Goal: Communication & Community: Answer question/provide support

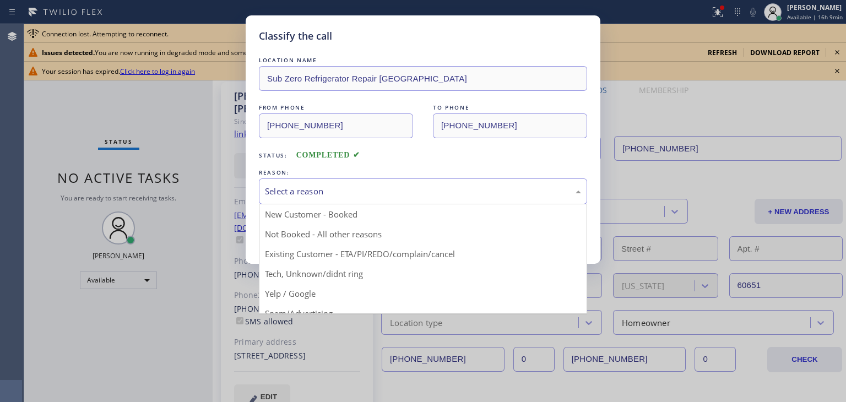
drag, startPoint x: 0, startPoint y: 0, endPoint x: 293, endPoint y: 236, distance: 376.6
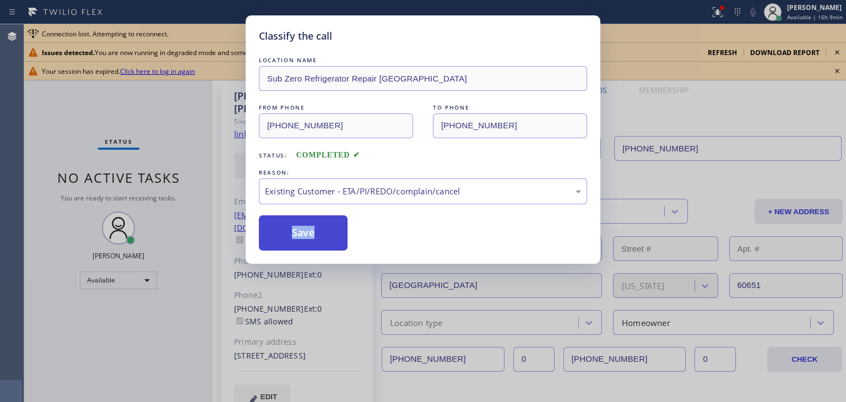
click at [293, 236] on button "Save" at bounding box center [303, 232] width 89 height 35
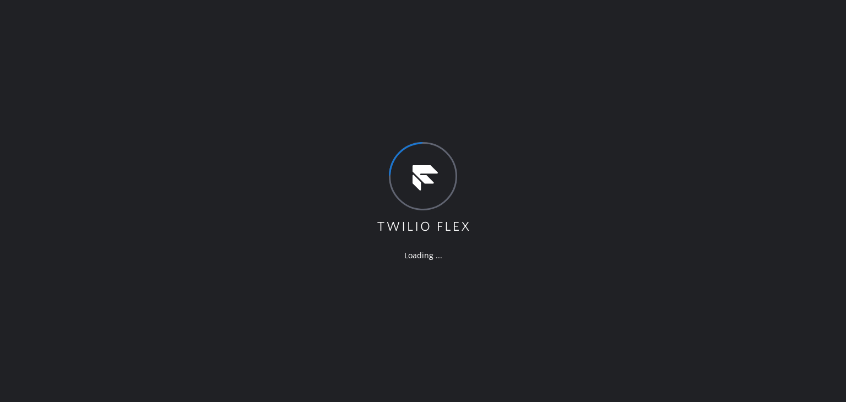
click at [586, 250] on div "Loading ..." at bounding box center [423, 201] width 846 height 402
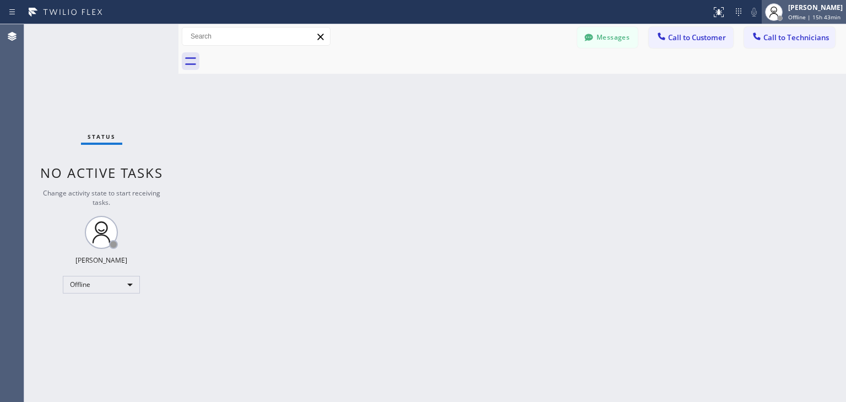
click at [807, 15] on span "Offline | 15h 43min" at bounding box center [815, 17] width 52 height 8
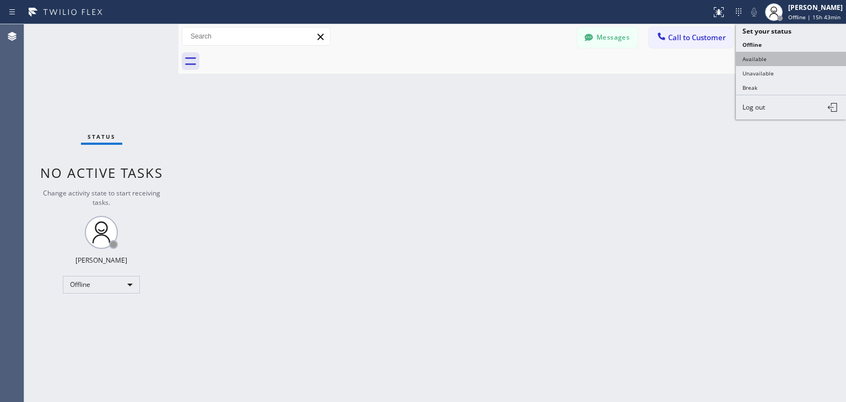
click at [792, 58] on button "Available" at bounding box center [791, 59] width 110 height 14
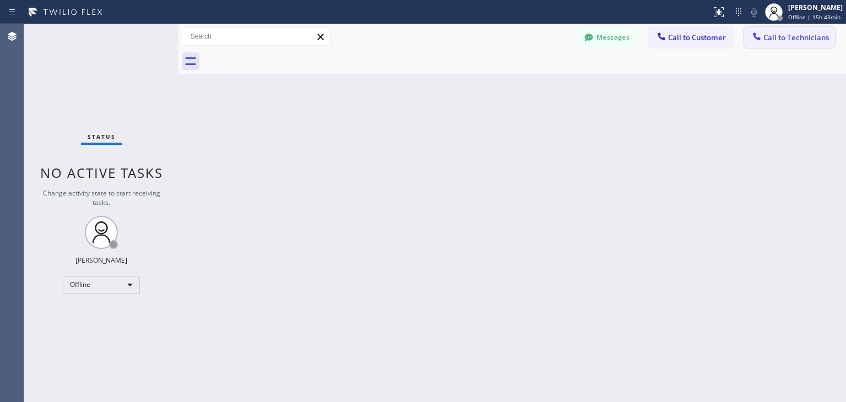
click at [773, 47] on button "Call to Technicians" at bounding box center [789, 37] width 91 height 21
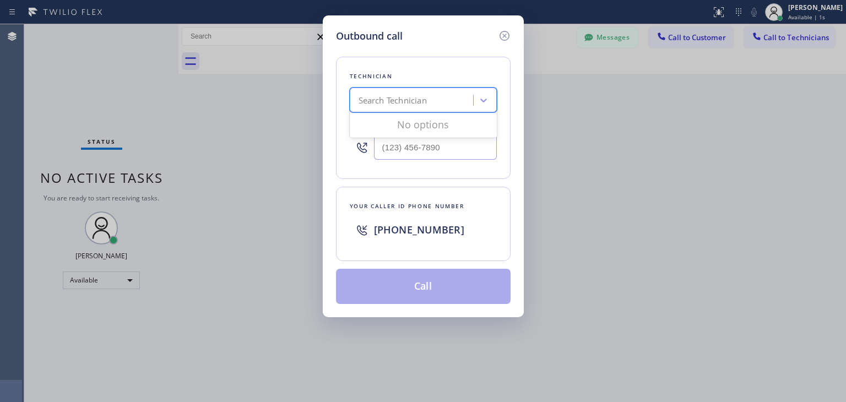
click at [423, 109] on div "Search Technician" at bounding box center [413, 100] width 120 height 19
type input "т"
type input "nizam"
click at [407, 135] on div "Nizam Giyazov" at bounding box center [423, 123] width 147 height 24
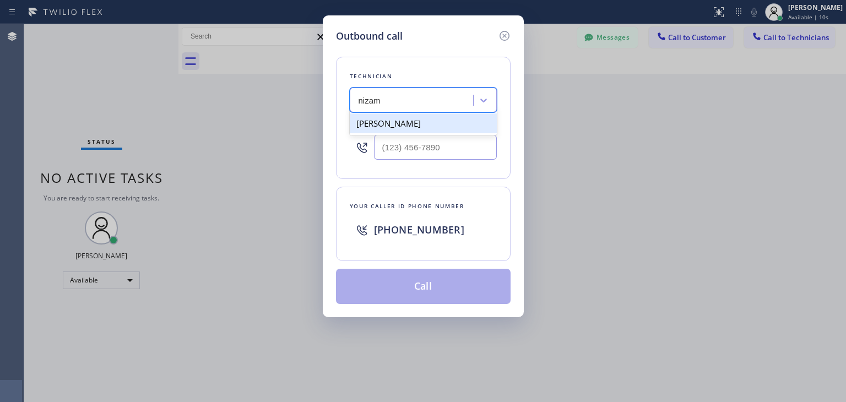
click at [429, 126] on div "Nizam Giyazov" at bounding box center [423, 124] width 147 height 20
type input "(818) 554-3383"
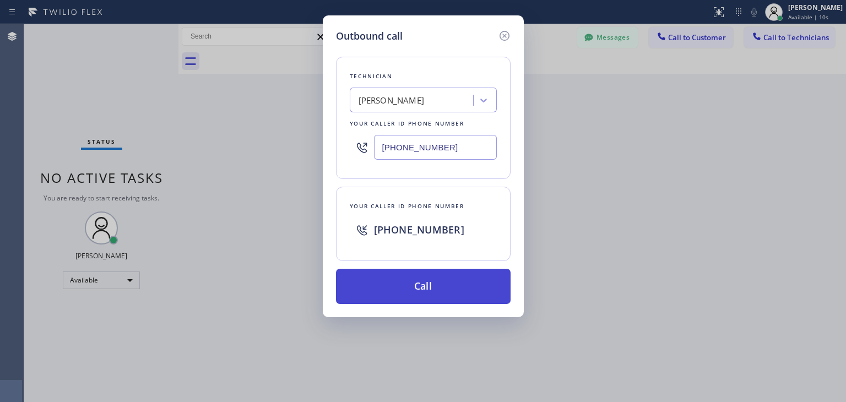
click at [403, 292] on button "Call" at bounding box center [423, 286] width 175 height 35
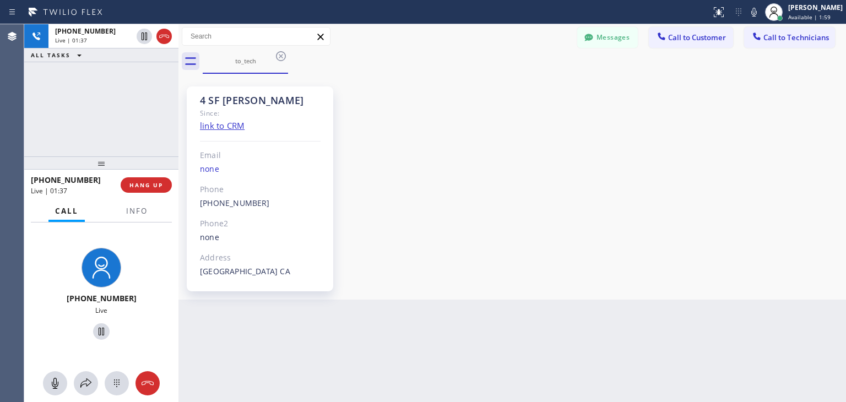
click at [489, 281] on div "4 SF Tom Since: link to CRM Email none Phone (818) 554-3383 Outbound call Techn…" at bounding box center [512, 187] width 662 height 220
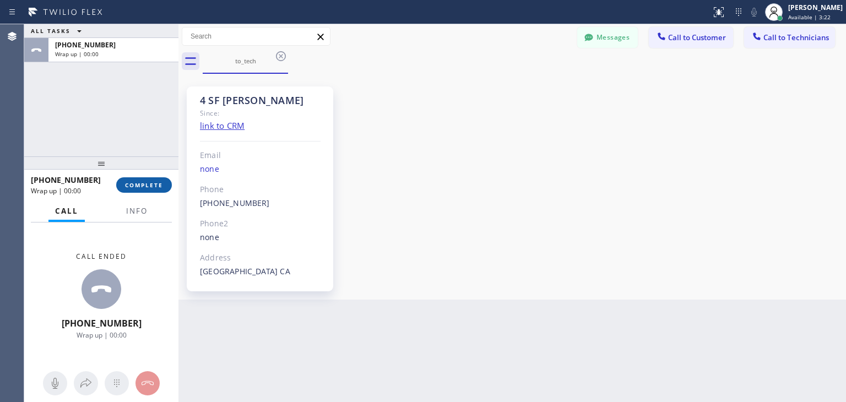
click at [160, 191] on button "COMPLETE" at bounding box center [144, 184] width 56 height 15
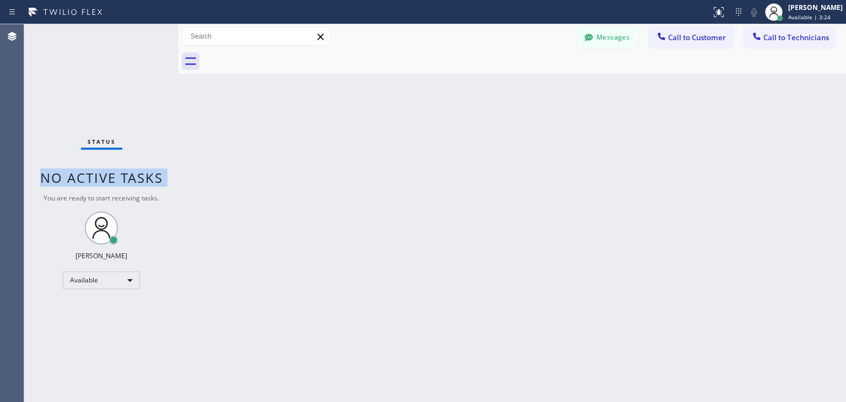
click at [141, 182] on span "No active tasks" at bounding box center [101, 178] width 123 height 18
click at [777, 47] on button "Call to Technicians" at bounding box center [789, 37] width 91 height 21
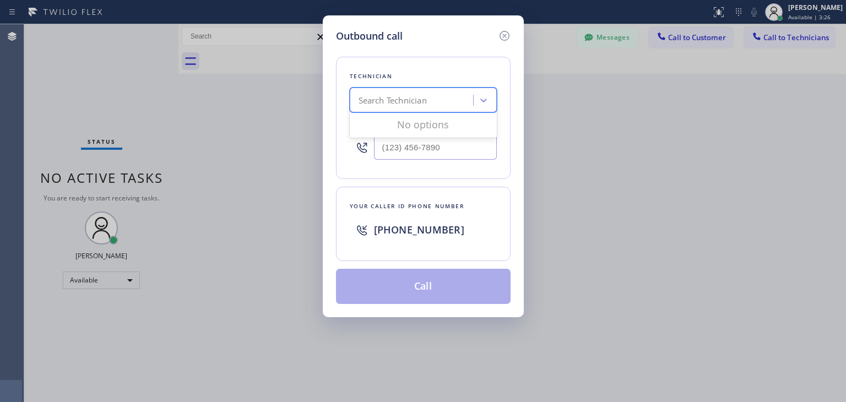
click at [436, 95] on div "Search Technician" at bounding box center [413, 100] width 120 height 19
type input "b"
type input "v"
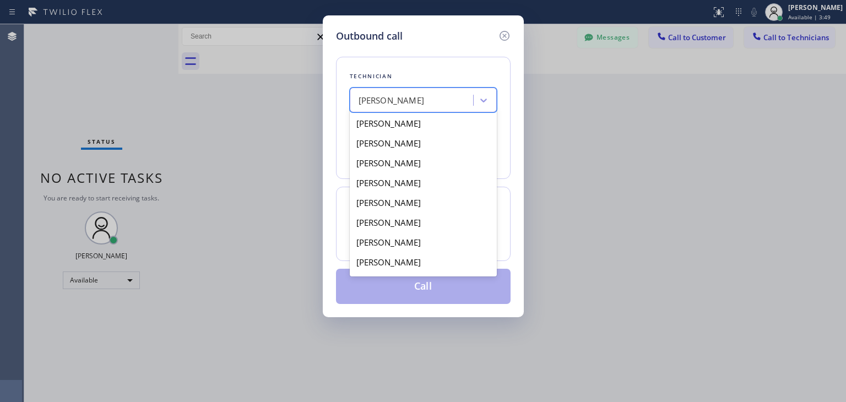
click at [423, 109] on div "Nizam Giyazov" at bounding box center [413, 100] width 120 height 19
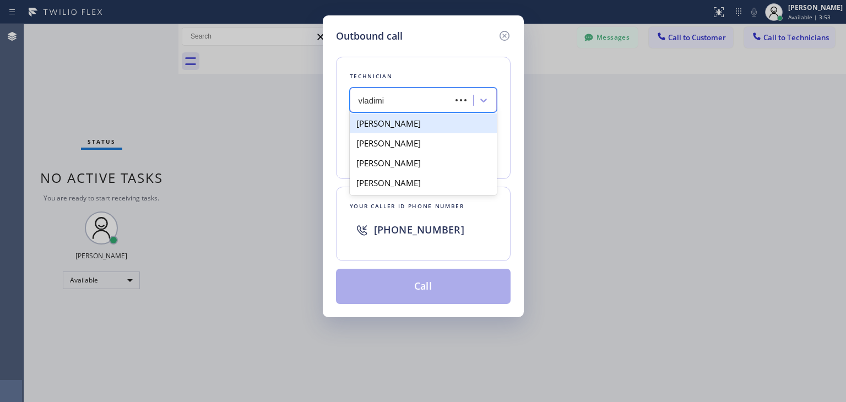
type input "vladimir"
click at [402, 123] on div "Vladimir Samers" at bounding box center [423, 124] width 147 height 20
type input "(415) 640-7024"
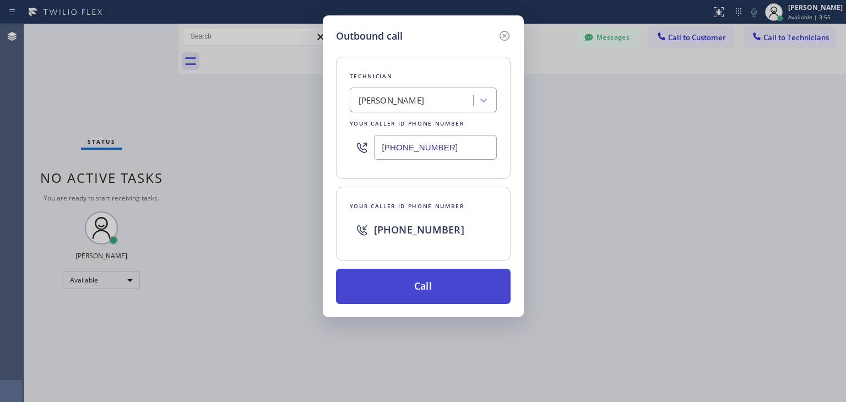
click at [407, 271] on button "Call" at bounding box center [423, 286] width 175 height 35
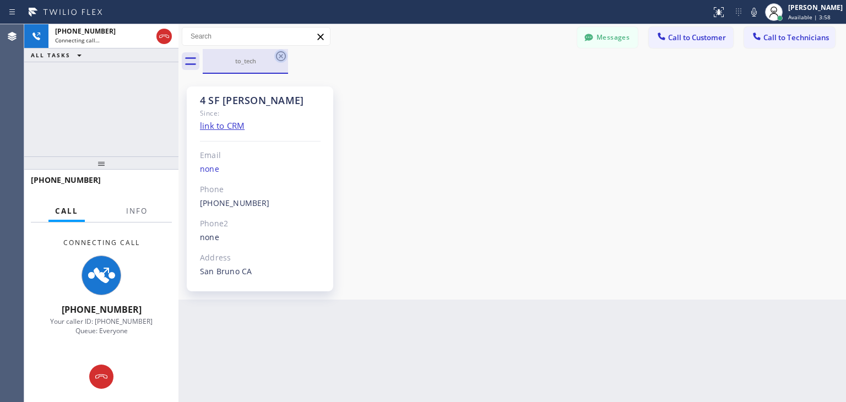
click at [276, 58] on icon at bounding box center [280, 56] width 13 height 13
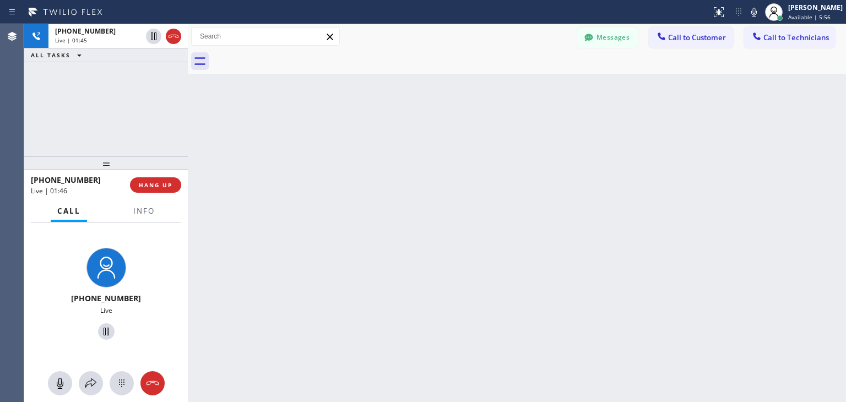
drag, startPoint x: 178, startPoint y: 117, endPoint x: 187, endPoint y: 116, distance: 8.9
click at [188, 116] on div at bounding box center [188, 213] width 0 height 378
click at [187, 116] on div at bounding box center [187, 213] width 0 height 378
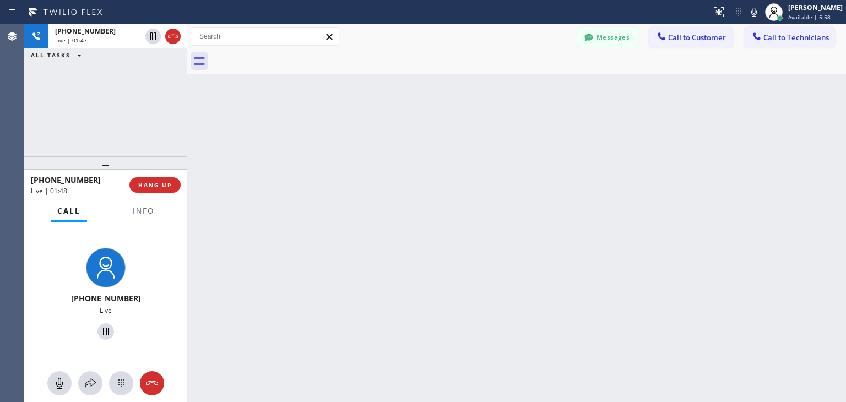
click at [174, 125] on div "+14156407024 Live | 01:47 ALL TASKS ALL TASKS ACTIVE TASKS TASKS IN WRAP UP" at bounding box center [105, 90] width 163 height 132
click at [116, 158] on div at bounding box center [105, 160] width 163 height 13
drag, startPoint x: 110, startPoint y: 159, endPoint x: 102, endPoint y: 160, distance: 8.3
click at [102, 160] on div at bounding box center [105, 160] width 163 height 13
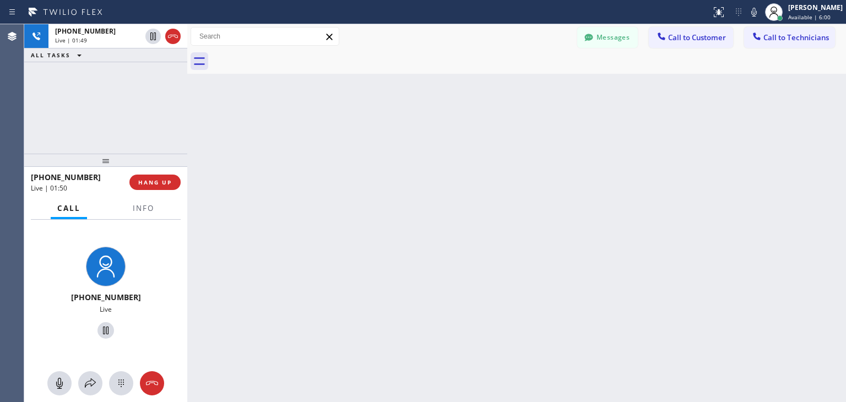
click at [102, 160] on div at bounding box center [105, 160] width 163 height 13
click at [132, 161] on div at bounding box center [105, 160] width 163 height 13
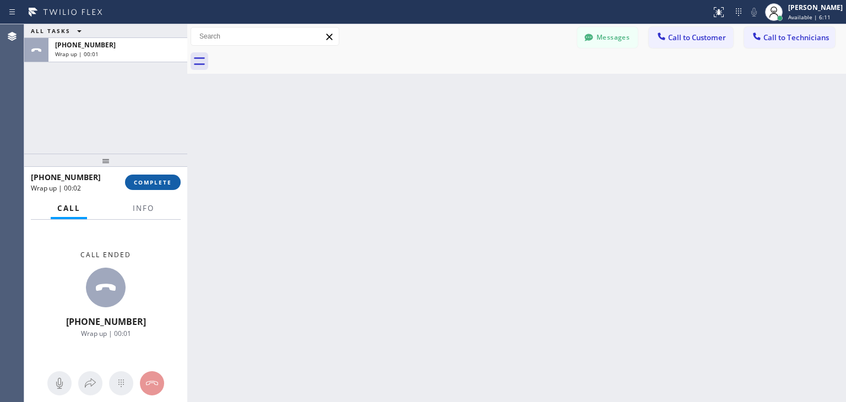
drag, startPoint x: 144, startPoint y: 174, endPoint x: 145, endPoint y: 181, distance: 7.8
click at [145, 181] on div "+14156407024 Wrap up | 00:02 COMPLETE" at bounding box center [106, 182] width 150 height 29
click at [145, 181] on span "COMPLETE" at bounding box center [153, 183] width 38 height 8
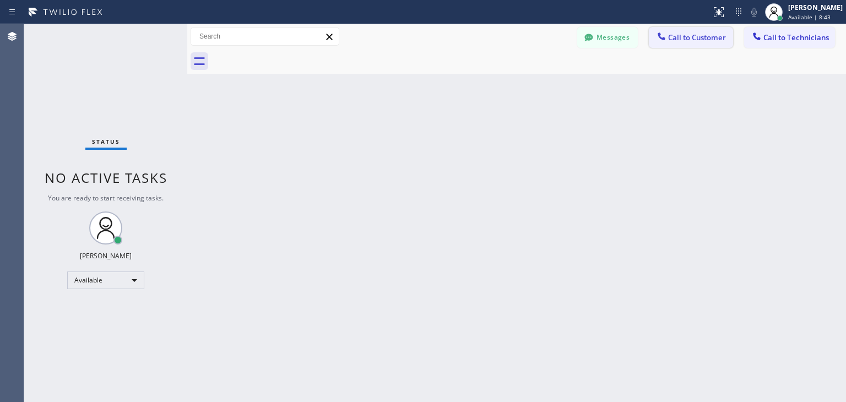
click at [670, 44] on button "Call to Customer" at bounding box center [691, 37] width 84 height 21
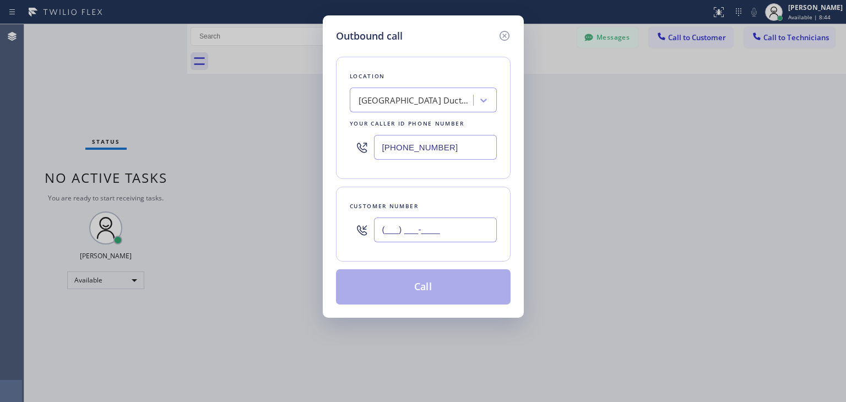
paste input "415) 567-8013"
click at [433, 226] on input "(415) 567-8013" at bounding box center [435, 230] width 123 height 25
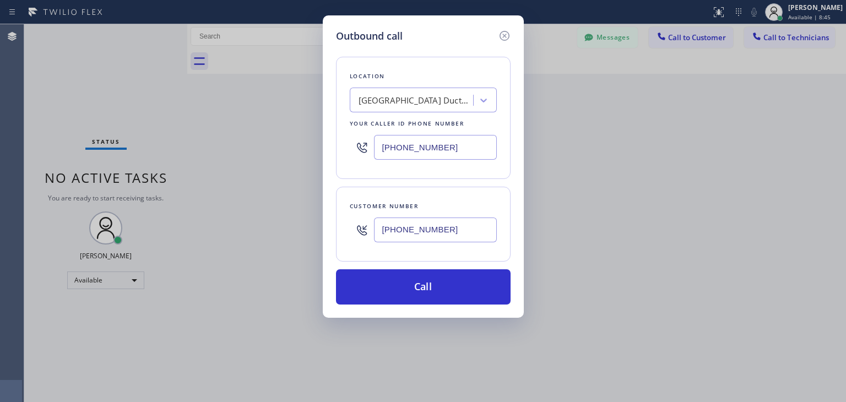
type input "(415) 567-8013"
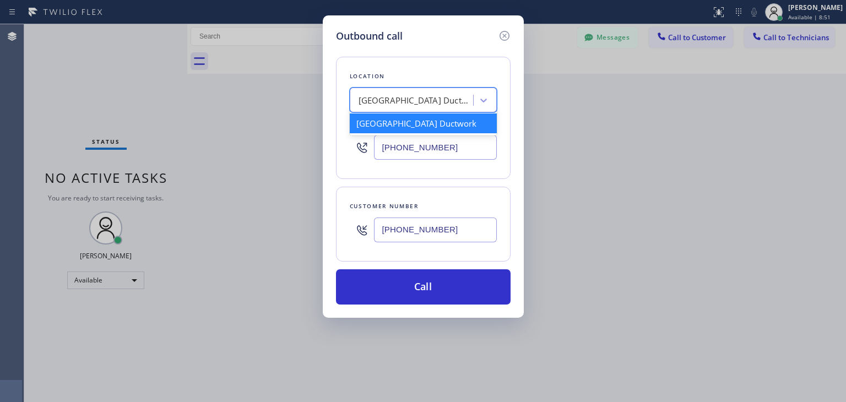
paste input "Whiteside Sub-Zero Repair Service"
type input "Whiteside Sub-Zero Repair Service"
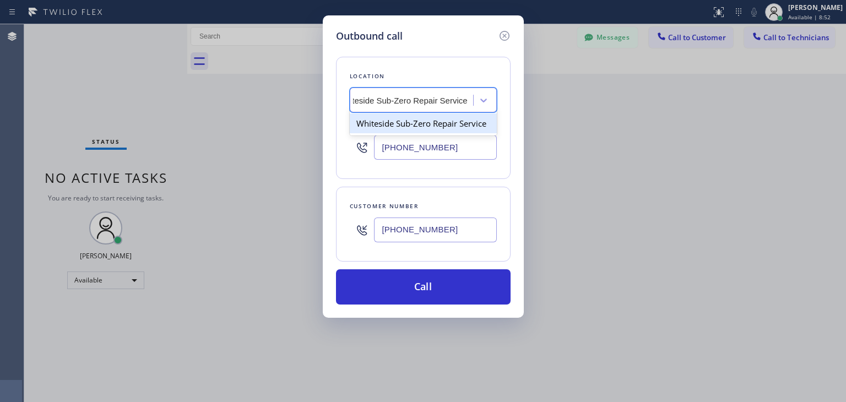
click at [456, 128] on div "Whiteside Sub-Zero Repair Service" at bounding box center [423, 124] width 147 height 20
type input "(415) 991-1579"
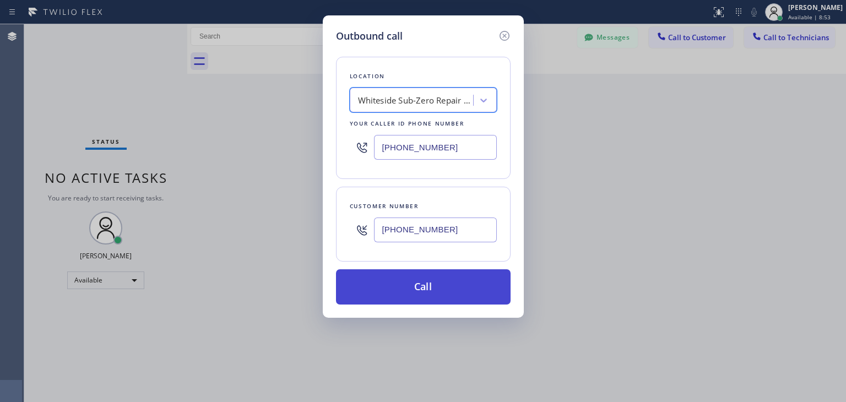
click at [443, 280] on button "Call" at bounding box center [423, 286] width 175 height 35
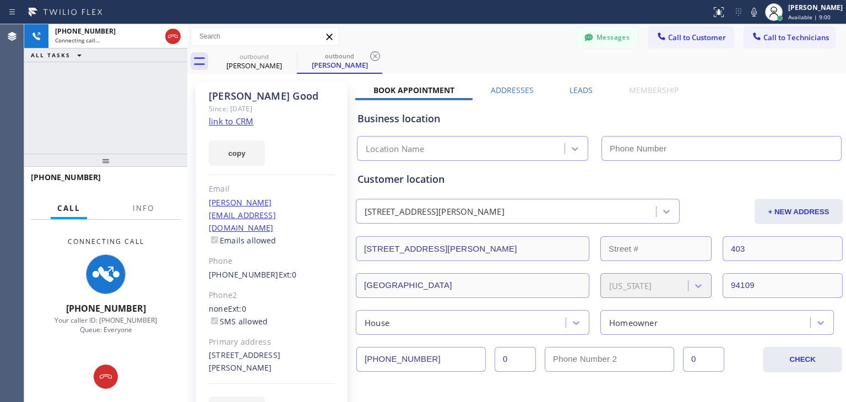
type input "(415) 991-1579"
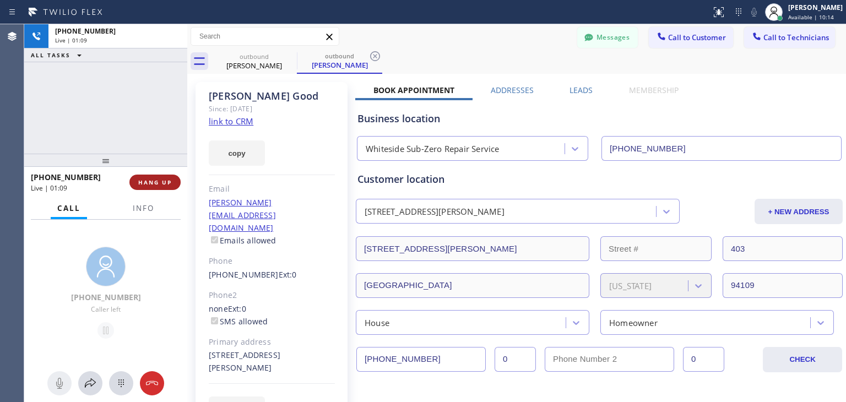
click at [141, 176] on button "HANG UP" at bounding box center [154, 182] width 51 height 15
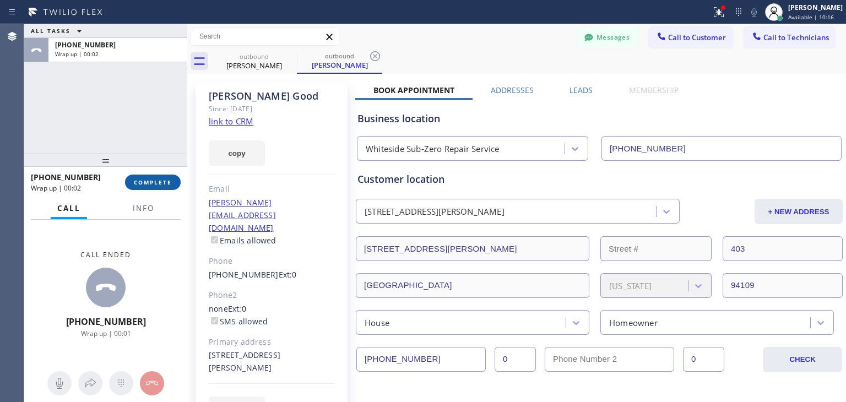
click at [154, 186] on button "COMPLETE" at bounding box center [153, 182] width 56 height 15
click at [481, 353] on div "ALL TASKS ALL TASKS ACTIVE TASKS TASKS IN WRAP UP +14155678013 Wrap up | 00:02 …" at bounding box center [435, 213] width 822 height 378
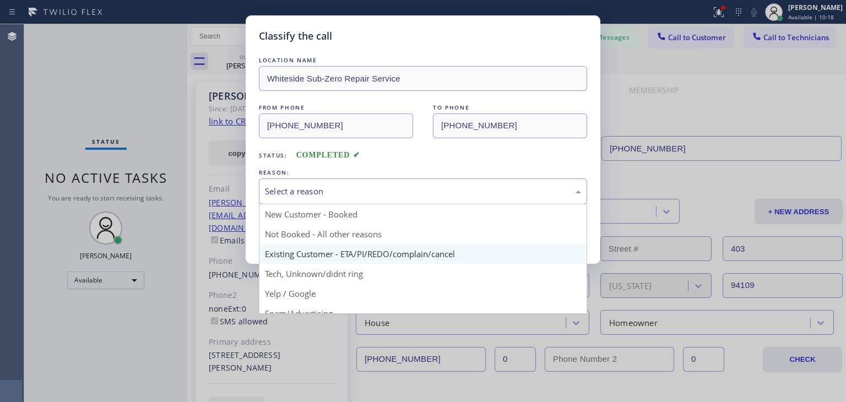
drag, startPoint x: 496, startPoint y: 182, endPoint x: 463, endPoint y: 247, distance: 72.7
click at [463, 204] on div "Select a reason New Customer - Booked Not Booked - All other reasons Existing C…" at bounding box center [423, 192] width 328 height 26
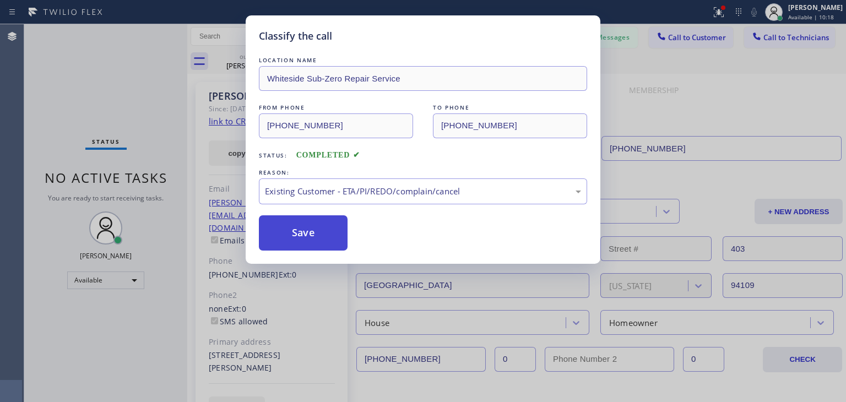
drag, startPoint x: 463, startPoint y: 247, endPoint x: 320, endPoint y: 249, distance: 143.8
click at [320, 249] on button "Save" at bounding box center [303, 232] width 89 height 35
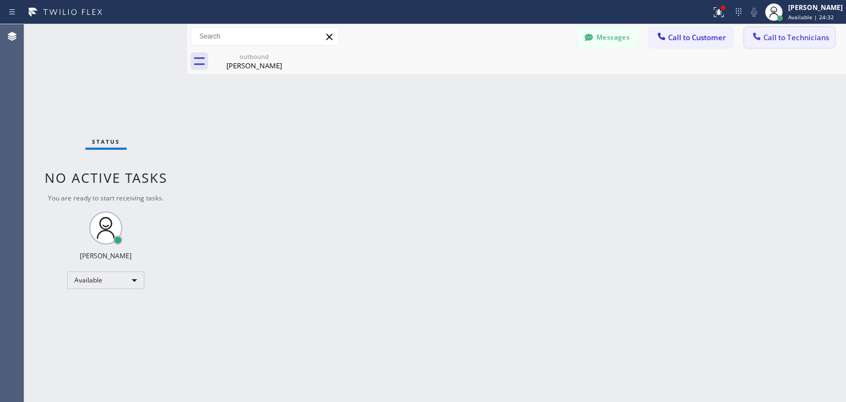
click at [810, 37] on span "Call to Technicians" at bounding box center [797, 38] width 66 height 10
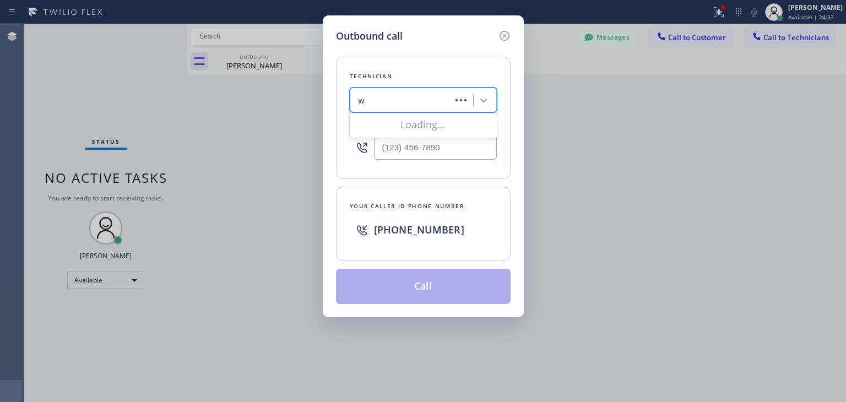
click at [397, 92] on div "w w" at bounding box center [402, 100] width 98 height 19
type input "w"
type input "a"
type input "hasan"
click at [409, 125] on div "Hasan Ismayilov" at bounding box center [423, 124] width 147 height 20
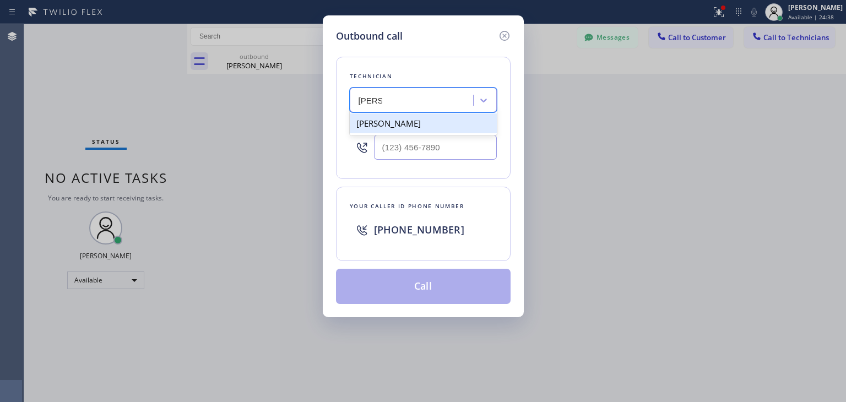
type input "(312) 898-8088"
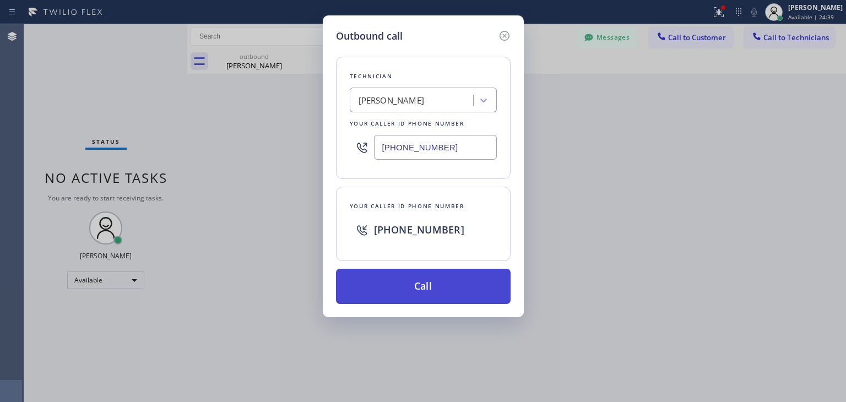
click at [440, 274] on button "Call" at bounding box center [423, 286] width 175 height 35
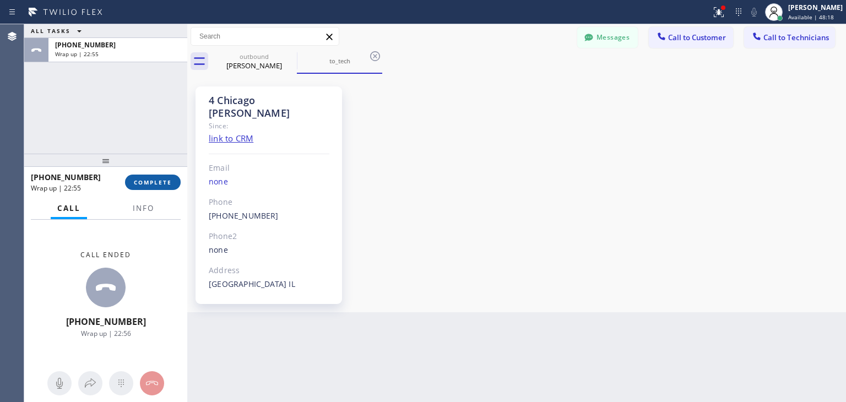
click at [148, 176] on button "COMPLETE" at bounding box center [153, 182] width 56 height 15
click at [290, 56] on icon at bounding box center [290, 56] width 10 height 10
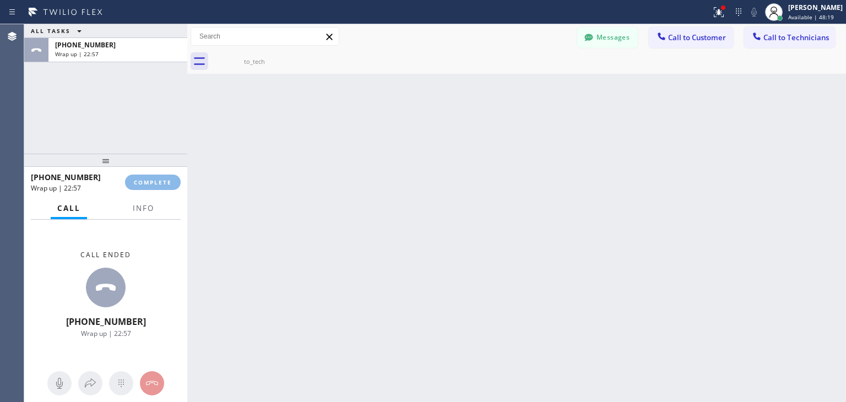
click at [0, 0] on icon at bounding box center [0, 0] width 0 height 0
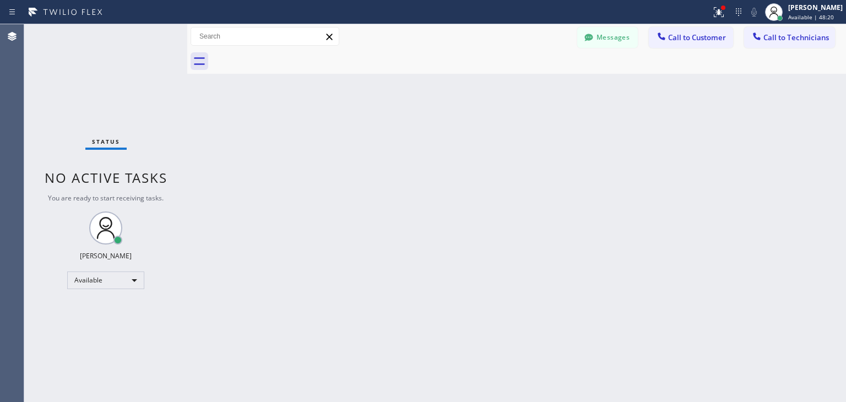
click at [290, 56] on div at bounding box center [529, 61] width 635 height 25
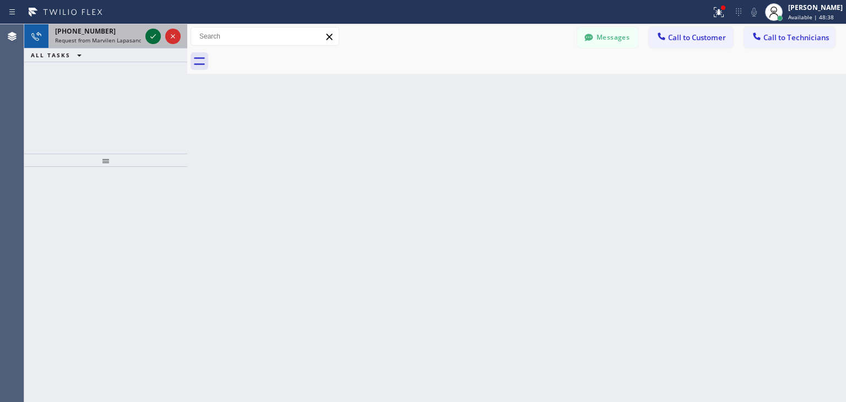
click at [151, 35] on icon at bounding box center [153, 36] width 13 height 13
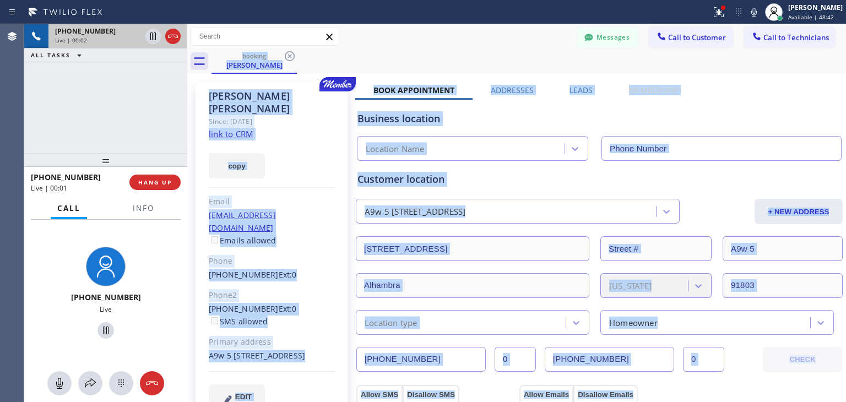
type input "(855) 731-4952"
click at [287, 56] on icon at bounding box center [289, 56] width 13 height 13
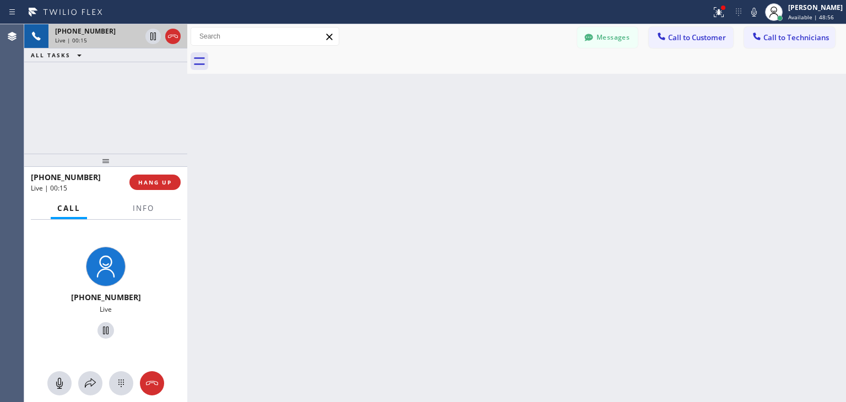
click at [287, 56] on div at bounding box center [529, 61] width 635 height 25
click at [600, 39] on button "Messages" at bounding box center [608, 37] width 61 height 21
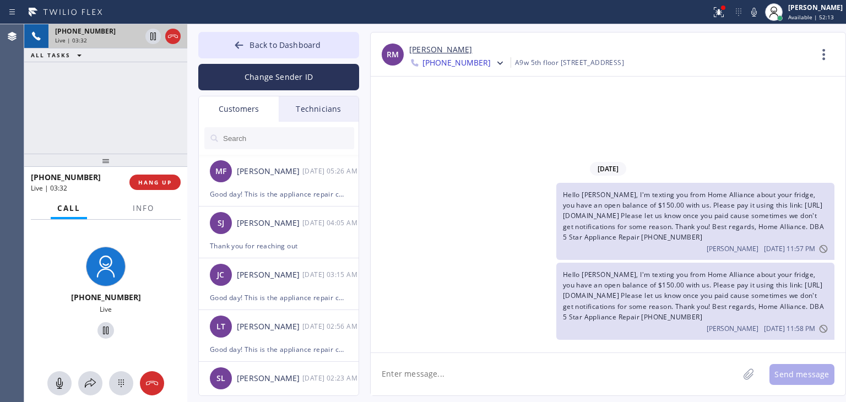
click at [331, 113] on div "Technicians" at bounding box center [319, 108] width 80 height 25
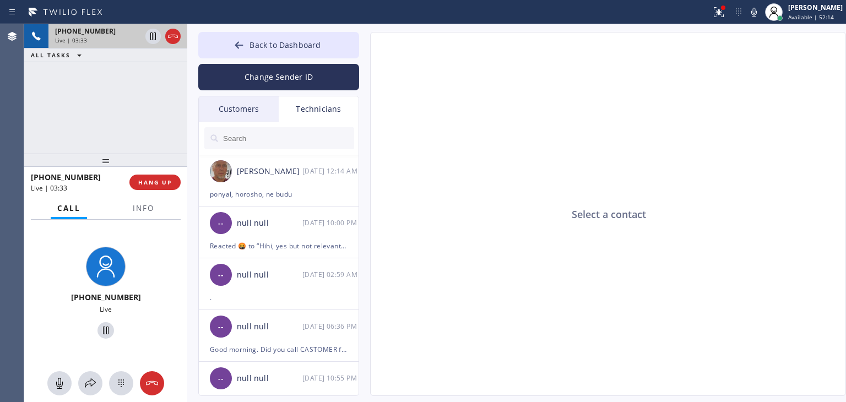
click at [263, 106] on div "Customers" at bounding box center [239, 108] width 80 height 25
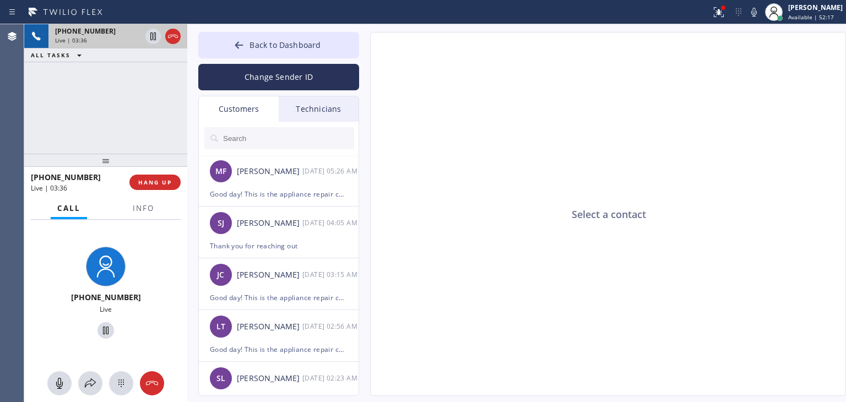
click at [48, 175] on span "+17142719784" at bounding box center [66, 177] width 70 height 10
click at [292, 44] on span "Back to Dashboard" at bounding box center [285, 45] width 71 height 10
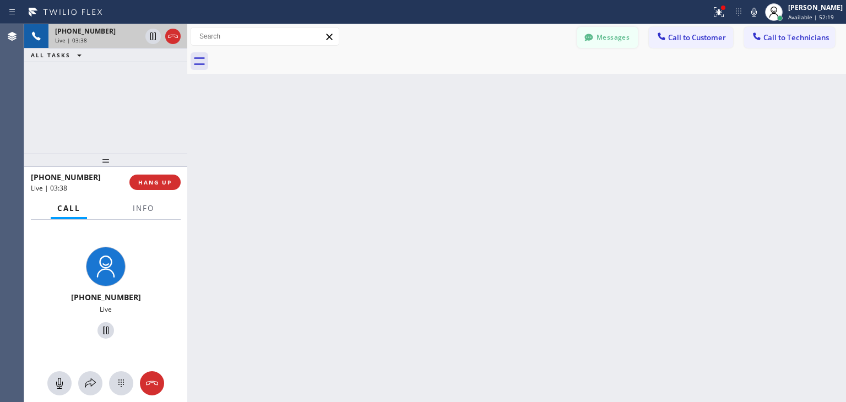
click at [633, 34] on button "Messages" at bounding box center [608, 37] width 61 height 21
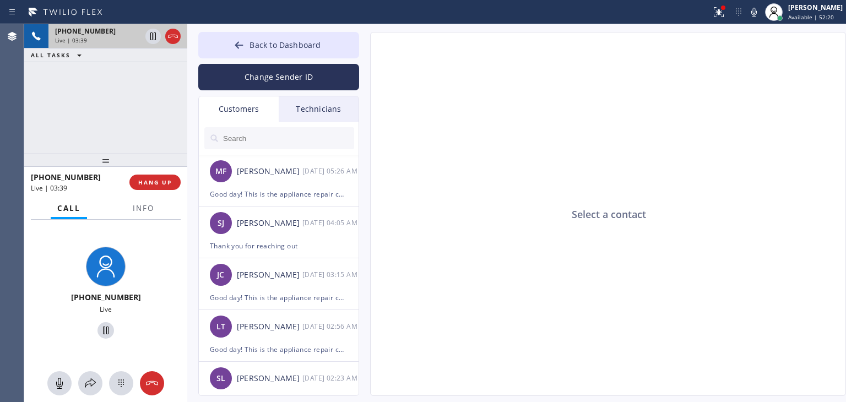
click at [260, 146] on input "text" at bounding box center [288, 138] width 132 height 22
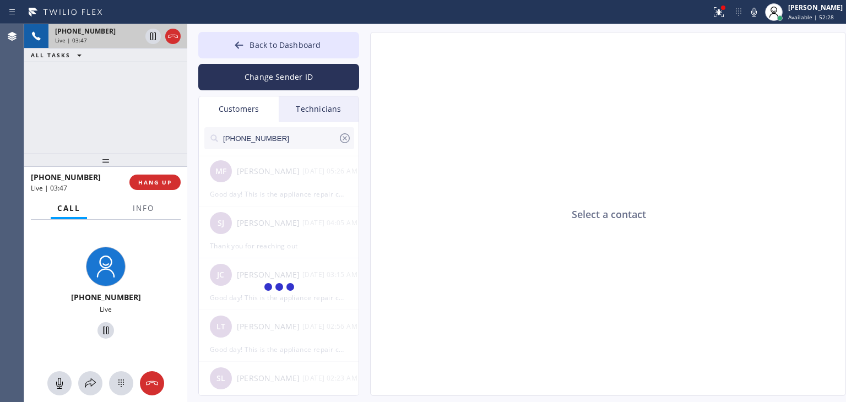
click at [311, 147] on input "(626) 457-4188" at bounding box center [280, 138] width 116 height 22
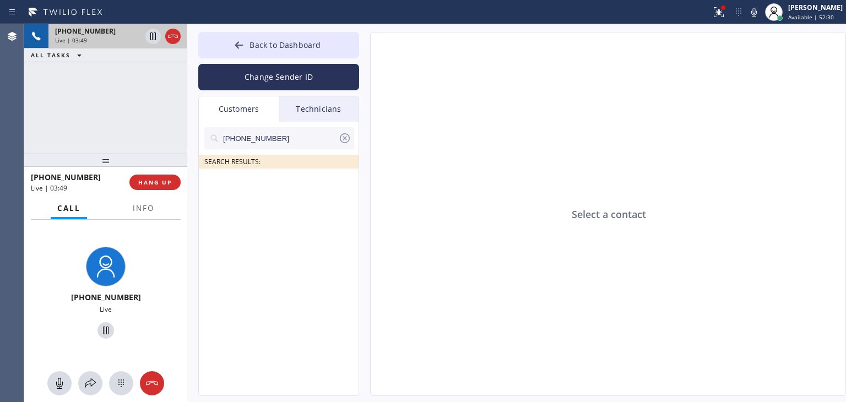
click at [311, 147] on input "(626) 457-4188" at bounding box center [280, 138] width 116 height 22
click at [311, 147] on input "(626) 457-418_" at bounding box center [280, 138] width 116 height 22
type input "(626) 457-418"
click at [303, 201] on div "RM Rosa Merritt --:--" at bounding box center [279, 185] width 161 height 33
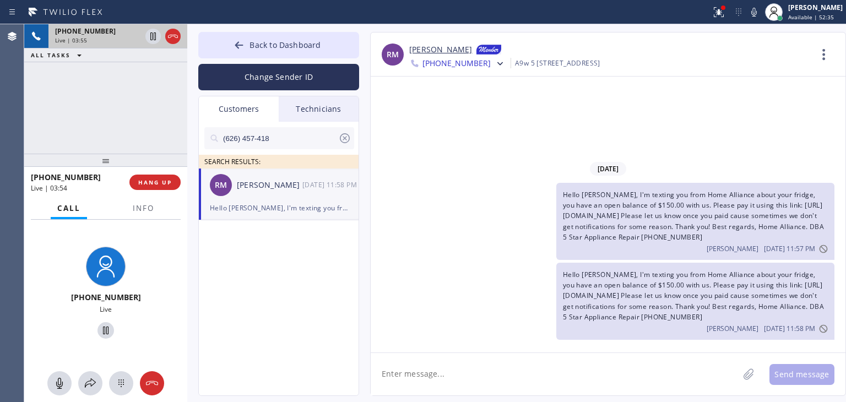
click at [675, 270] on span "Hello Rosa, I'm texting you from Home Alliance about your fridge, you have an o…" at bounding box center [693, 296] width 261 height 52
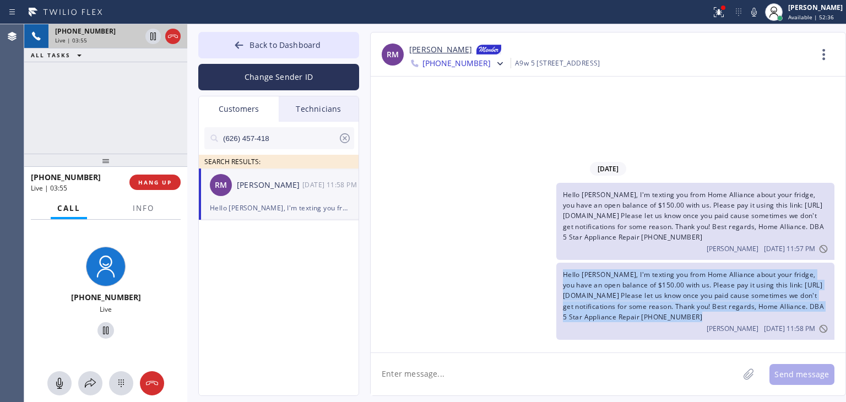
click at [675, 270] on span "Hello Rosa, I'm texting you from Home Alliance about your fridge, you have an o…" at bounding box center [693, 296] width 261 height 52
copy span "Hello Rosa, I'm texting you from Home Alliance about your fridge, you have an o…"
click at [495, 68] on icon at bounding box center [500, 63] width 11 height 11
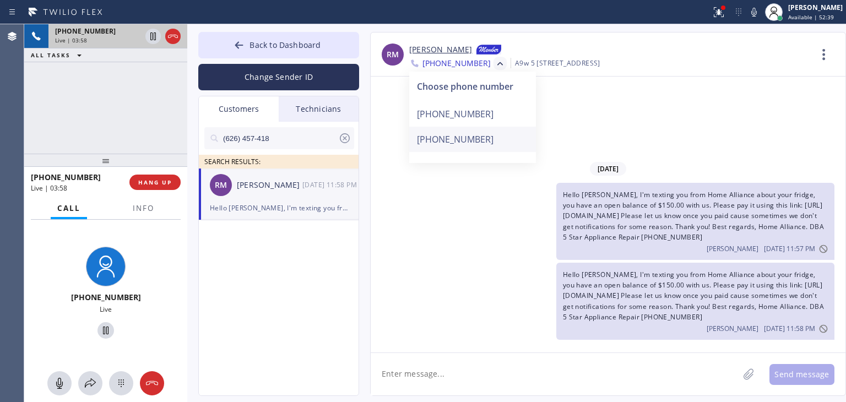
click at [495, 142] on div "+17142719784" at bounding box center [472, 139] width 127 height 25
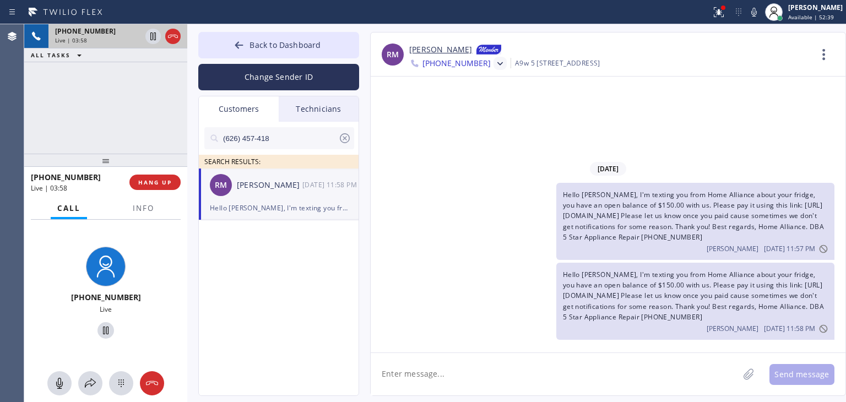
scroll to position [88, 0]
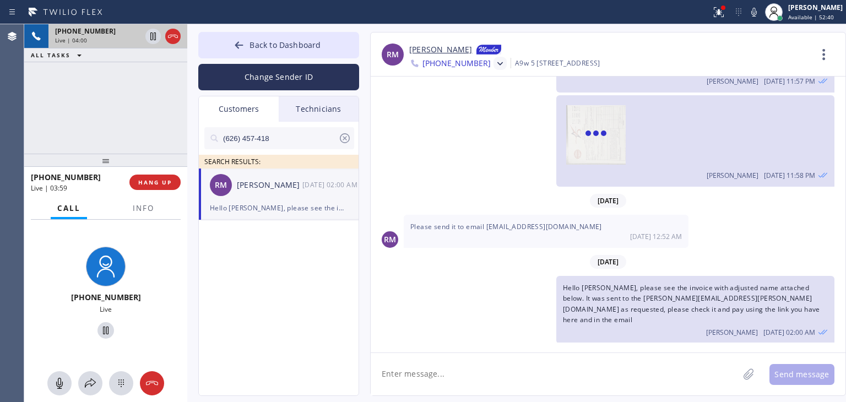
click at [604, 363] on textarea at bounding box center [555, 374] width 368 height 42
click at [580, 363] on textarea at bounding box center [555, 374] width 368 height 42
paste textarea "Hello Rosa, I'm texting you from Home Alliance about your fridge, you have an o…"
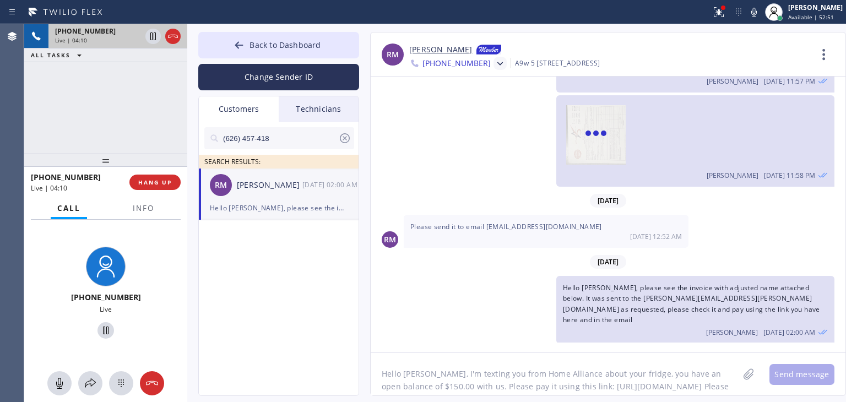
scroll to position [47, 0]
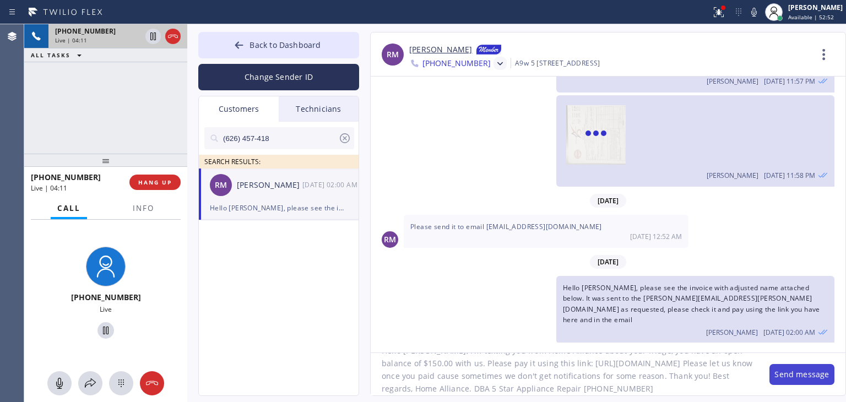
type textarea "Hello Rosa, I'm texting you from Home Alliance about your fridge, you have an o…"
click at [791, 375] on button "Send message" at bounding box center [802, 374] width 65 height 21
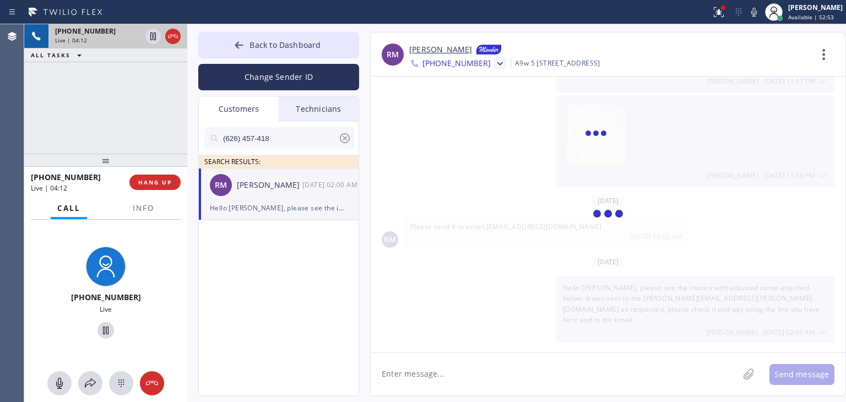
scroll to position [203, 0]
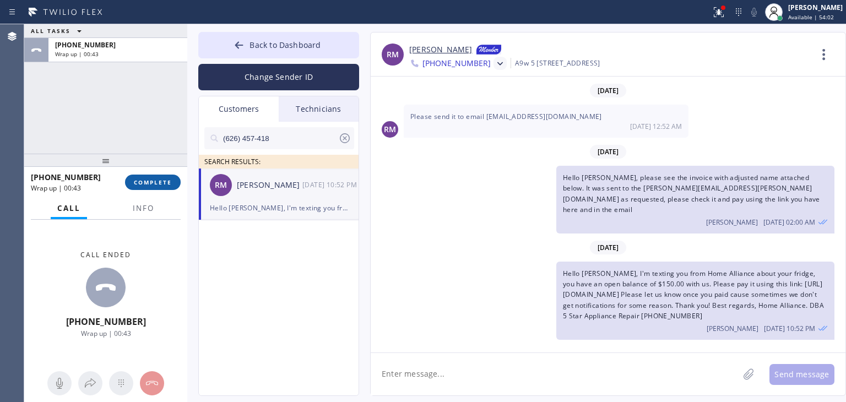
click at [158, 186] on span "COMPLETE" at bounding box center [153, 183] width 38 height 8
click at [325, 53] on button "Back to Dashboard" at bounding box center [278, 45] width 161 height 26
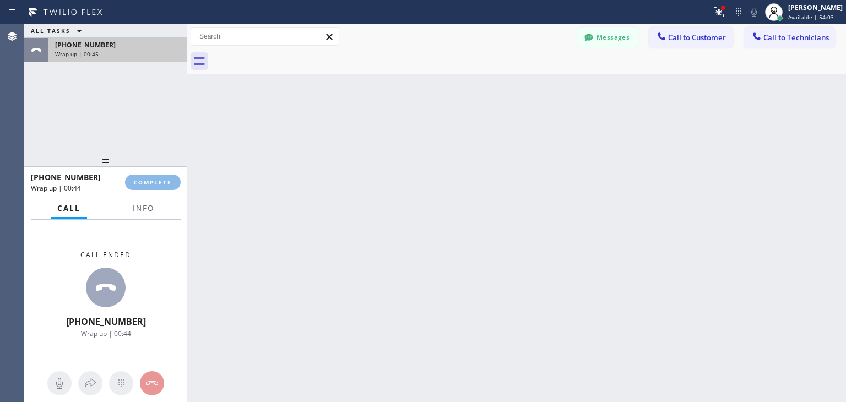
click at [121, 40] on div "+17142719784" at bounding box center [118, 44] width 126 height 9
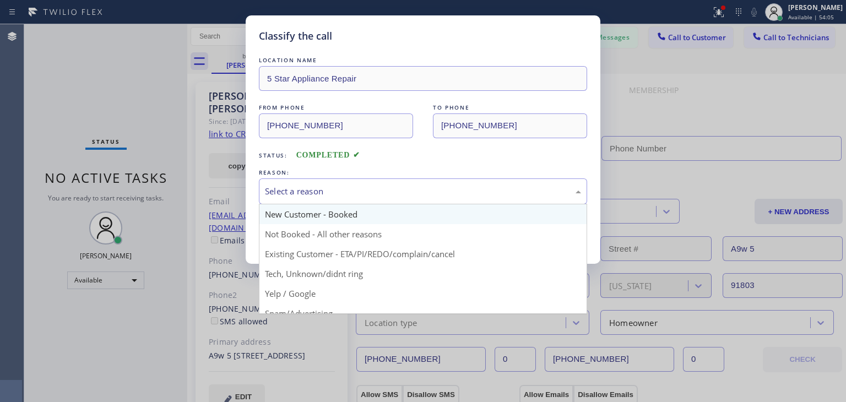
drag, startPoint x: 434, startPoint y: 177, endPoint x: 436, endPoint y: 214, distance: 36.4
click at [436, 204] on div "Select a reason New Customer - Booked Not Booked - All other reasons Existing C…" at bounding box center [423, 192] width 328 height 26
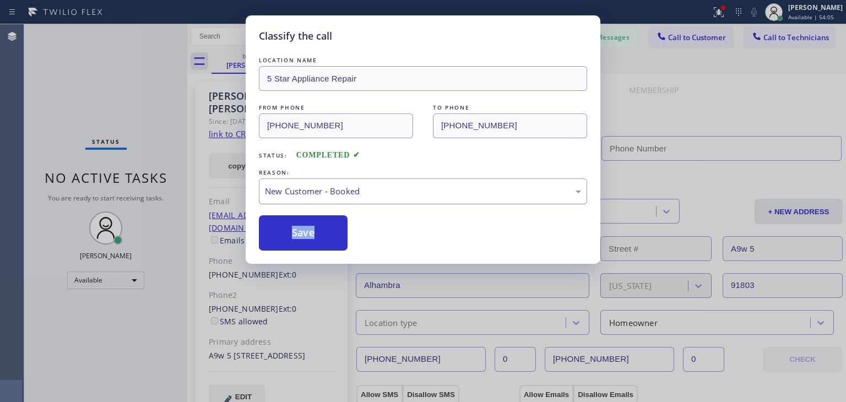
drag, startPoint x: 436, startPoint y: 214, endPoint x: 458, endPoint y: 200, distance: 26.5
type input "(855) 731-4952"
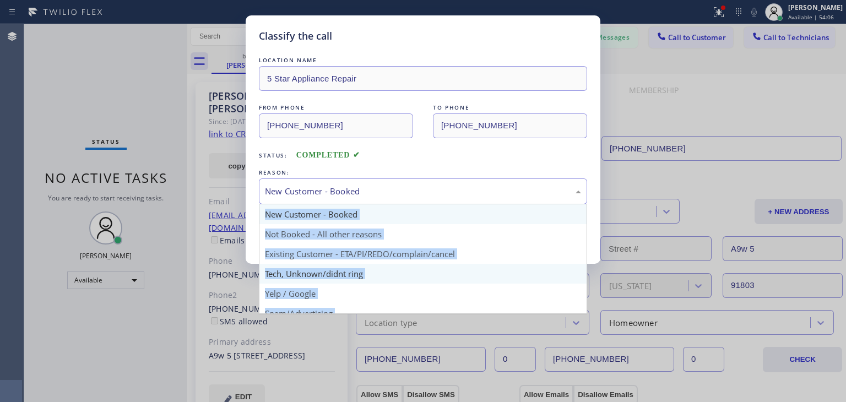
drag, startPoint x: 458, startPoint y: 200, endPoint x: 444, endPoint y: 277, distance: 78.0
click at [444, 204] on div "New Customer - Booked New Customer - Booked Not Booked - All other reasons Exis…" at bounding box center [423, 192] width 328 height 26
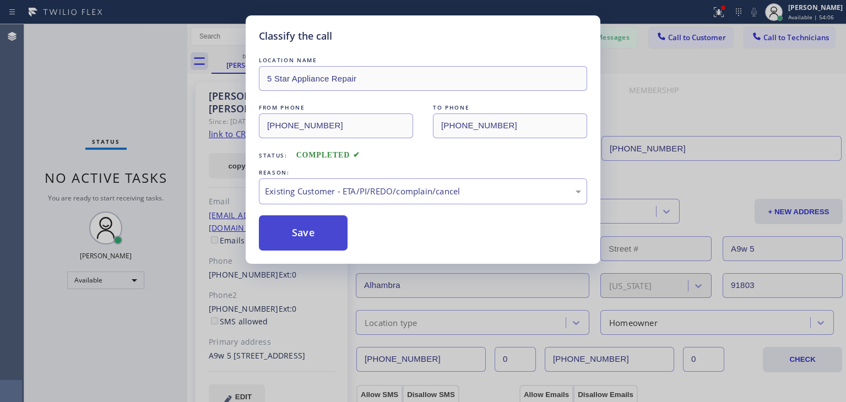
drag, startPoint x: 465, startPoint y: 261, endPoint x: 328, endPoint y: 249, distance: 136.7
click at [328, 249] on button "Save" at bounding box center [303, 232] width 89 height 35
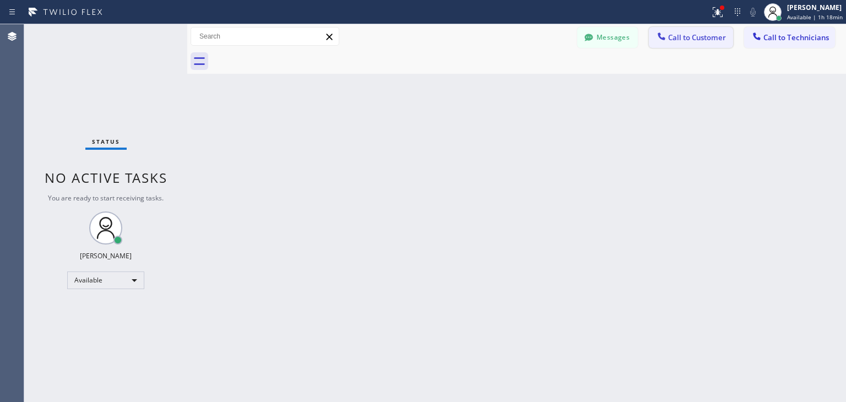
click at [695, 35] on span "Call to Customer" at bounding box center [697, 38] width 58 height 10
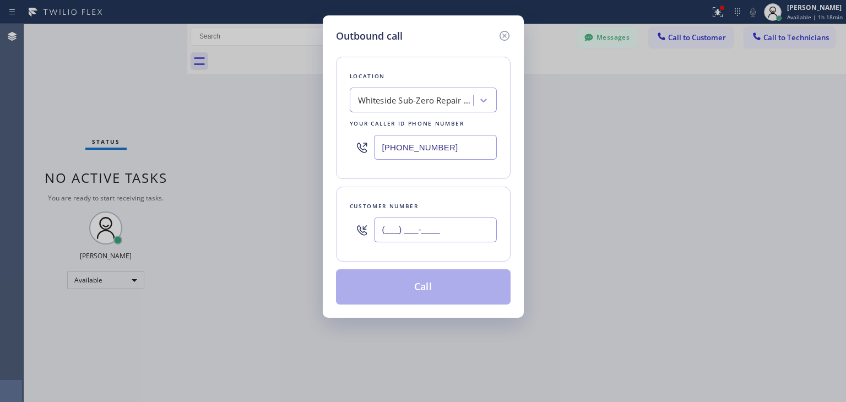
paste input "40"
click at [431, 222] on input "(___) ___-__40" at bounding box center [435, 230] width 123 height 25
paste input "408) 896-8551"
type input "(408) 896-8551"
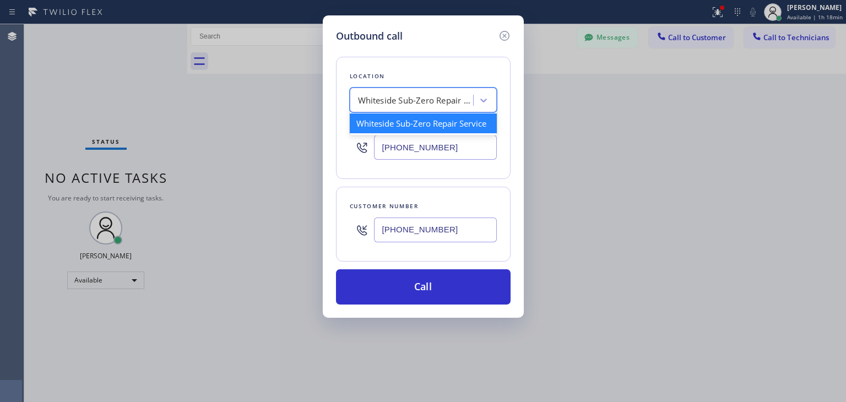
click at [442, 106] on div "Whiteside Sub-Zero Repair Service" at bounding box center [416, 100] width 116 height 13
paste input "Wolf Appliance Repair Expert"
type input "Wolf Appliance Repair Expert"
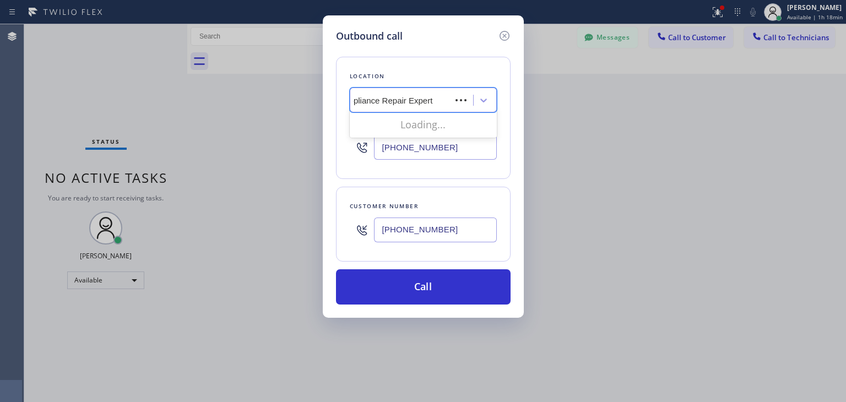
scroll to position [0, 17]
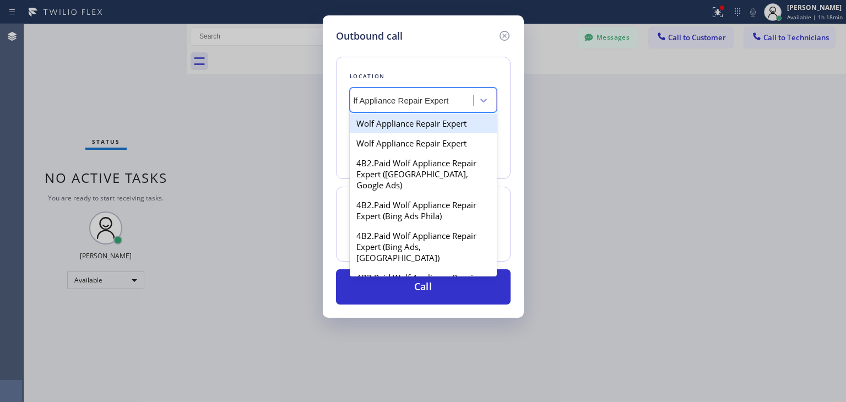
click at [419, 126] on div "Wolf Appliance Repair Expert" at bounding box center [423, 124] width 147 height 20
type input "(949) 799-4965"
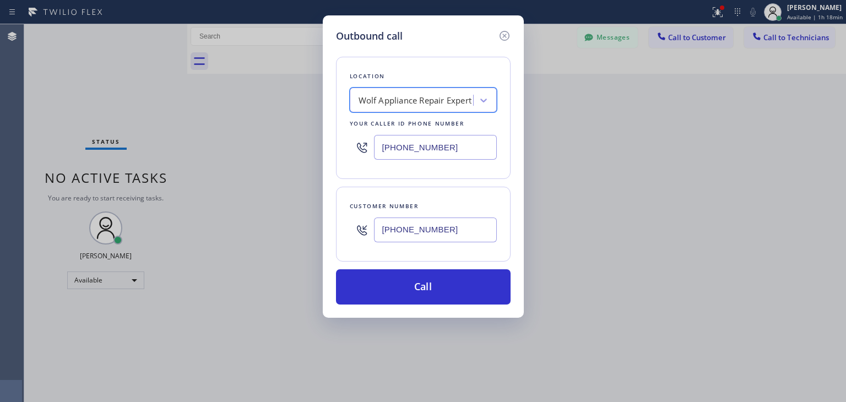
scroll to position [0, 0]
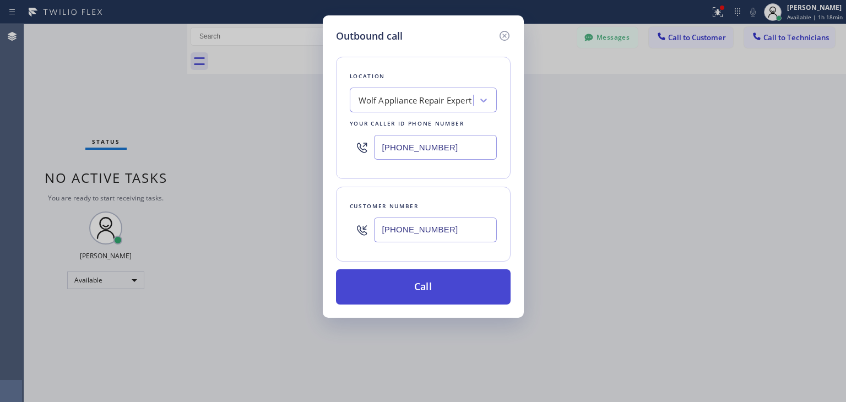
click at [445, 294] on button "Call" at bounding box center [423, 286] width 175 height 35
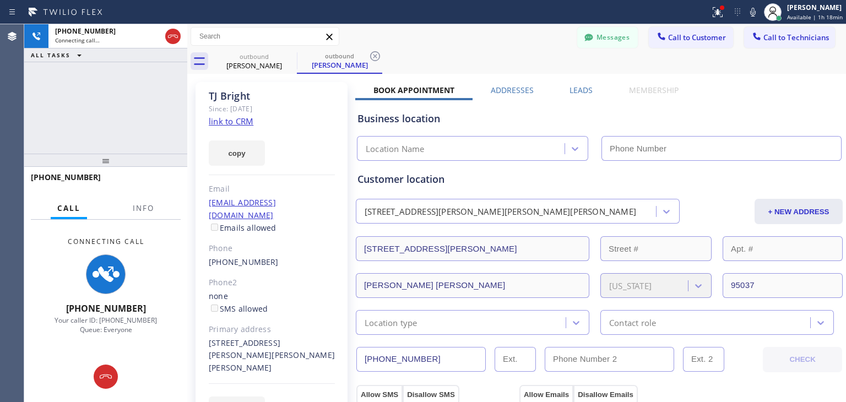
type input "(949) 799-4965"
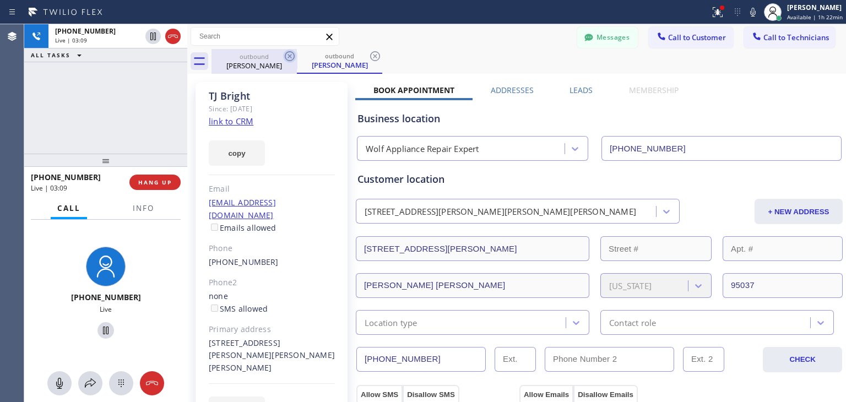
click at [292, 61] on icon at bounding box center [289, 56] width 13 height 13
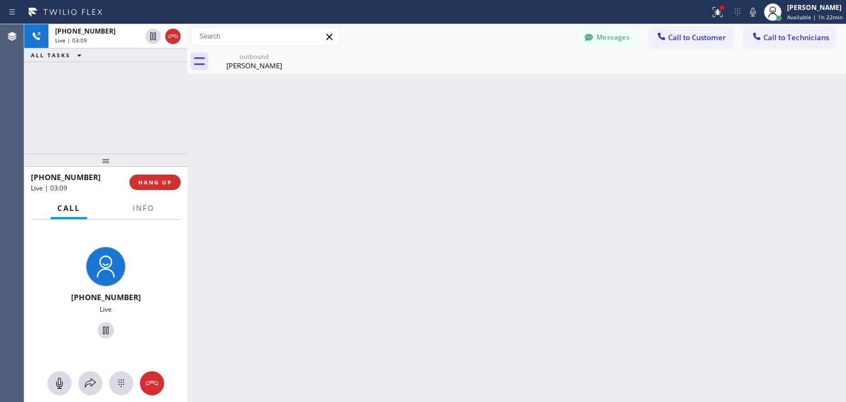
click at [0, 0] on icon at bounding box center [0, 0] width 0 height 0
click at [170, 180] on span "HANG UP" at bounding box center [155, 183] width 34 height 8
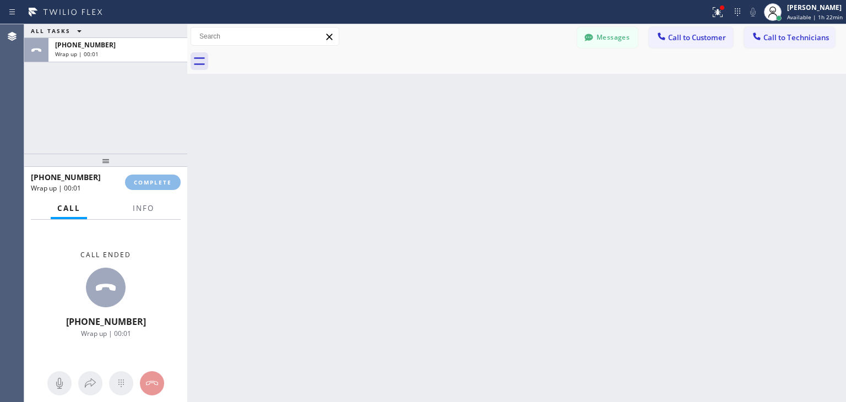
click at [650, 67] on div "ALL TASKS ALL TASKS ACTIVE TASKS TASKS IN WRAP UP +14088968551 Wrap up | 00:01 …" at bounding box center [435, 213] width 822 height 378
click at [807, 36] on span "Call to Technicians" at bounding box center [797, 38] width 66 height 10
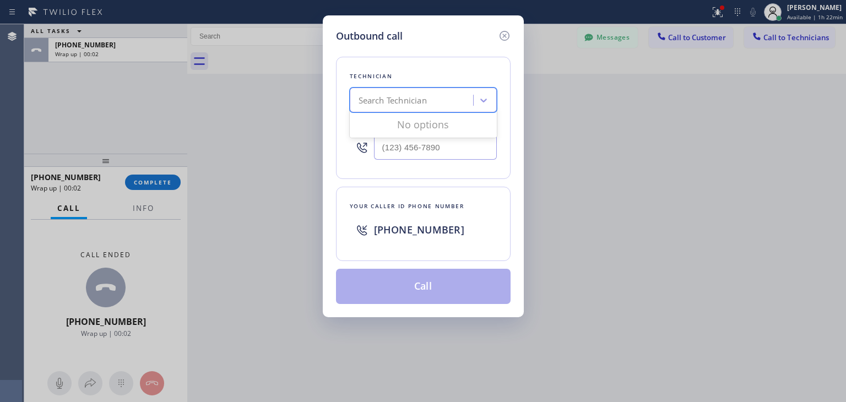
click at [410, 94] on div "Search Technician" at bounding box center [393, 100] width 68 height 13
type input "p"
type input "oliver"
click at [416, 126] on div "Oleg Merkushev" at bounding box center [423, 124] width 147 height 20
type input "(323) 688-8262"
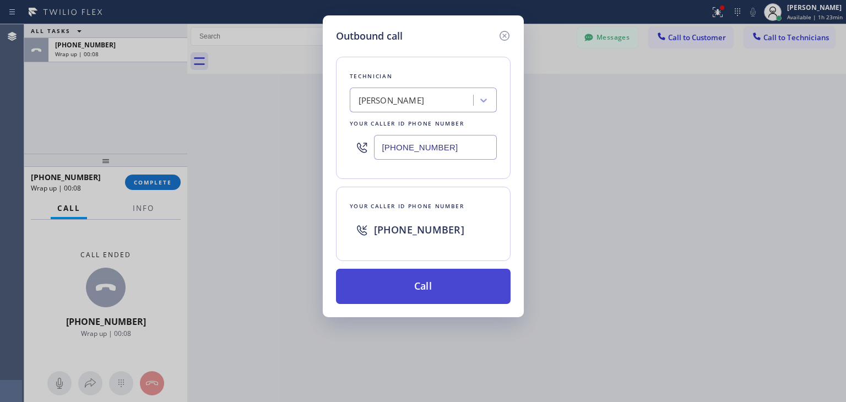
click at [444, 303] on button "Call" at bounding box center [423, 286] width 175 height 35
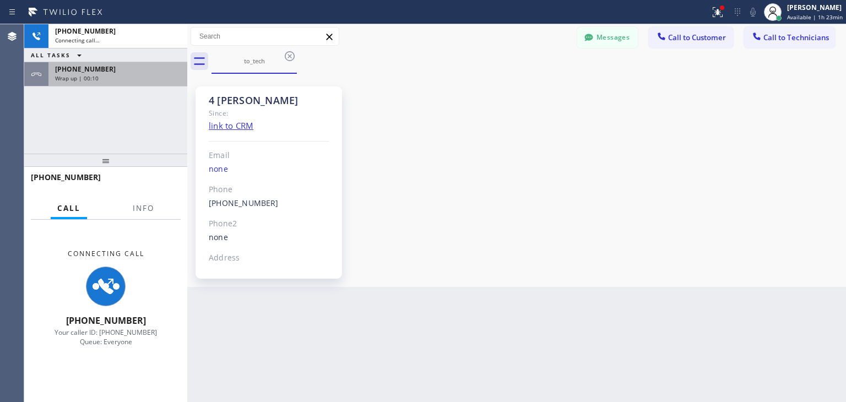
click at [158, 66] on div "+14088968551" at bounding box center [118, 68] width 126 height 9
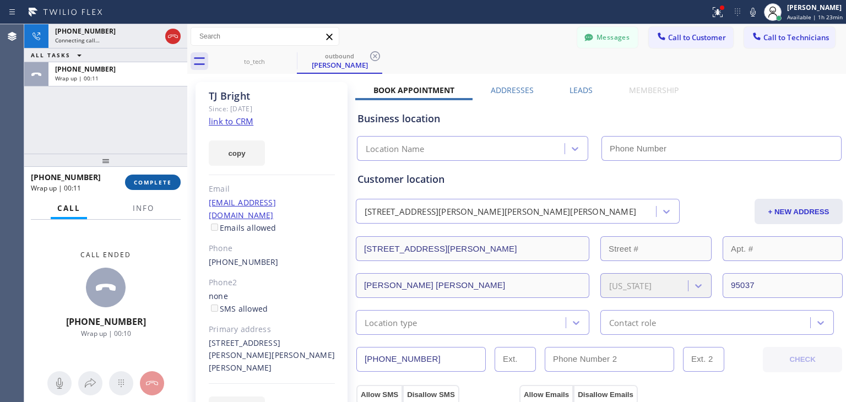
click at [165, 176] on button "COMPLETE" at bounding box center [153, 182] width 56 height 15
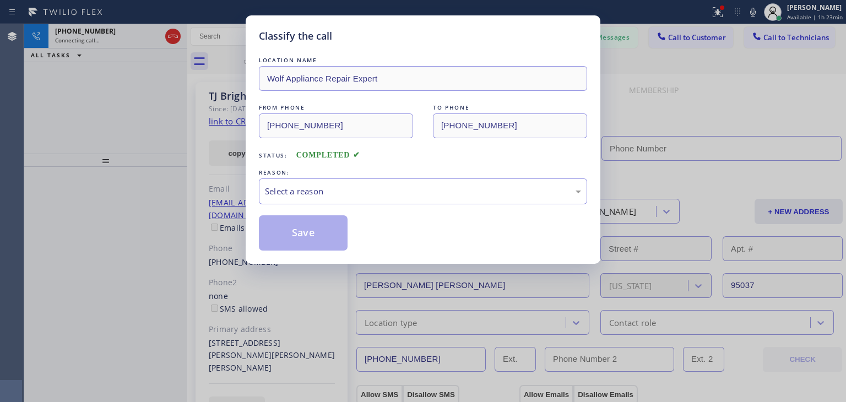
type input "(949) 799-4965"
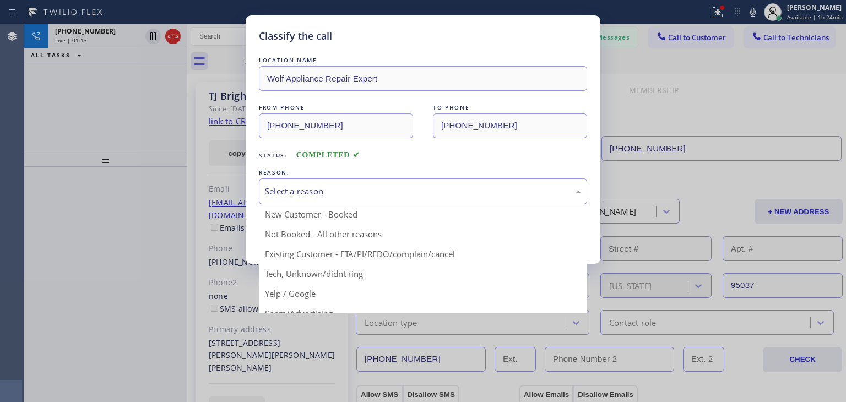
click at [437, 197] on div "Select a reason" at bounding box center [423, 191] width 316 height 13
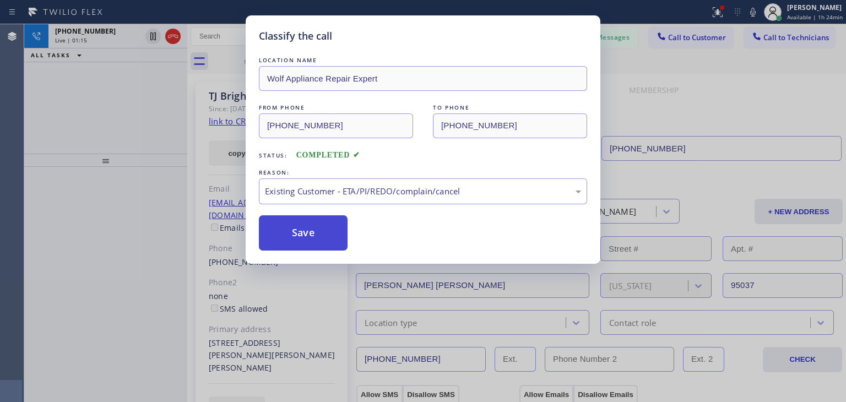
click at [328, 236] on button "Save" at bounding box center [303, 232] width 89 height 35
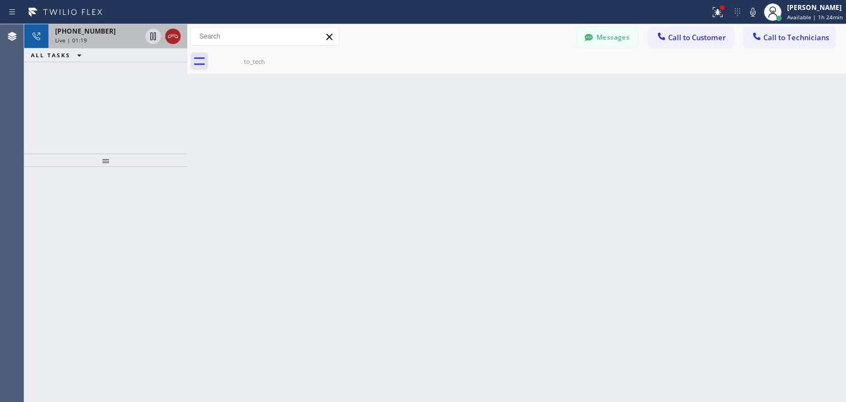
click at [171, 30] on icon at bounding box center [172, 36] width 13 height 13
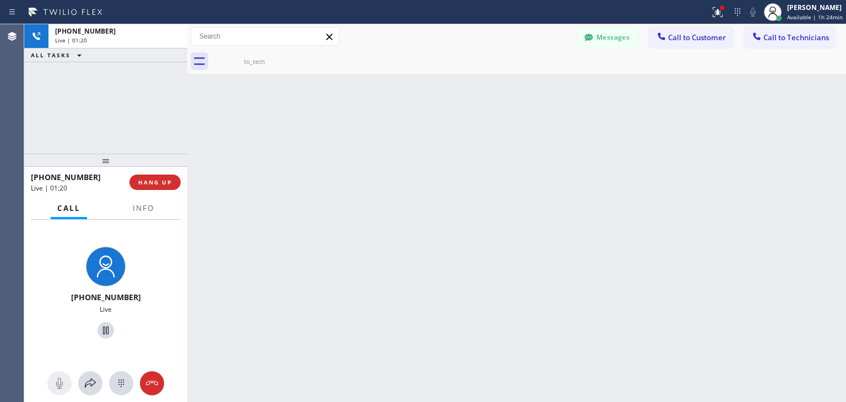
drag, startPoint x: 171, startPoint y: 29, endPoint x: 163, endPoint y: 137, distance: 107.8
click at [163, 137] on div "+13236888262 Live | 01:20 ALL TASKS ALL TASKS ACTIVE TASKS TASKS IN WRAP UP" at bounding box center [105, 88] width 163 height 129
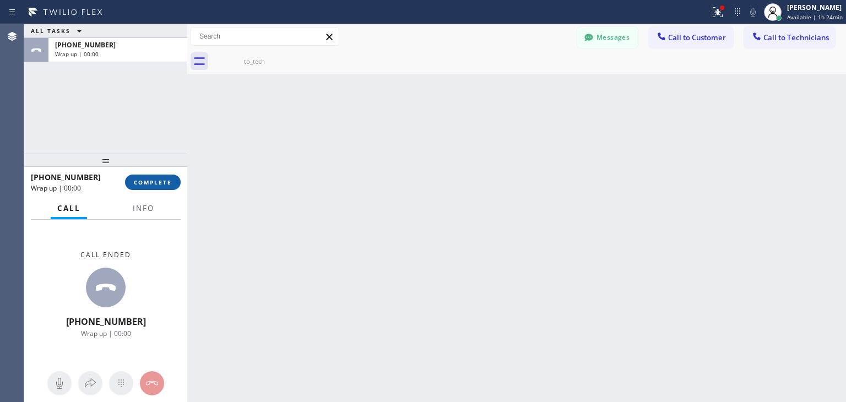
click at [163, 186] on span "COMPLETE" at bounding box center [153, 183] width 38 height 8
click at [520, 251] on div "ALL TASKS ALL TASKS ACTIVE TASKS TASKS IN WRAP UP +13236888262 Wrap up | 00:01 …" at bounding box center [435, 213] width 822 height 378
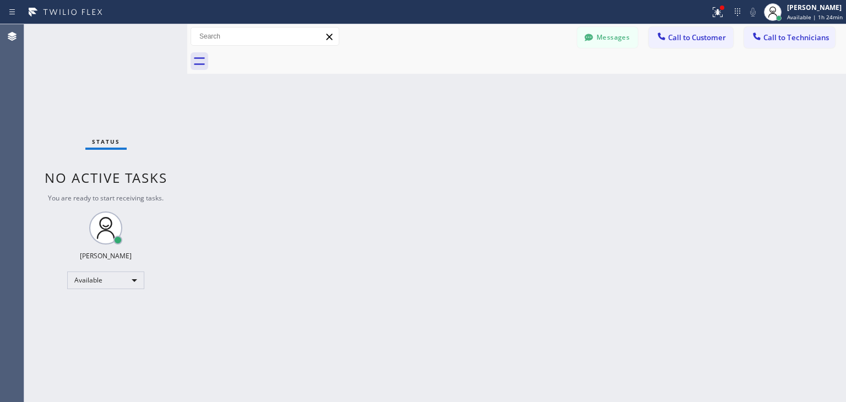
click at [159, 180] on span "No active tasks" at bounding box center [106, 178] width 123 height 18
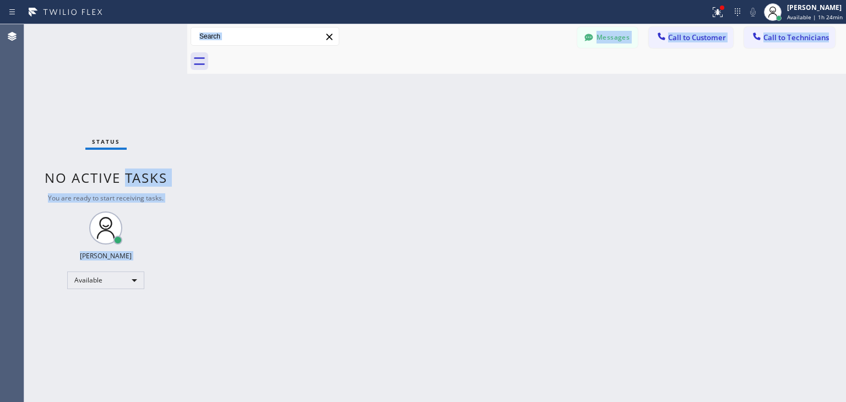
drag, startPoint x: 159, startPoint y: 180, endPoint x: 570, endPoint y: 347, distance: 443.7
click at [570, 347] on div "Status No active tasks You are ready to start receiving tasks. Amir Asamov Avai…" at bounding box center [435, 213] width 822 height 378
click at [686, 30] on button "Call to Customer" at bounding box center [691, 37] width 84 height 21
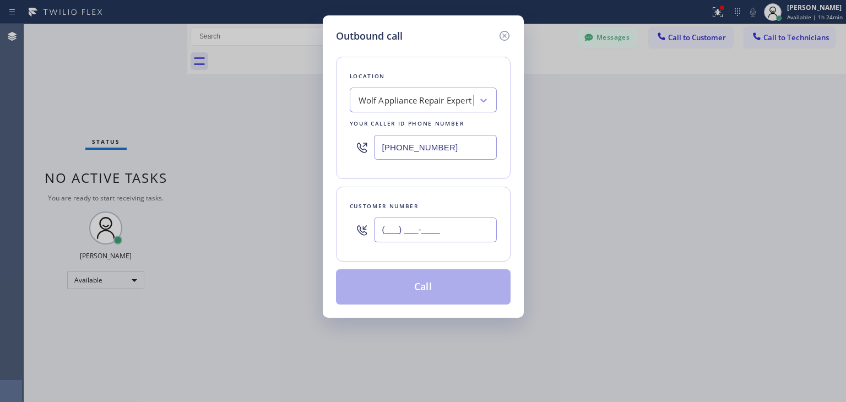
paste input "408) 896-8551"
click at [425, 234] on input "(408) 896-8551" at bounding box center [435, 230] width 123 height 25
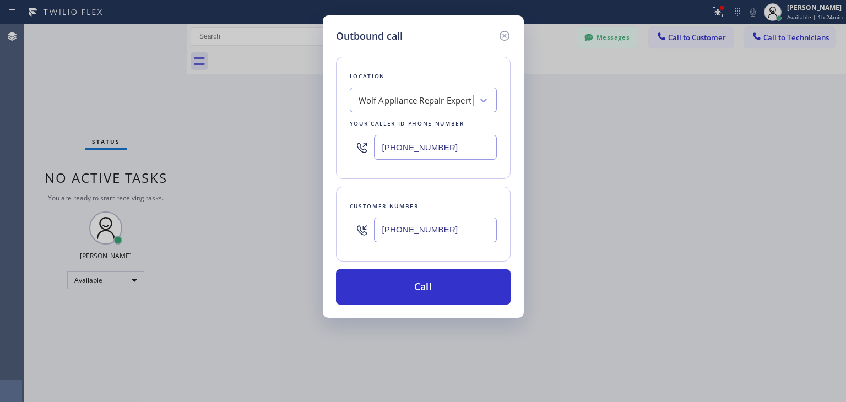
type input "(408) 896-8551"
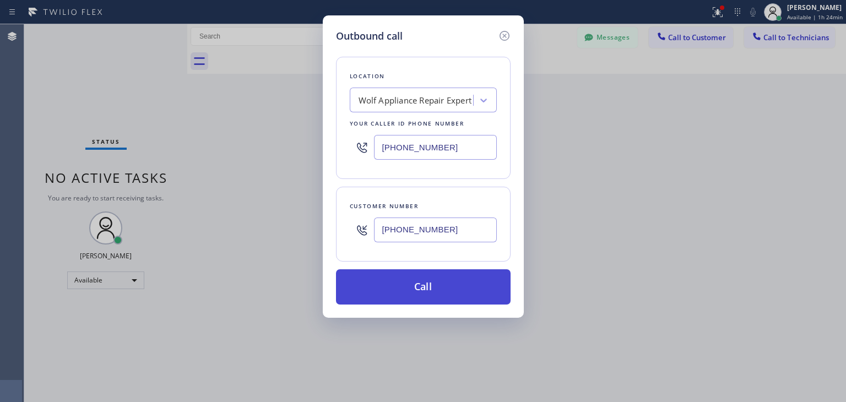
click at [427, 292] on button "Call" at bounding box center [423, 286] width 175 height 35
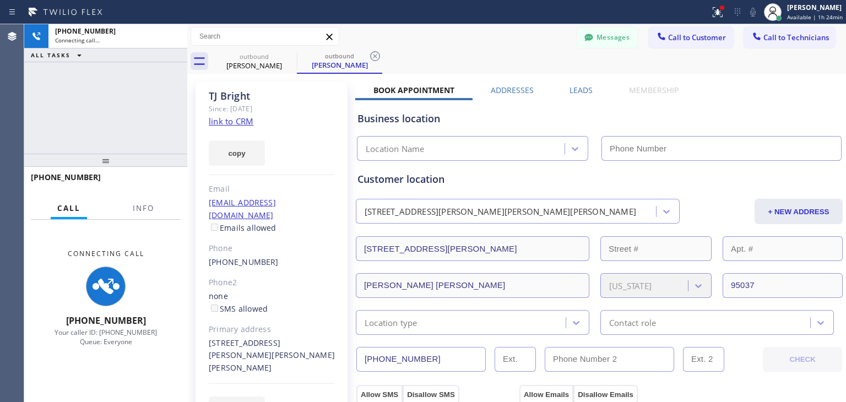
scroll to position [176, 0]
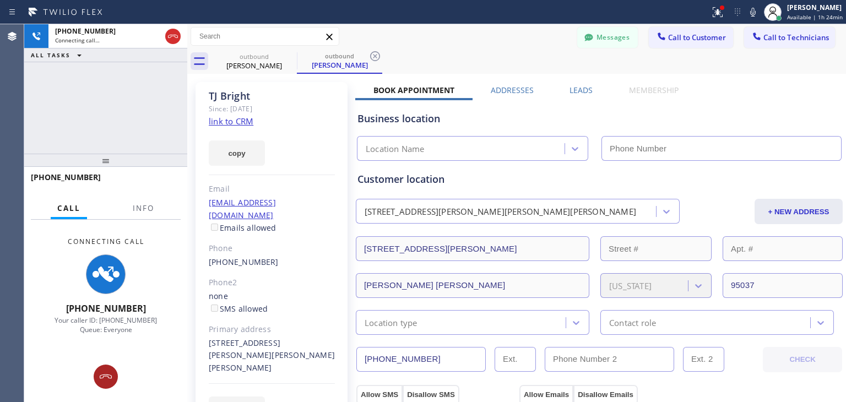
click at [106, 377] on icon at bounding box center [105, 376] width 13 height 13
click at [106, 377] on div "Connecting Call +14088968551 Your caller ID: +19497994965 Queue: Everyone" at bounding box center [105, 311] width 163 height 182
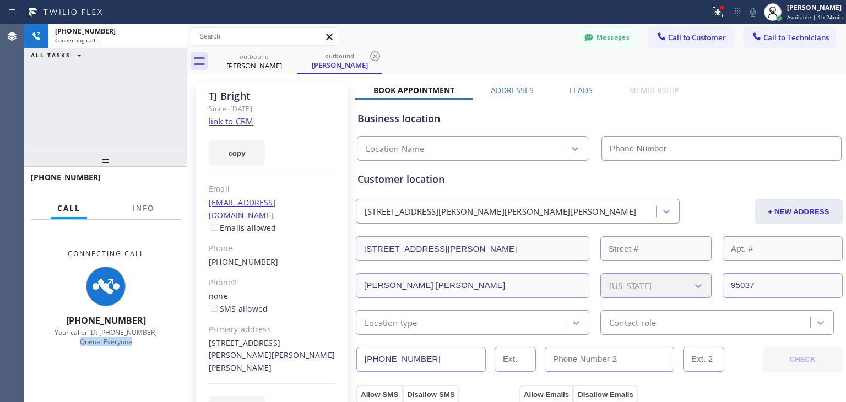
click at [106, 377] on div "Connecting Call +14088968551 Your caller ID: +19497994965 Queue: Everyone" at bounding box center [105, 311] width 163 height 182
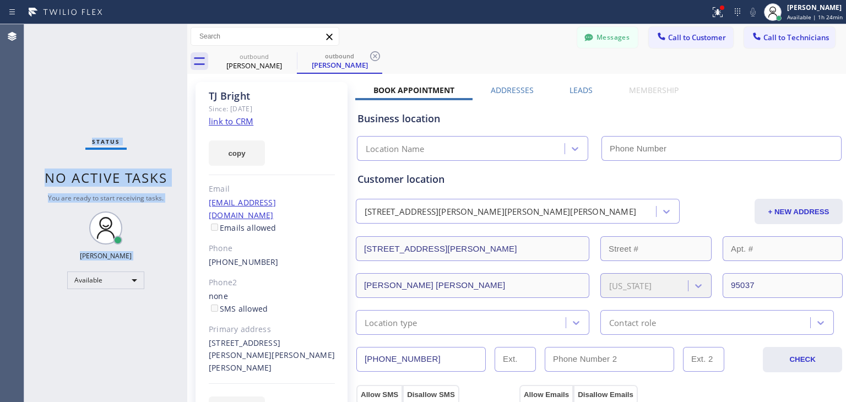
type input "(949) 799-4965"
click at [677, 40] on span "Call to Customer" at bounding box center [697, 38] width 58 height 10
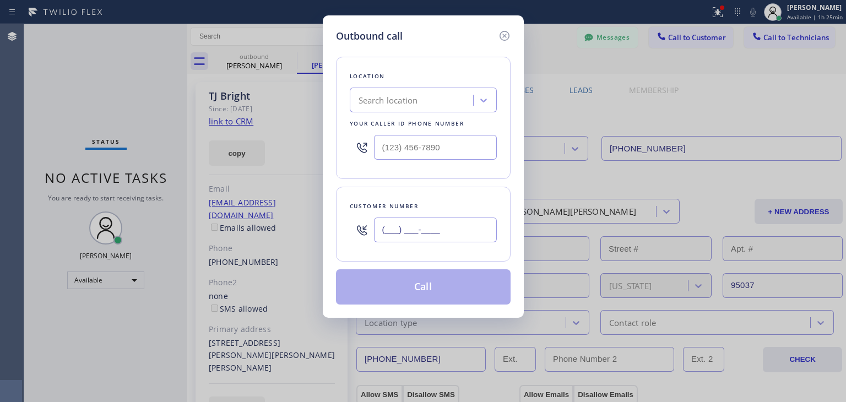
paste input "408) 896-8551"
click at [413, 226] on input "(408) 896-8551" at bounding box center [435, 230] width 123 height 25
click at [505, 34] on icon at bounding box center [504, 35] width 13 height 13
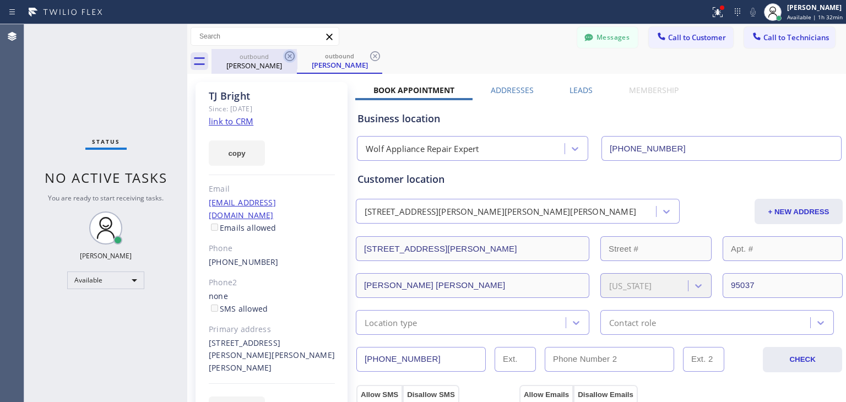
click at [294, 53] on icon at bounding box center [289, 56] width 13 height 13
click at [369, 53] on icon at bounding box center [375, 56] width 13 height 13
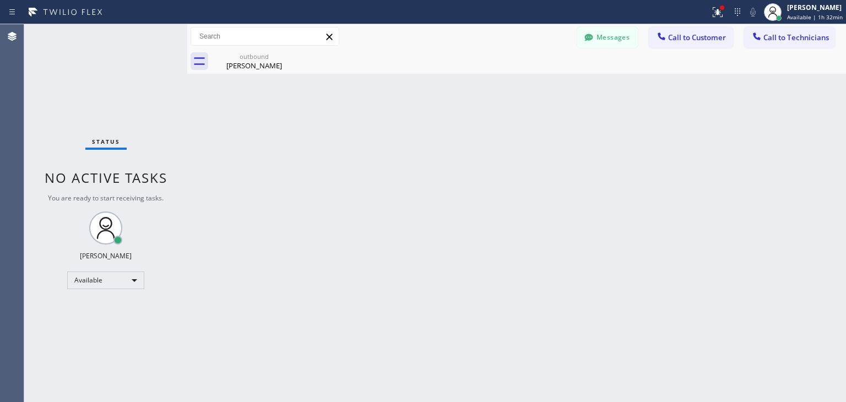
click at [0, 0] on icon at bounding box center [0, 0] width 0 height 0
click at [697, 45] on button "Call to Customer" at bounding box center [691, 37] width 84 height 21
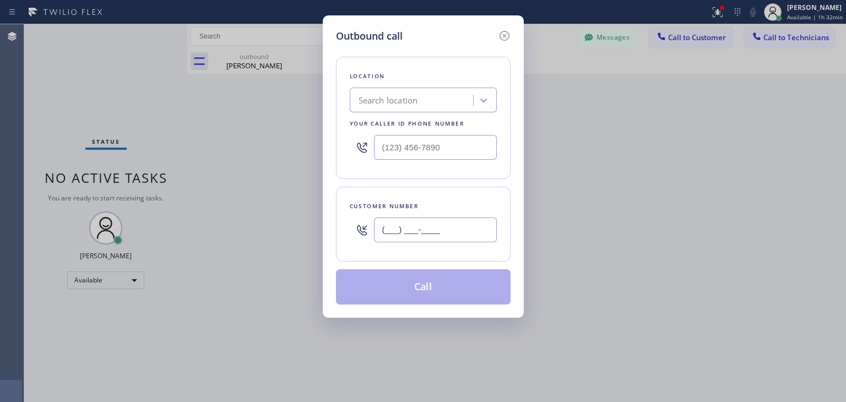
paste input "408) 568-0819"
click at [402, 232] on input "(___) ___-____" at bounding box center [435, 230] width 123 height 25
paste input "text"
type input "(408) 568-0819"
click at [509, 31] on icon at bounding box center [504, 35] width 13 height 13
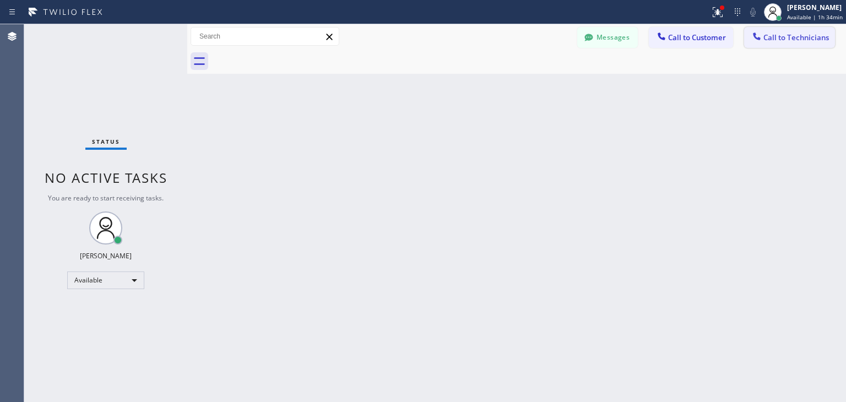
click at [771, 31] on button "Call to Technicians" at bounding box center [789, 37] width 91 height 21
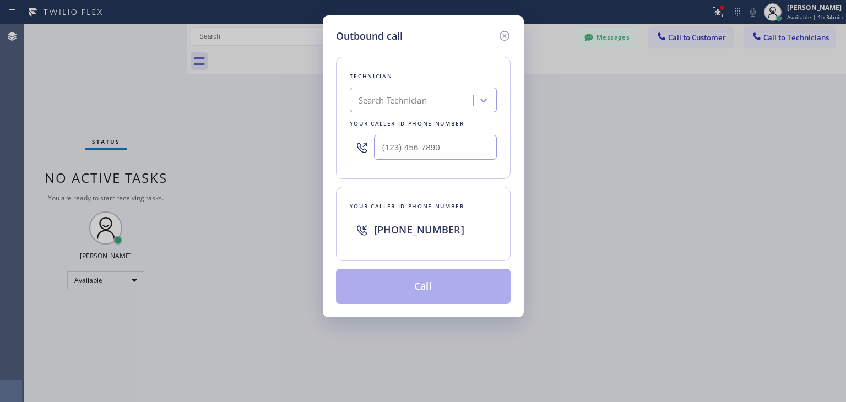
click at [415, 112] on div "Technician Search Technician Your caller id phone number" at bounding box center [423, 118] width 175 height 122
click at [418, 108] on div "Search Technician" at bounding box center [413, 100] width 120 height 19
type input "oliver"
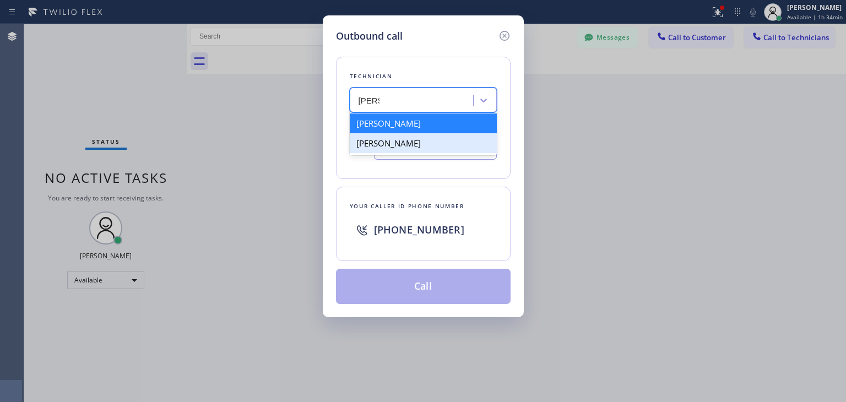
drag, startPoint x: 413, startPoint y: 123, endPoint x: 411, endPoint y: 140, distance: 16.7
click at [411, 140] on div "Oleg Merkushev Oleg Znamenskiy" at bounding box center [423, 133] width 147 height 44
drag, startPoint x: 419, startPoint y: 133, endPoint x: 429, endPoint y: 125, distance: 12.6
click at [429, 125] on div "Oleg Merkushev Oleg Znamenskiy" at bounding box center [423, 133] width 147 height 44
click at [429, 125] on div "Oleg Merkushev" at bounding box center [423, 124] width 147 height 20
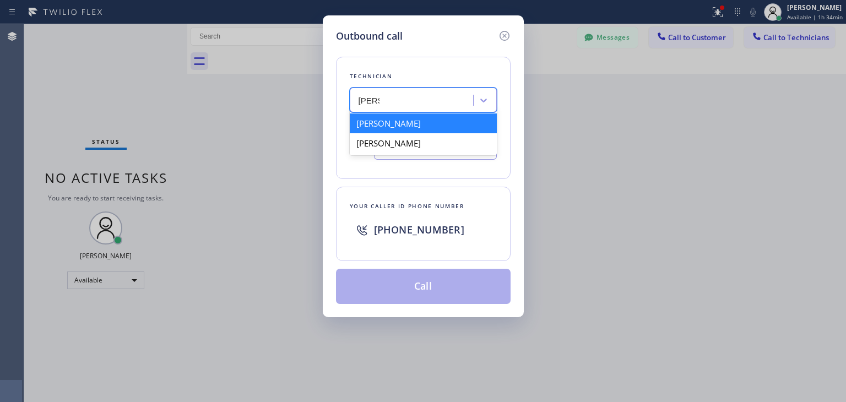
type input "(323) 688-8262"
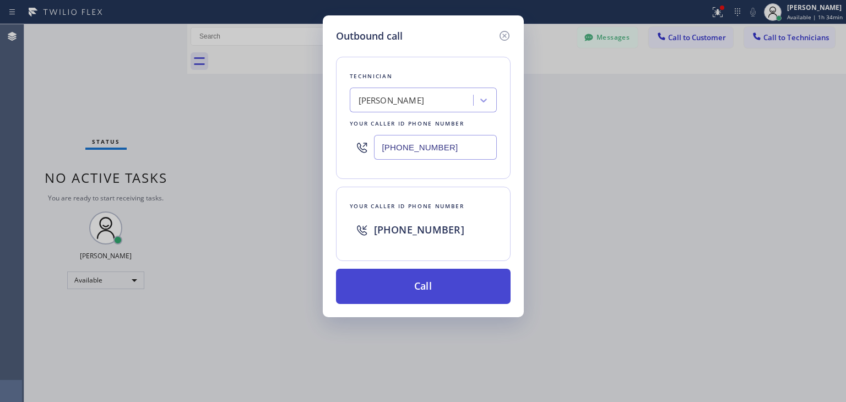
click at [425, 292] on button "Call" at bounding box center [423, 286] width 175 height 35
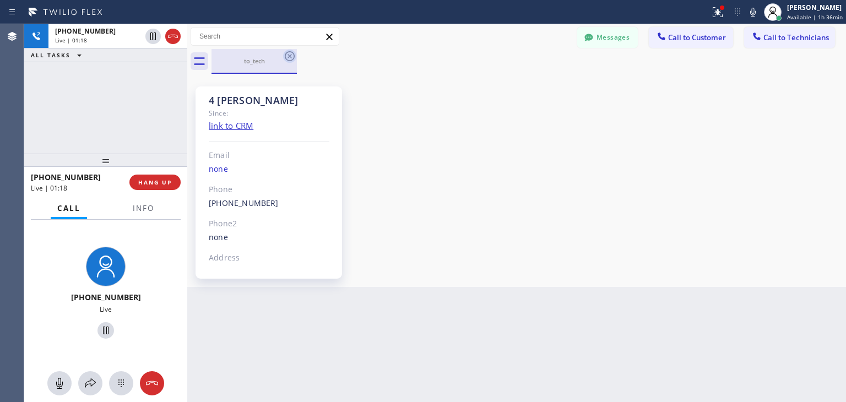
click at [291, 53] on icon at bounding box center [289, 56] width 13 height 13
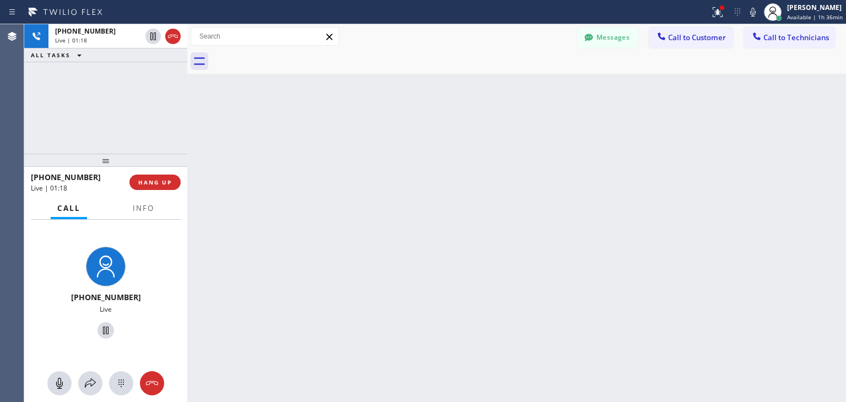
click at [291, 53] on div at bounding box center [529, 61] width 635 height 25
drag, startPoint x: 188, startPoint y: 131, endPoint x: 193, endPoint y: 127, distance: 6.0
click at [187, 127] on div at bounding box center [187, 213] width 0 height 378
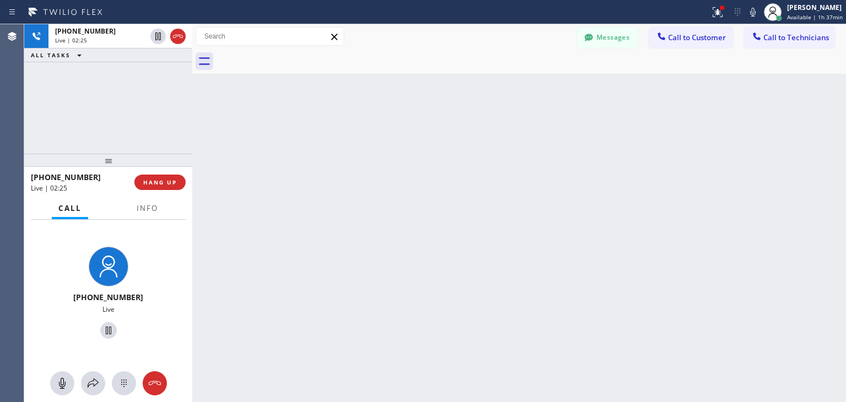
click at [196, 100] on div "Back to Dashboard Change Sender ID Customers Technicians (626) 457-418 SEARCH R…" at bounding box center [519, 213] width 654 height 378
drag, startPoint x: 196, startPoint y: 100, endPoint x: 195, endPoint y: 106, distance: 6.8
click at [195, 106] on div "+13236888262 Live | 02:25 ALL TASKS ALL TASKS ACTIVE TASKS TASKS IN WRAP UP +13…" at bounding box center [435, 213] width 822 height 378
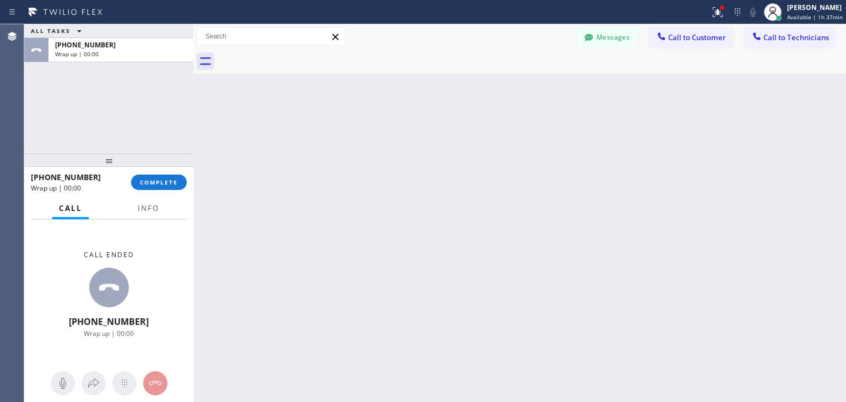
click at [193, 106] on div at bounding box center [193, 213] width 0 height 378
click at [177, 187] on button "COMPLETE" at bounding box center [160, 182] width 56 height 15
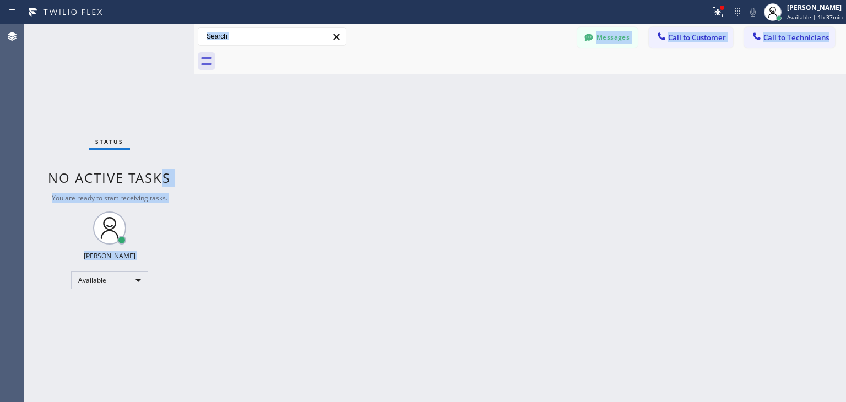
drag, startPoint x: 177, startPoint y: 187, endPoint x: 474, endPoint y: 290, distance: 314.2
click at [474, 290] on div "Status No active tasks You are ready to start receiving tasks. Amir Asamov Avai…" at bounding box center [435, 213] width 822 height 378
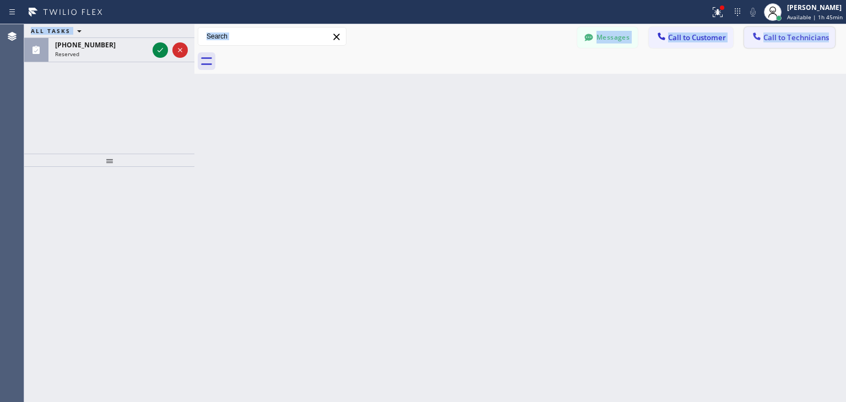
click at [763, 37] on icon at bounding box center [757, 36] width 11 height 11
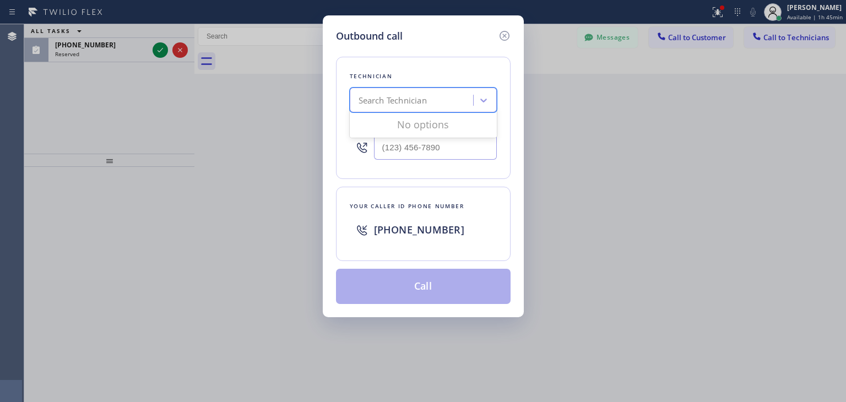
click at [408, 98] on div "Search Technician" at bounding box center [393, 100] width 68 height 13
type input "g"
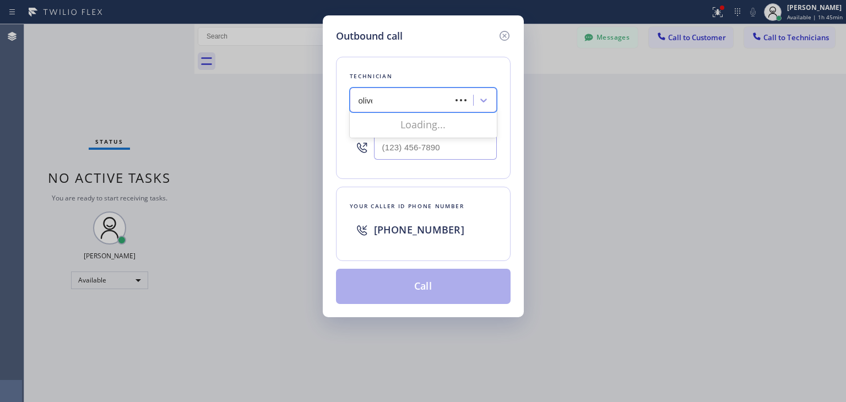
type input "oliver"
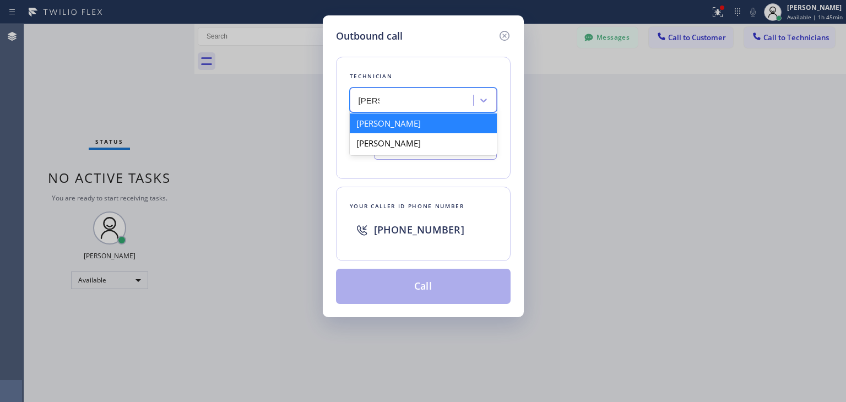
click at [425, 123] on div "Oleg Merkushev" at bounding box center [423, 124] width 147 height 20
type input "(323) 688-8262"
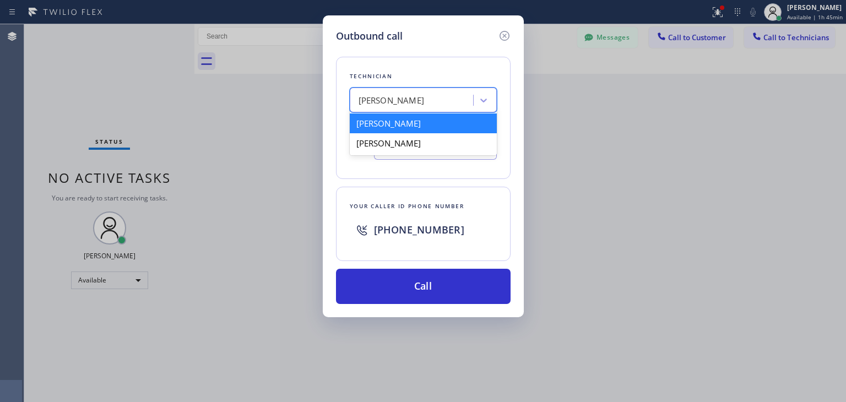
click at [465, 98] on div "Oleg Merkushev" at bounding box center [413, 100] width 120 height 19
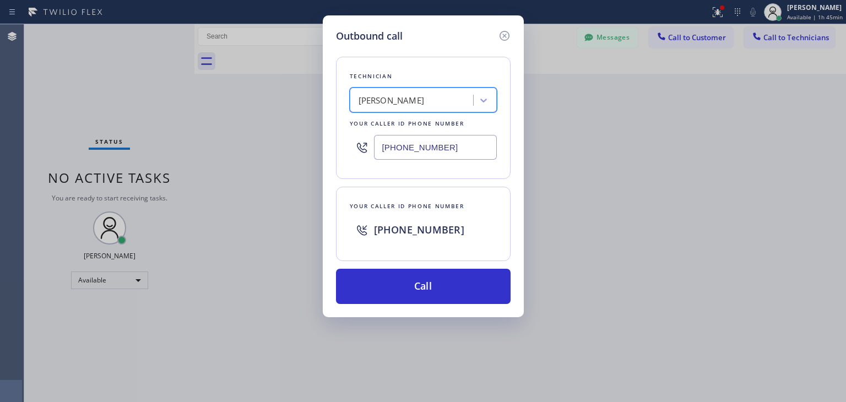
click at [465, 98] on div "Oleg Merkushev" at bounding box center [413, 100] width 120 height 19
type input "gregory"
click at [456, 119] on div "Gegam Eranosyan" at bounding box center [423, 124] width 147 height 20
type input "(818) 512-7430"
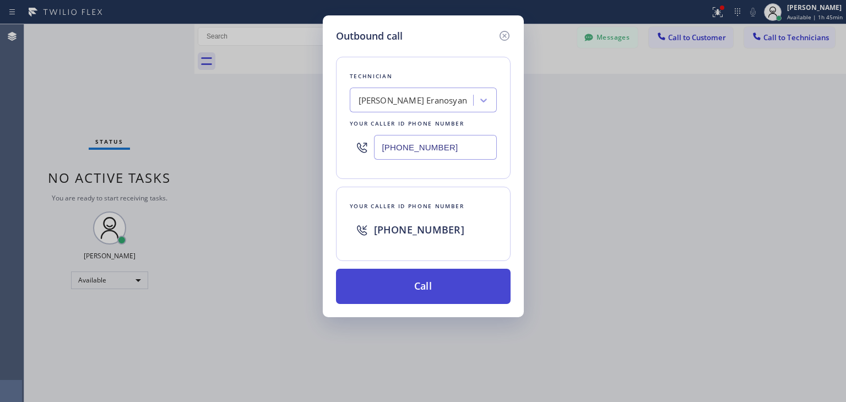
click at [450, 275] on button "Call" at bounding box center [423, 286] width 175 height 35
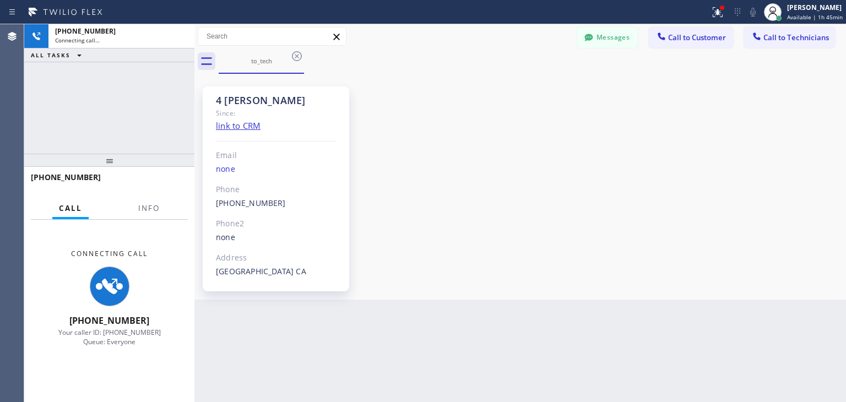
scroll to position [112, 0]
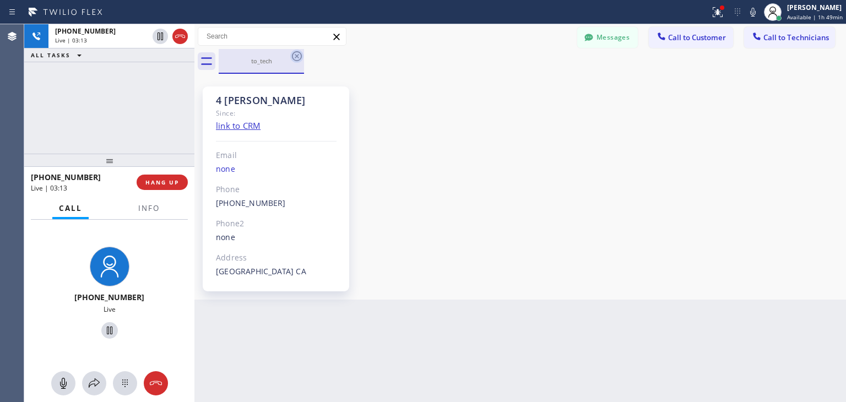
click at [295, 55] on icon at bounding box center [296, 56] width 13 height 13
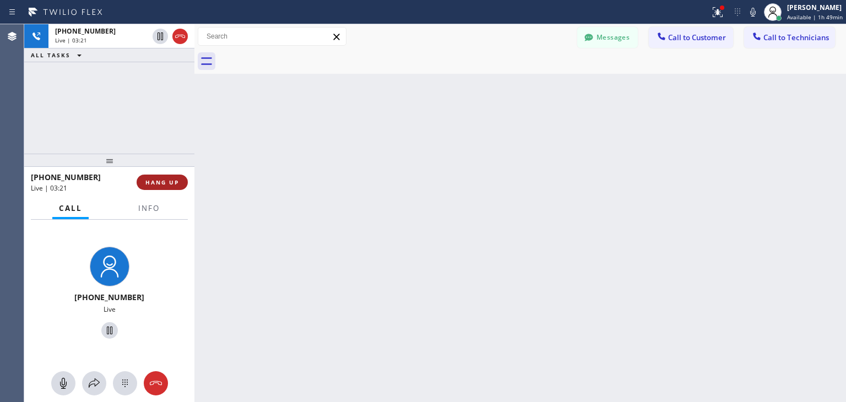
click at [159, 181] on span "HANG UP" at bounding box center [162, 183] width 34 height 8
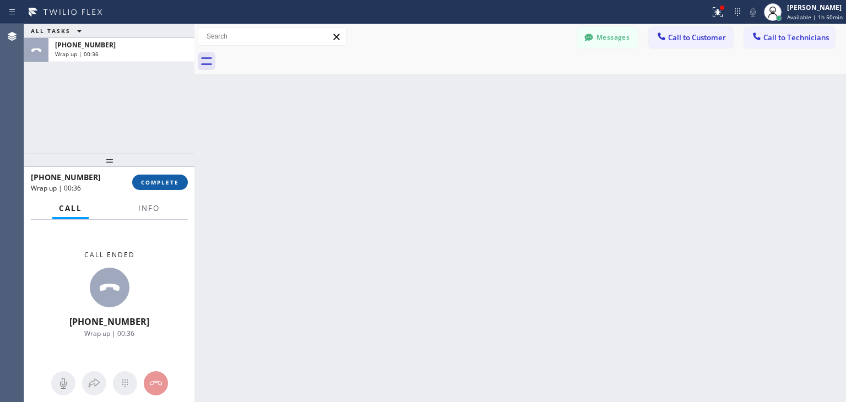
click at [159, 181] on span "COMPLETE" at bounding box center [160, 183] width 38 height 8
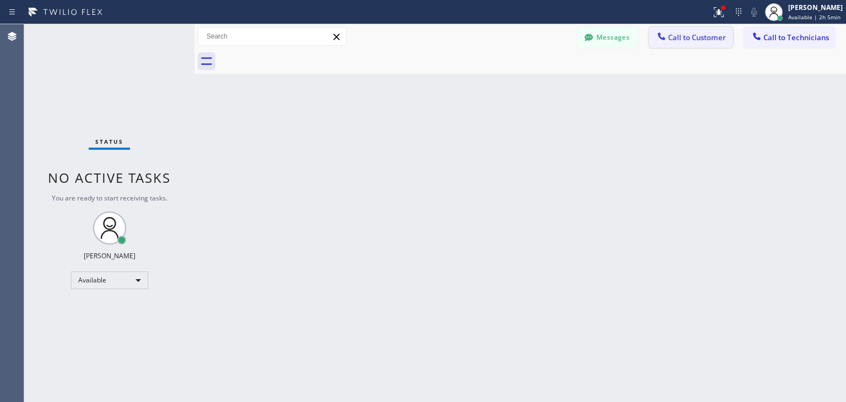
click at [699, 43] on button "Call to Customer" at bounding box center [691, 37] width 84 height 21
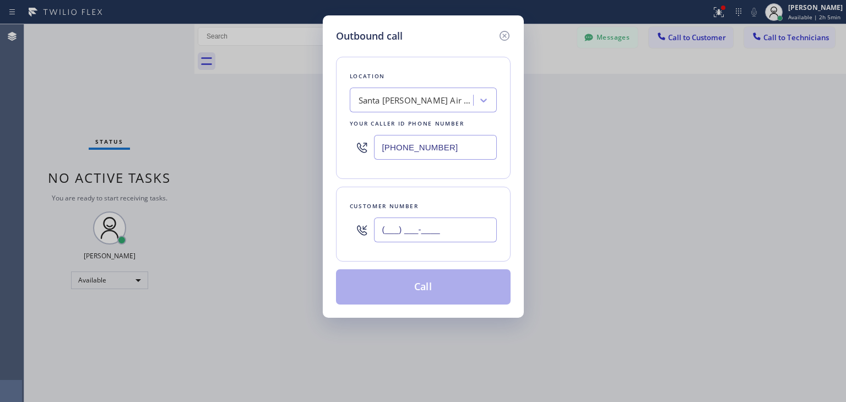
paste input "408) 568-0819"
click at [447, 240] on input "(408) 568-0819" at bounding box center [435, 230] width 123 height 25
type input "(408) 568-0819"
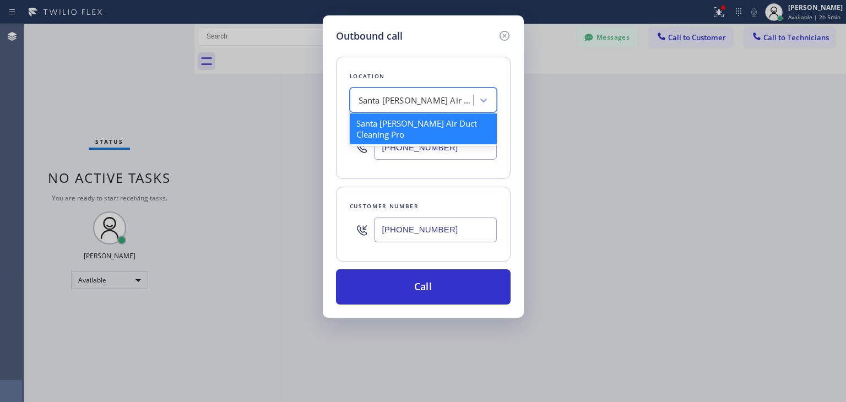
paste input "Wolf Appliance Repair Expert"
type input "Wolf Appliance Repair Expert"
click at [409, 91] on div "Santa Monica Air Duct Cleaning Pro Wolf Appliance Repair Expert" at bounding box center [413, 100] width 120 height 19
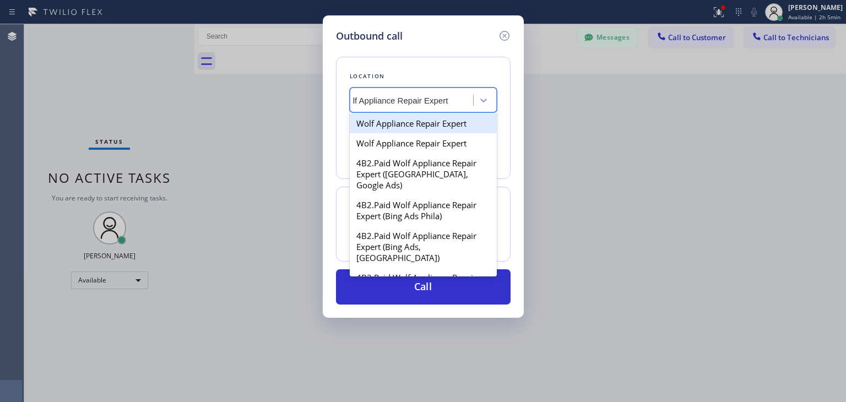
scroll to position [0, 17]
click at [423, 125] on div "Wolf Appliance Repair Expert" at bounding box center [423, 124] width 147 height 20
type input "(949) 799-4965"
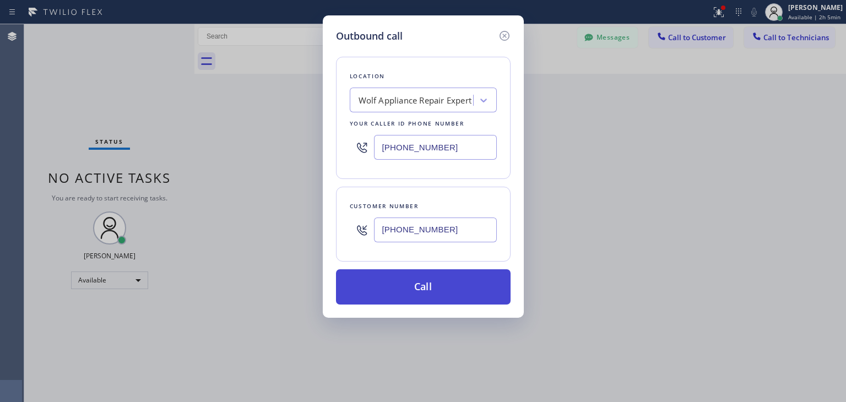
click at [433, 274] on button "Call" at bounding box center [423, 286] width 175 height 35
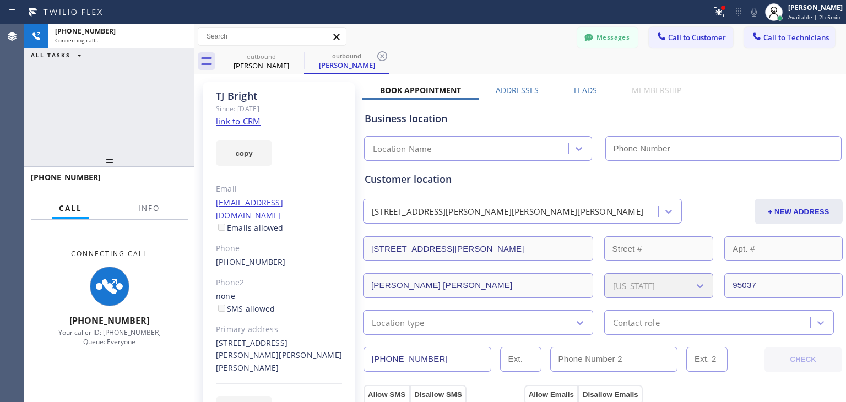
scroll to position [176, 0]
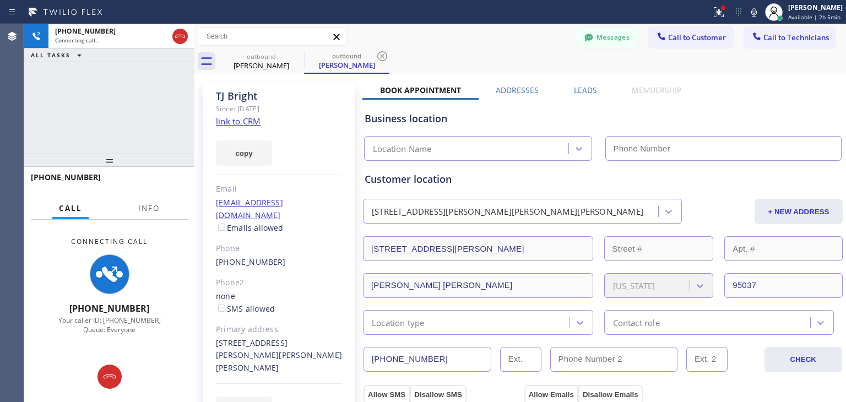
type input "(949) 799-4965"
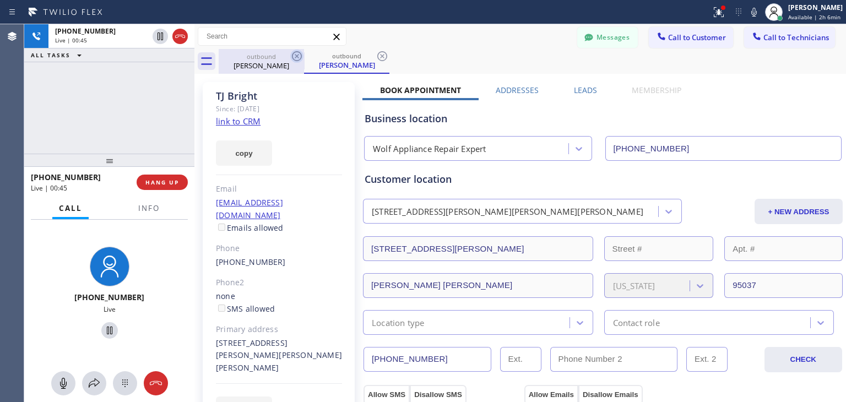
click at [297, 55] on icon at bounding box center [296, 56] width 13 height 13
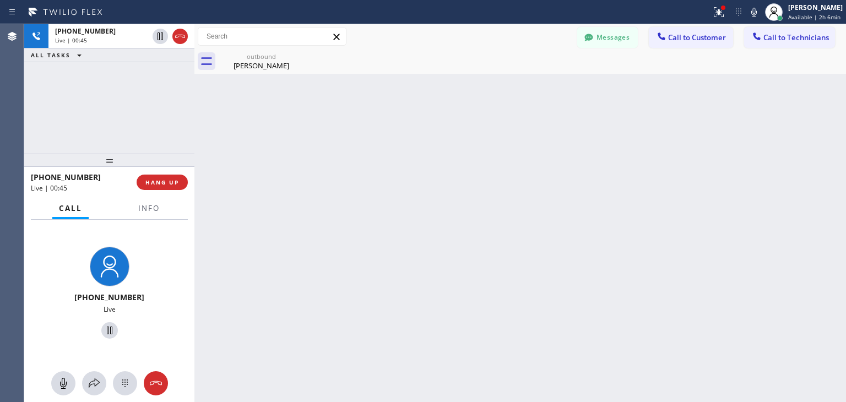
click at [0, 0] on icon at bounding box center [0, 0] width 0 height 0
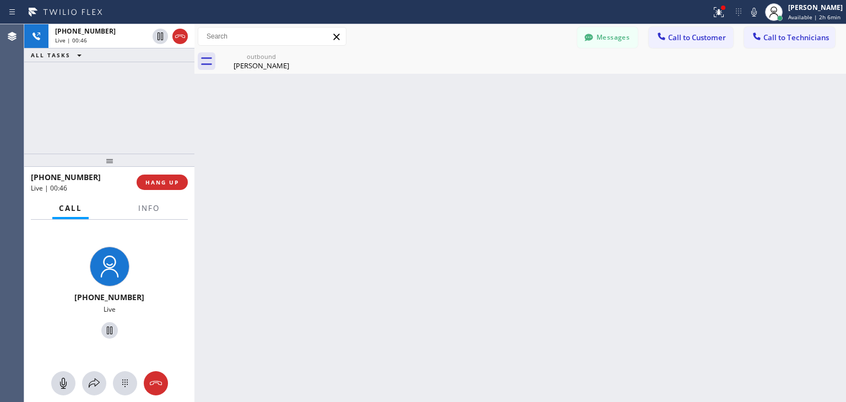
click at [0, 0] on icon at bounding box center [0, 0] width 0 height 0
click at [165, 184] on span "HANG UP" at bounding box center [162, 183] width 34 height 8
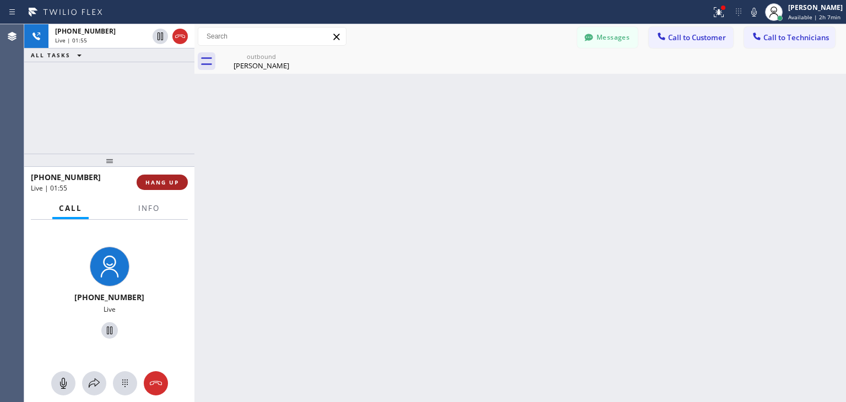
click at [165, 184] on span "HANG UP" at bounding box center [162, 183] width 34 height 8
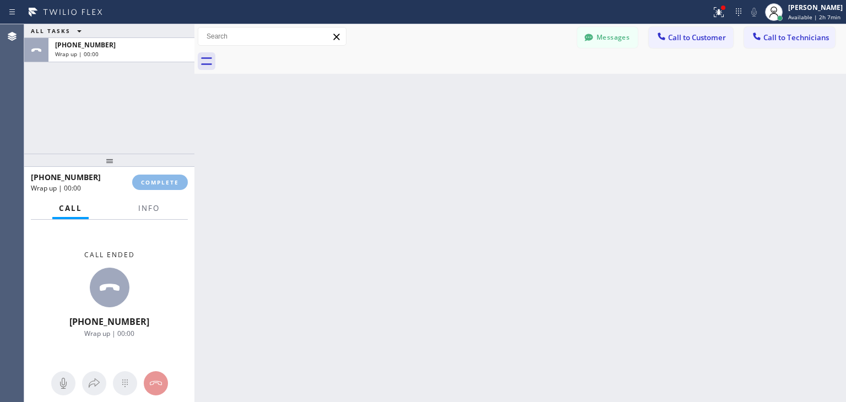
click at [618, 385] on div "ALL TASKS ALL TASKS ACTIVE TASKS TASKS IN WRAP UP +14085680819 Wrap up | 00:00 …" at bounding box center [435, 213] width 822 height 378
click at [144, 175] on button "COMPLETE" at bounding box center [160, 182] width 56 height 15
click at [709, 38] on span "Call to Customer" at bounding box center [697, 38] width 58 height 10
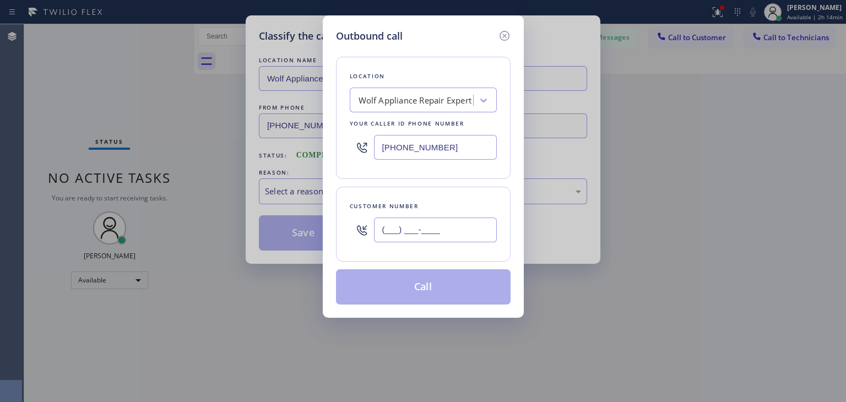
click at [397, 221] on input "(___) ___-____" at bounding box center [435, 230] width 123 height 25
paste input "415) 999-4126"
click at [397, 221] on input "(415) 999-4126" at bounding box center [435, 230] width 123 height 25
type input "(415) 999-4126"
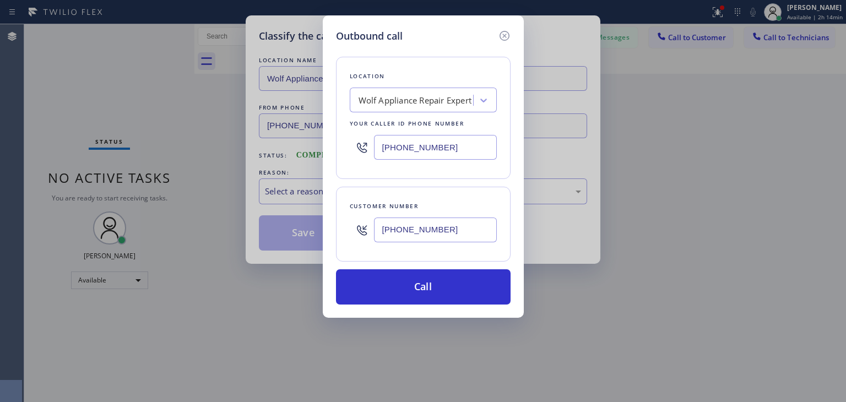
paste input "Viking Appliancerepair Pros (San Francisco, Google Ads)"
type input "Viking Appliancerepair Pros (San Francisco, Google Ads)"
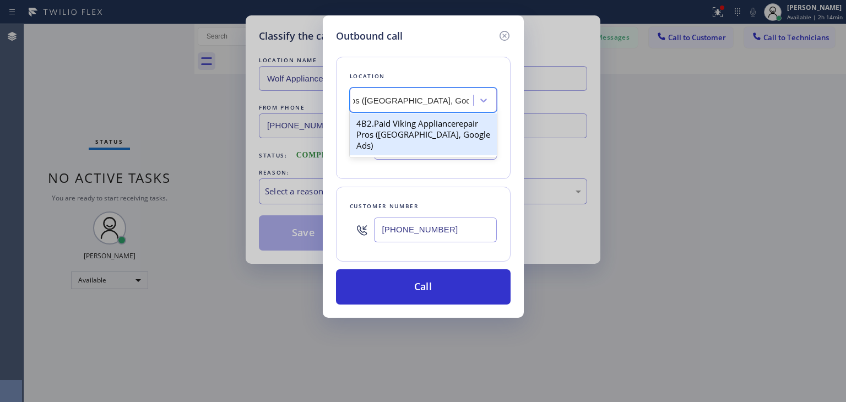
click at [439, 120] on div "4B2.Paid Viking Appliancerepair Pros (San Francisco, Google Ads)" at bounding box center [423, 135] width 147 height 42
type input "(650) 719-1126"
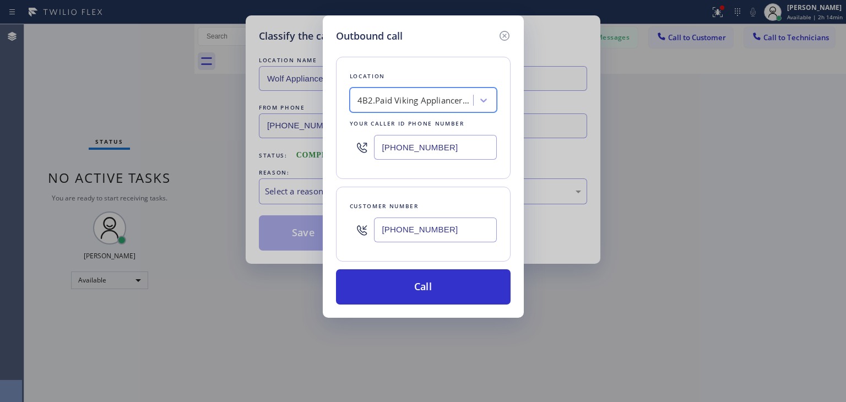
scroll to position [0, 1]
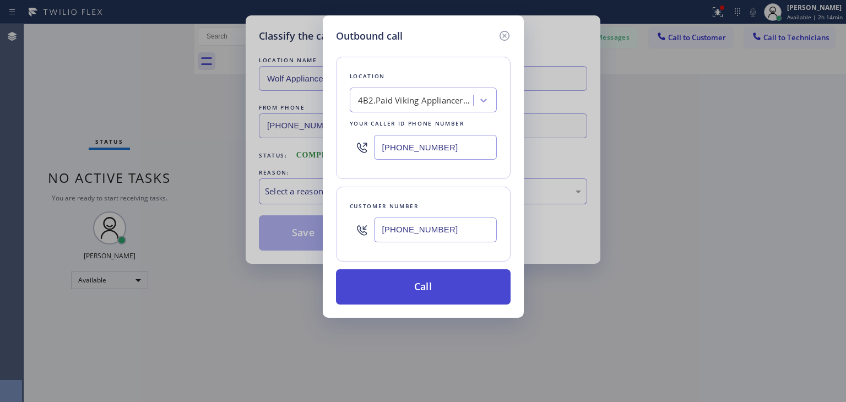
click at [434, 292] on button "Call" at bounding box center [423, 286] width 175 height 35
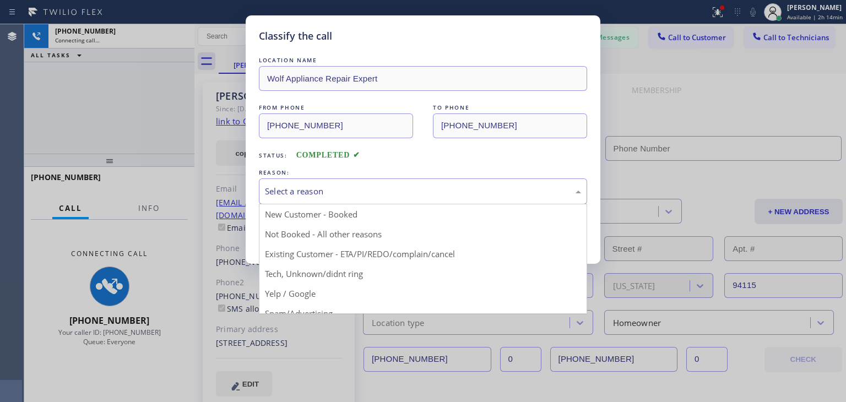
click at [514, 193] on div "Select a reason" at bounding box center [423, 191] width 316 height 13
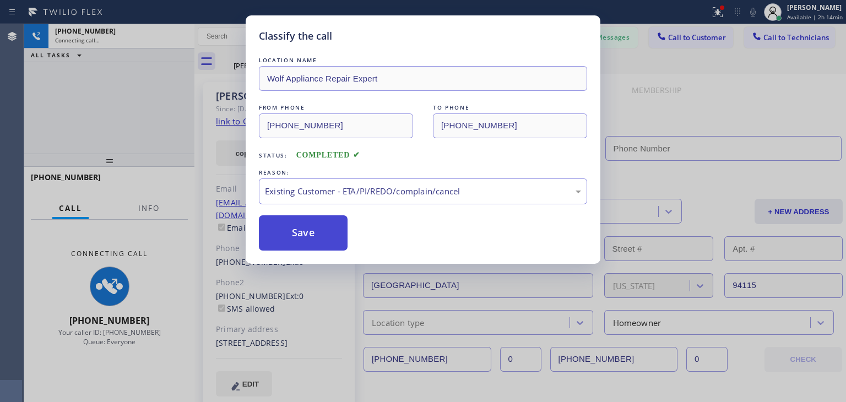
click at [295, 220] on button "Save" at bounding box center [303, 232] width 89 height 35
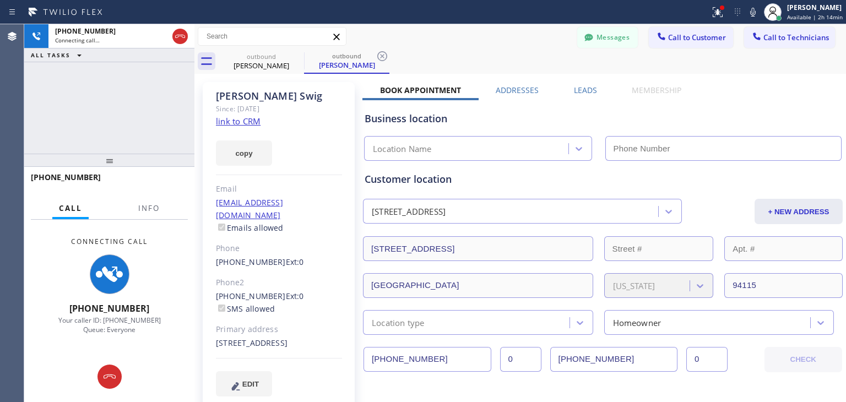
type input "(650) 719-1126"
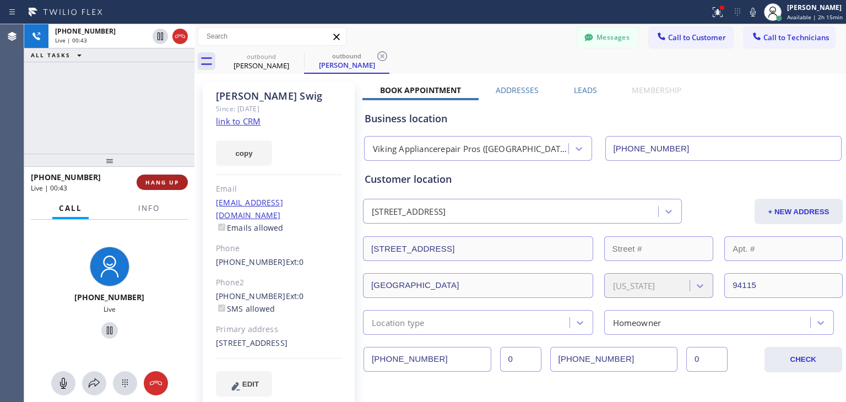
click at [165, 181] on span "HANG UP" at bounding box center [162, 183] width 34 height 8
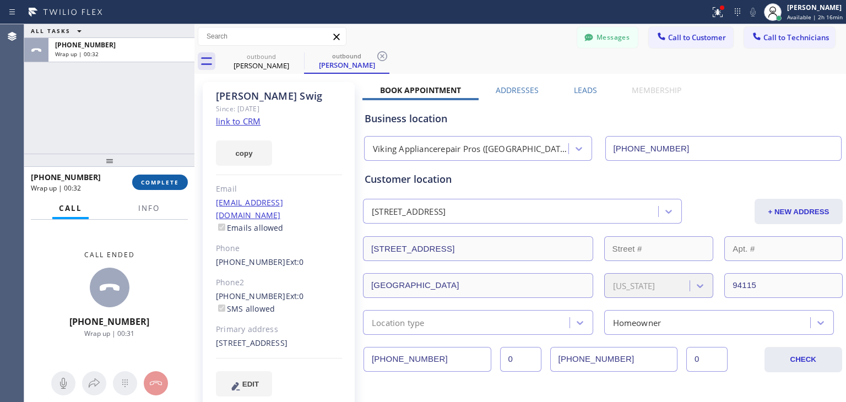
click at [163, 182] on span "COMPLETE" at bounding box center [160, 183] width 38 height 8
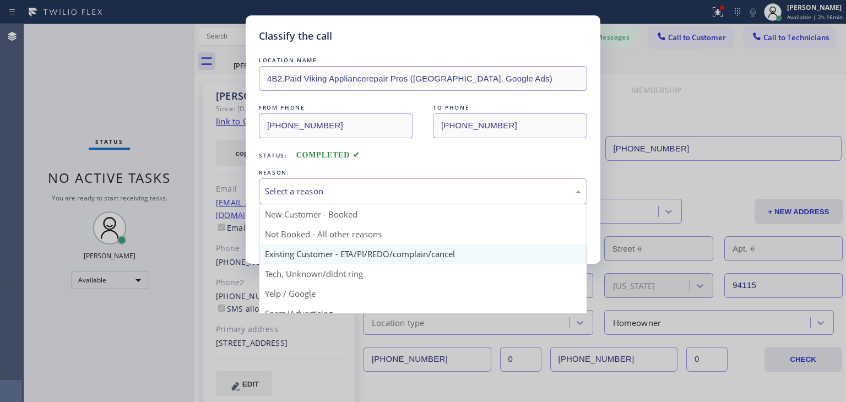
drag, startPoint x: 360, startPoint y: 182, endPoint x: 358, endPoint y: 254, distance: 71.7
click at [358, 204] on div "Select a reason New Customer - Booked Not Booked - All other reasons Existing C…" at bounding box center [423, 192] width 328 height 26
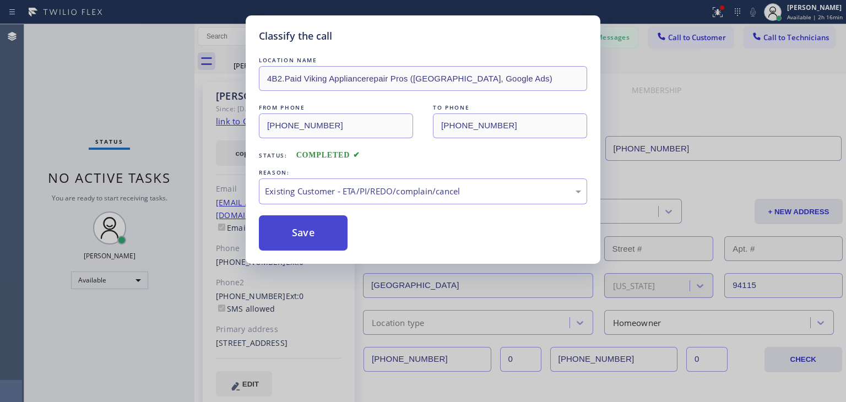
drag, startPoint x: 318, startPoint y: 252, endPoint x: 324, endPoint y: 241, distance: 12.6
click at [324, 241] on div "Classify the call LOCATION NAME 4B2.Paid Viking Appliancerepair Pros (San Franc…" at bounding box center [423, 139] width 355 height 249
click at [324, 241] on button "Save" at bounding box center [303, 232] width 89 height 35
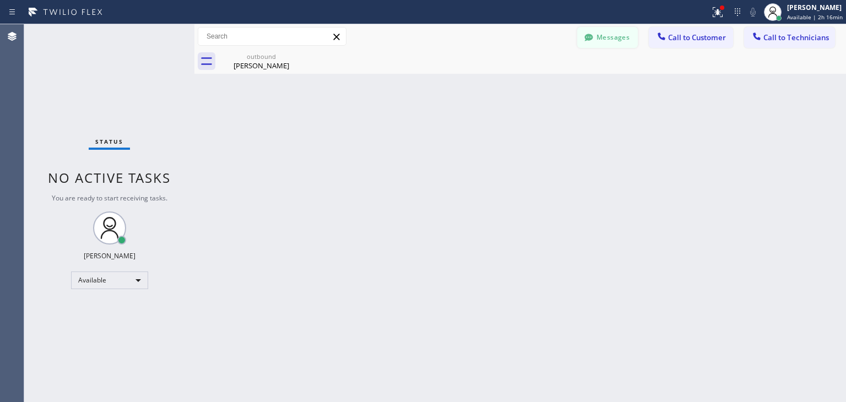
click at [617, 35] on button "Messages" at bounding box center [608, 37] width 61 height 21
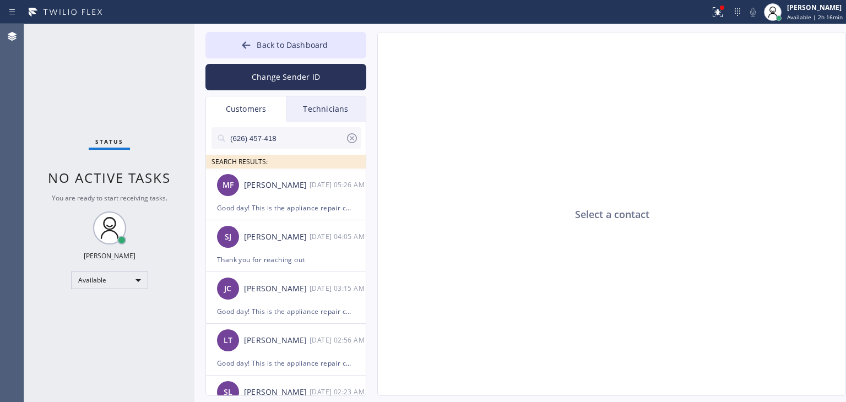
click at [283, 140] on input "(626) 457-418" at bounding box center [287, 138] width 116 height 22
click at [283, 140] on input "text" at bounding box center [287, 138] width 116 height 22
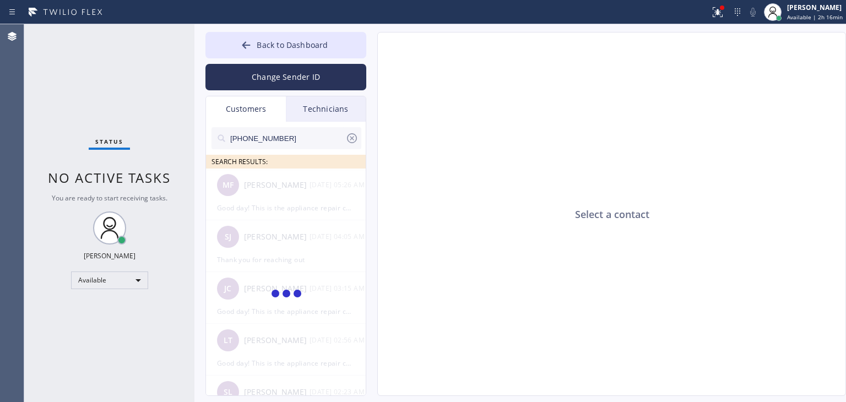
click at [283, 140] on input "(415) 999-4126" at bounding box center [287, 138] width 116 height 22
click at [283, 140] on input "(415) 999-412_" at bounding box center [287, 138] width 116 height 22
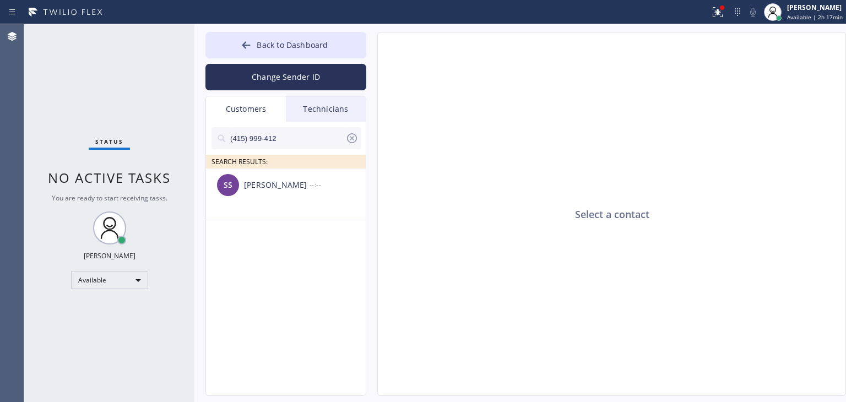
type input "(415) 999-412"
click at [274, 206] on li "SS Susan Swig --:--" at bounding box center [286, 195] width 161 height 52
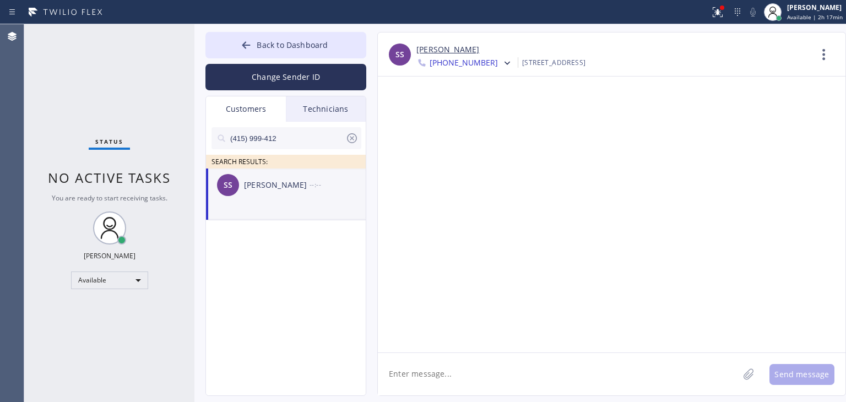
click at [456, 371] on textarea at bounding box center [558, 374] width 361 height 42
paste textarea "Viking Appliancerepair Pros"
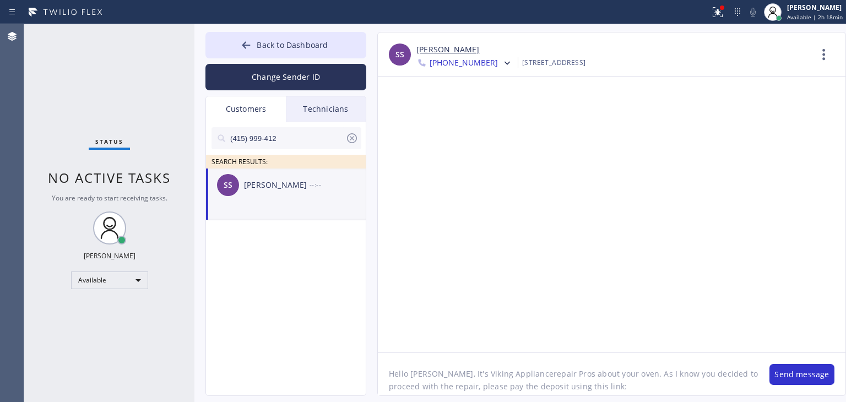
paste textarea "https://swipesimple.com/links/lnk_e5063340f28270283e28f0dacf491d39"
click at [529, 366] on textarea "Hello Susan, It's Viking Appliancerepair Pros about your oven. As I know you de…" at bounding box center [568, 374] width 381 height 42
click at [672, 377] on textarea "Hello Susan, It's Viking Appliancerepair Pros about your oven. As I know you de…" at bounding box center [568, 374] width 381 height 42
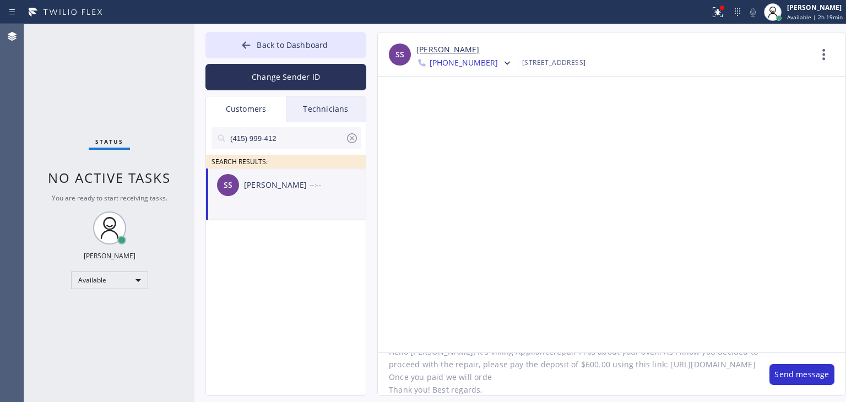
scroll to position [35, 0]
click at [561, 379] on textarea "Hello Susan, It's Viking Appliancerepair Pros about your oven. As I know you de…" at bounding box center [568, 374] width 381 height 42
click at [485, 377] on textarea "Hello Susan, It's Viking Appliancerepair Pros about your oven. As I know you de…" at bounding box center [568, 374] width 381 height 42
paste textarea "Viking Appliancerepair Pros"
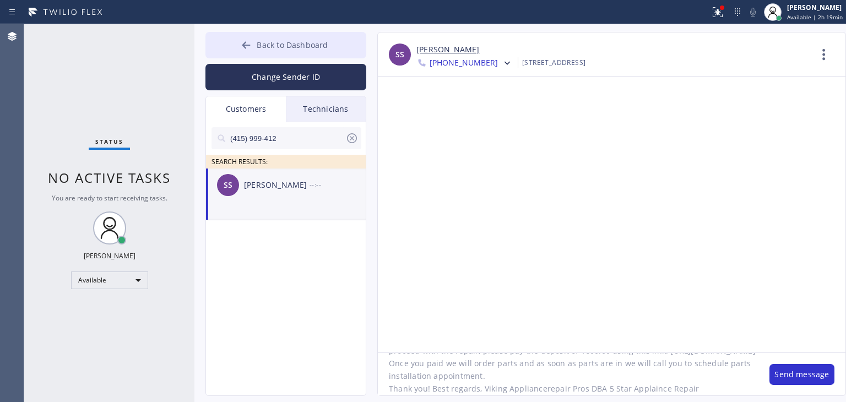
click at [311, 49] on span "Back to Dashboard" at bounding box center [292, 45] width 71 height 10
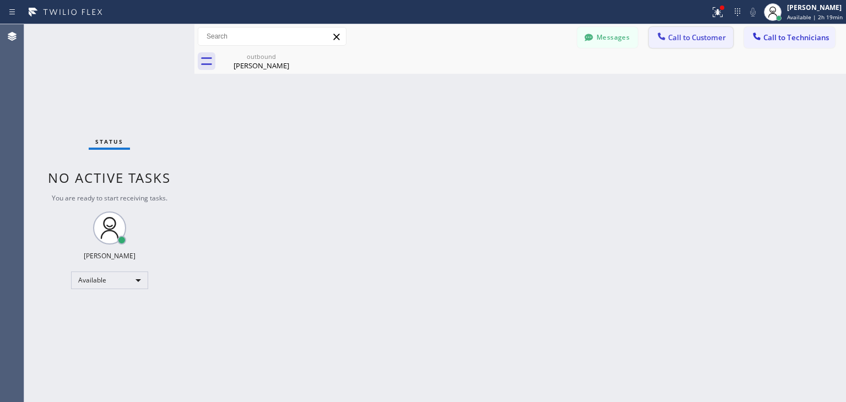
click at [682, 35] on span "Call to Customer" at bounding box center [697, 38] width 58 height 10
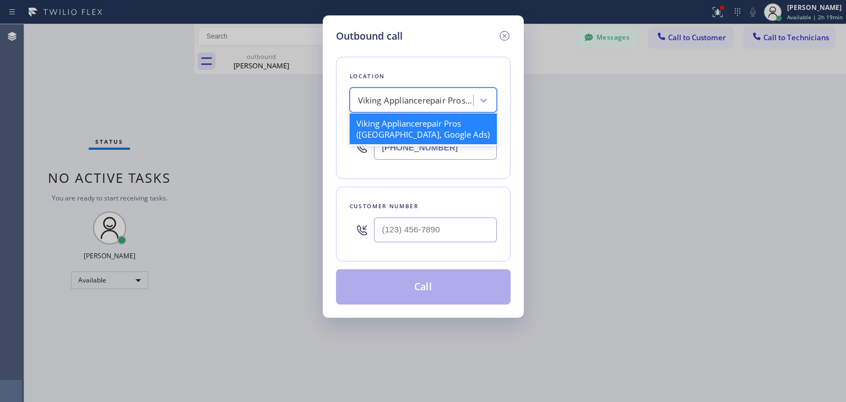
drag, startPoint x: 402, startPoint y: 102, endPoint x: 432, endPoint y: 161, distance: 66.8
click at [432, 161] on div "Location option 4B2.Paid Viking Appliancerepair Pros (San Francisco, Google Ads…" at bounding box center [423, 118] width 175 height 122
click at [450, 154] on input "(650) 719-1126" at bounding box center [435, 147] width 123 height 25
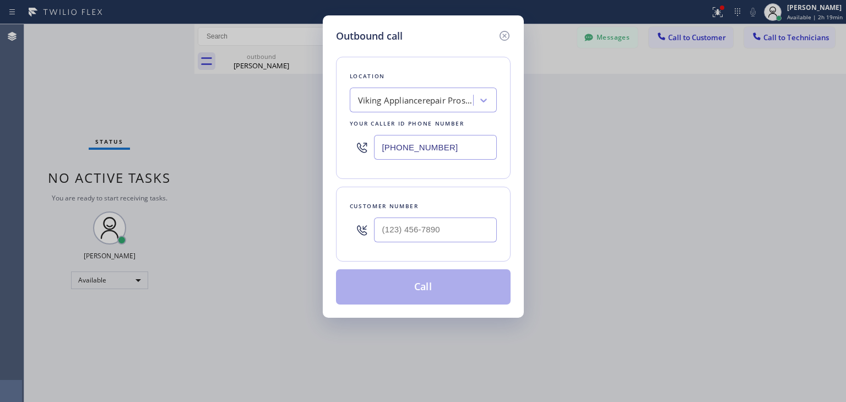
click at [450, 154] on input "(650) 719-1126" at bounding box center [435, 147] width 123 height 25
click at [503, 35] on icon at bounding box center [504, 36] width 10 height 10
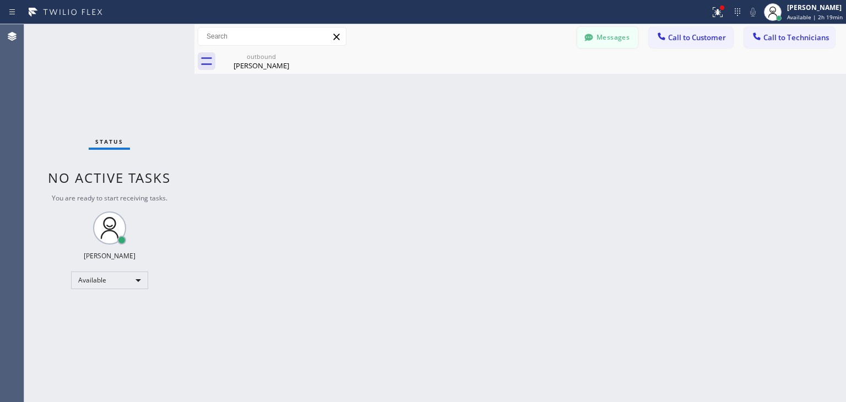
click at [587, 38] on icon at bounding box center [589, 37] width 8 height 7
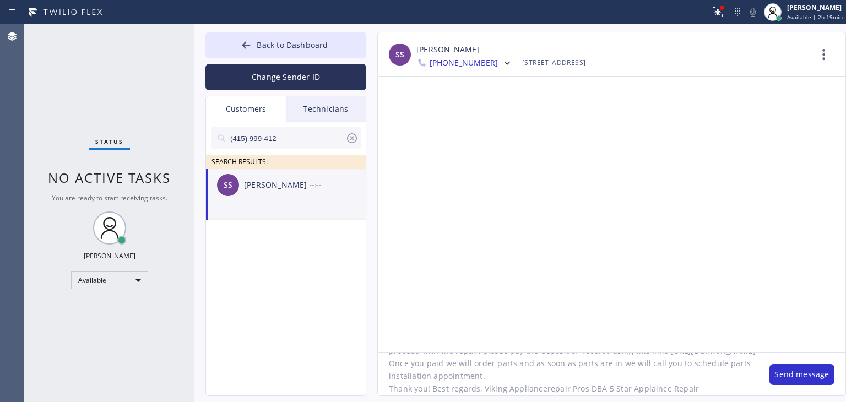
click at [720, 381] on textarea "Hello Susan, It's Viking Appliancerepair Pros about your oven. As I know you de…" at bounding box center [568, 374] width 381 height 42
paste textarea "(650) 719-1126"
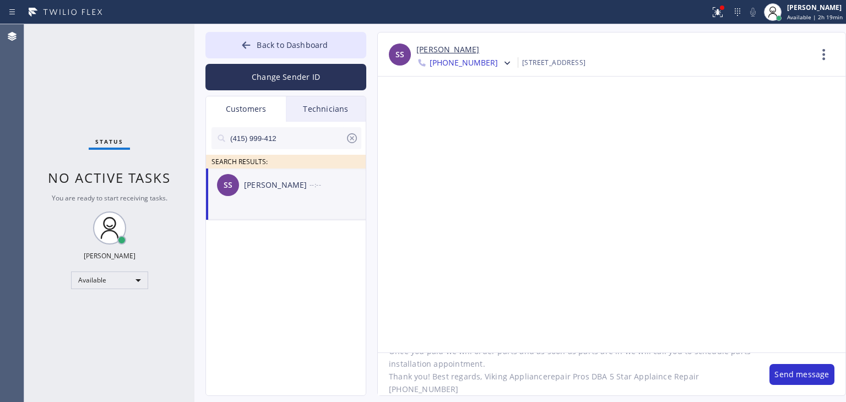
scroll to position [0, 0]
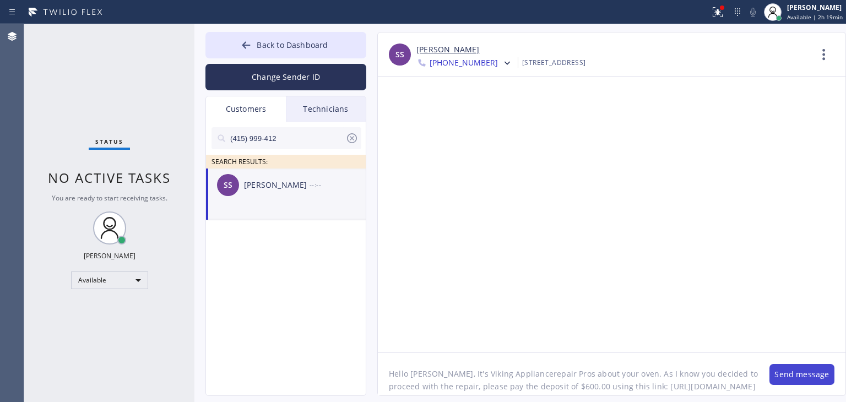
type textarea "Hello Susan, It's Viking Appliancerepair Pros about your oven. As I know you de…"
click at [797, 364] on button "Send message" at bounding box center [802, 374] width 65 height 21
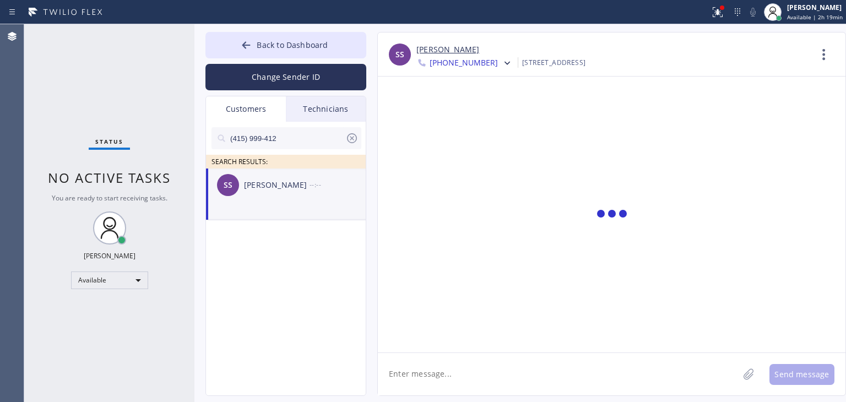
click at [298, 201] on li "SS Susan Swig --:--" at bounding box center [286, 195] width 161 height 52
click at [321, 181] on div "--:--" at bounding box center [338, 185] width 57 height 13
click at [336, 110] on div "Technicians" at bounding box center [326, 108] width 80 height 25
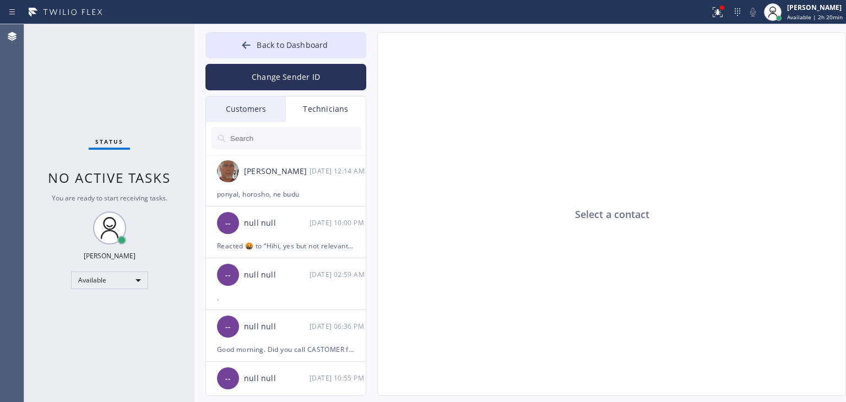
click at [256, 101] on div "Customers" at bounding box center [246, 108] width 80 height 25
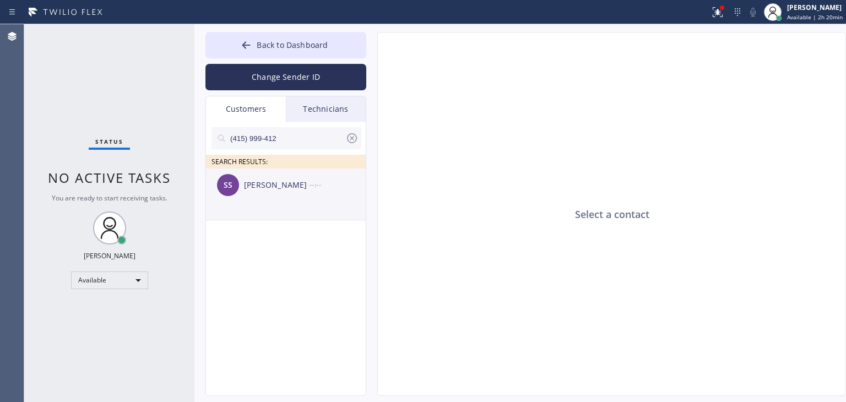
click at [278, 189] on div "Susan Swig" at bounding box center [277, 185] width 66 height 13
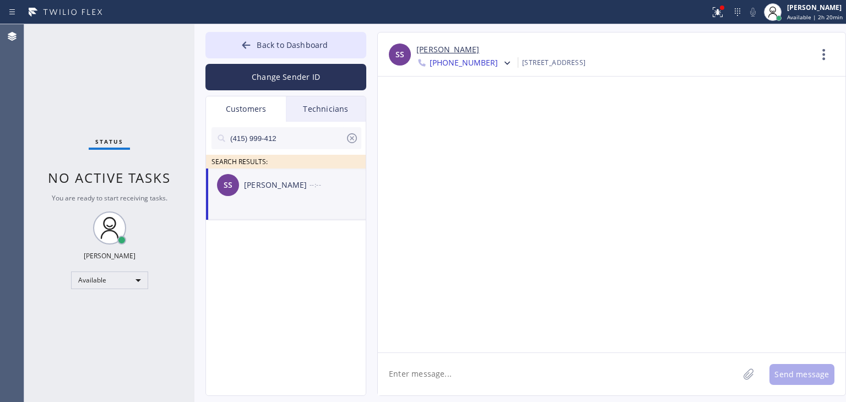
click at [507, 363] on textarea at bounding box center [558, 374] width 361 height 42
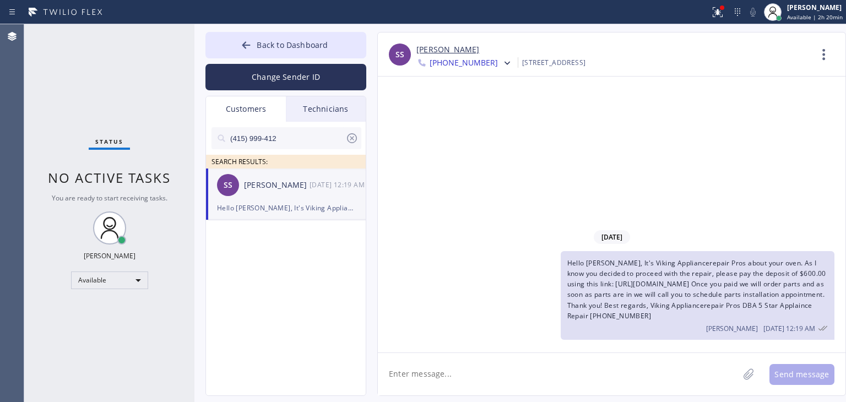
click at [616, 292] on span "Hello Susan, It's Viking Appliancerepair Pros about your oven. As I know you de…" at bounding box center [697, 289] width 259 height 62
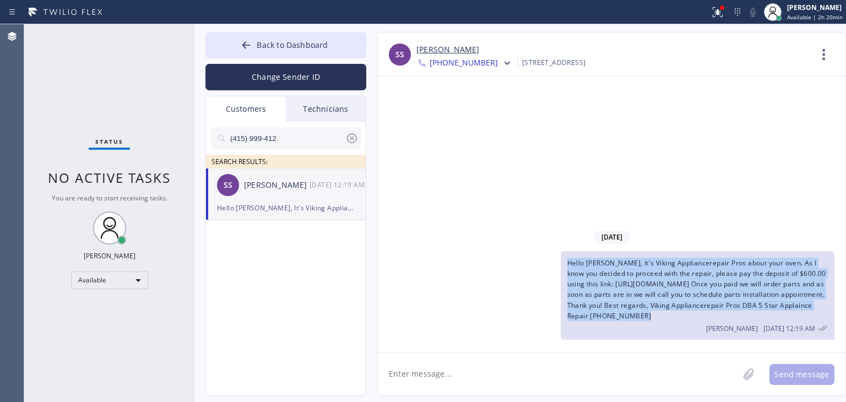
click at [616, 292] on span "Hello Susan, It's Viking Appliancerepair Pros about your oven. As I know you de…" at bounding box center [697, 289] width 259 height 62
copy span "Hello Susan, It's Viking Appliancerepair Pros about your oven. As I know you de…"
click at [502, 64] on icon at bounding box center [507, 63] width 11 height 11
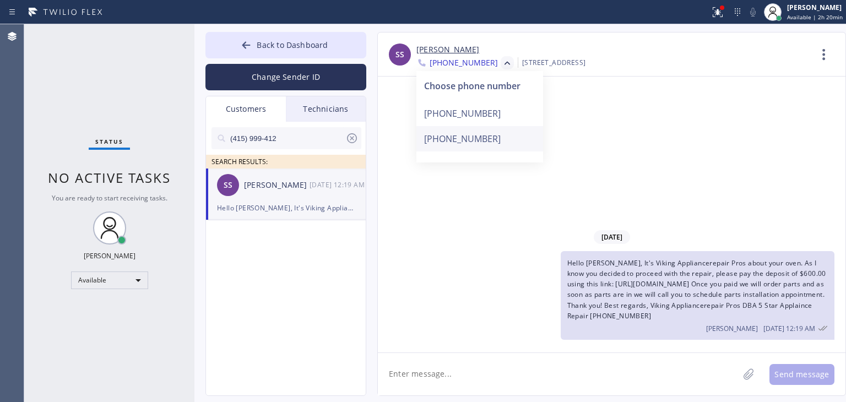
click at [464, 144] on div "+14159991790" at bounding box center [480, 138] width 127 height 25
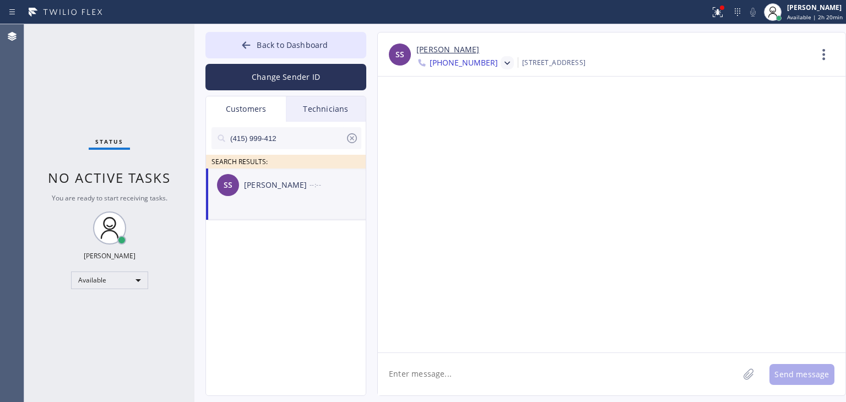
click at [470, 367] on textarea at bounding box center [558, 374] width 361 height 42
paste textarea "Hello Susan, It's Viking Appliancerepair Pros about your oven. As I know you de…"
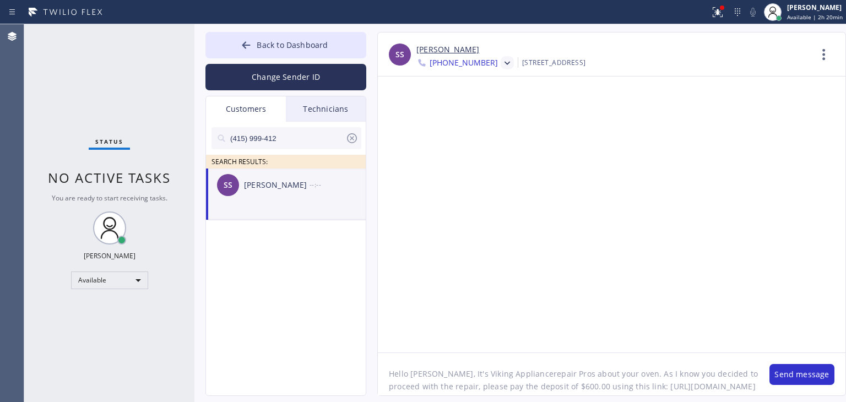
scroll to position [47, 0]
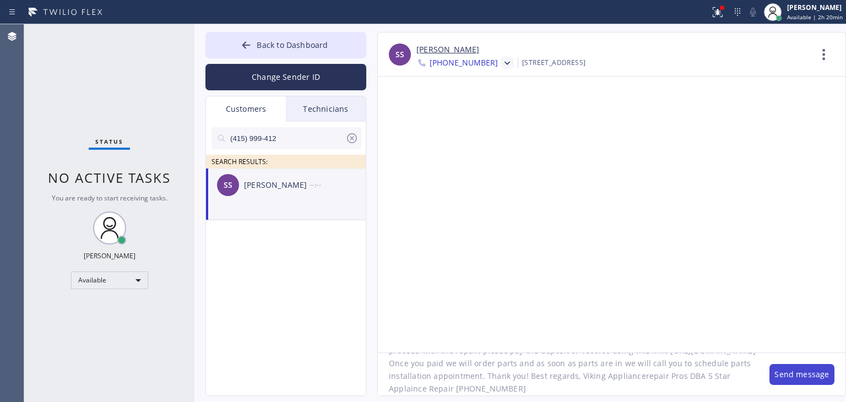
type textarea "Hello Susan, It's Viking Appliancerepair Pros about your oven. As I know you de…"
click at [825, 375] on button "Send message" at bounding box center [802, 374] width 65 height 21
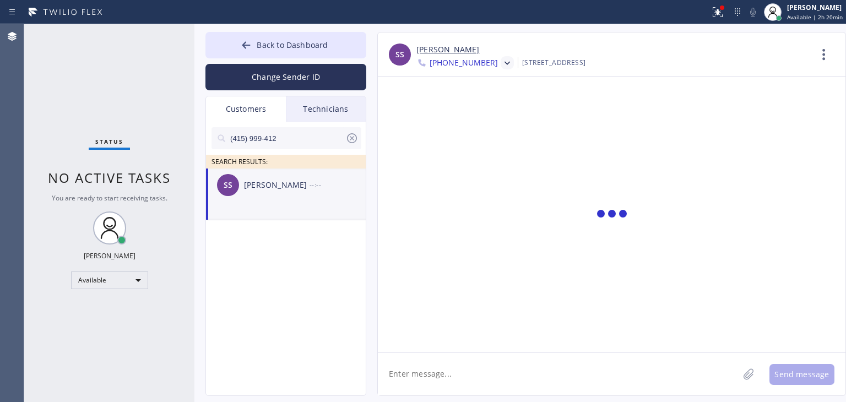
scroll to position [0, 0]
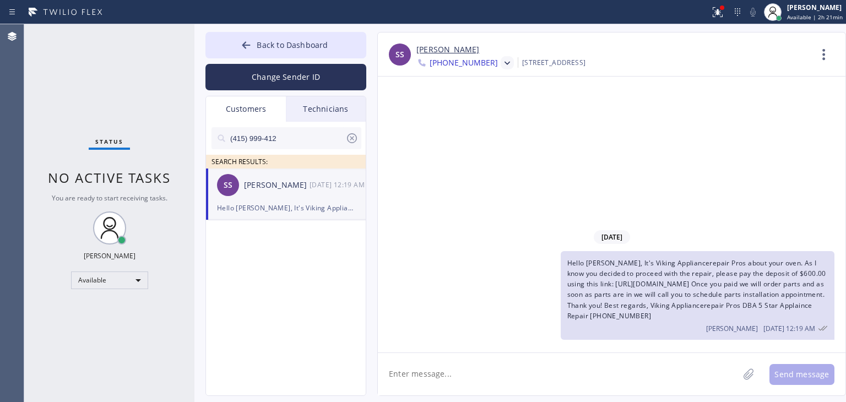
click at [602, 294] on span "Hello Susan, It's Viking Appliancerepair Pros about your oven. As I know you de…" at bounding box center [697, 289] width 259 height 62
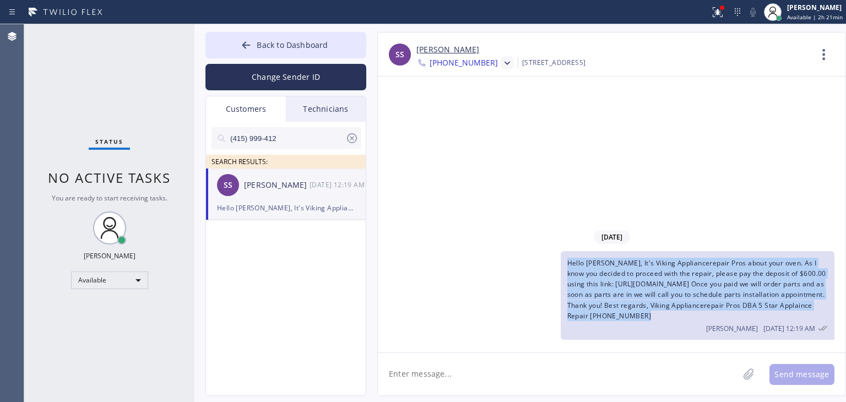
click at [602, 294] on span "Hello Susan, It's Viking Appliancerepair Pros about your oven. As I know you de…" at bounding box center [697, 289] width 259 height 62
copy span "Hello Susan, It's Viking Appliancerepair Pros about your oven. As I know you de…"
click at [502, 64] on icon at bounding box center [507, 63] width 11 height 11
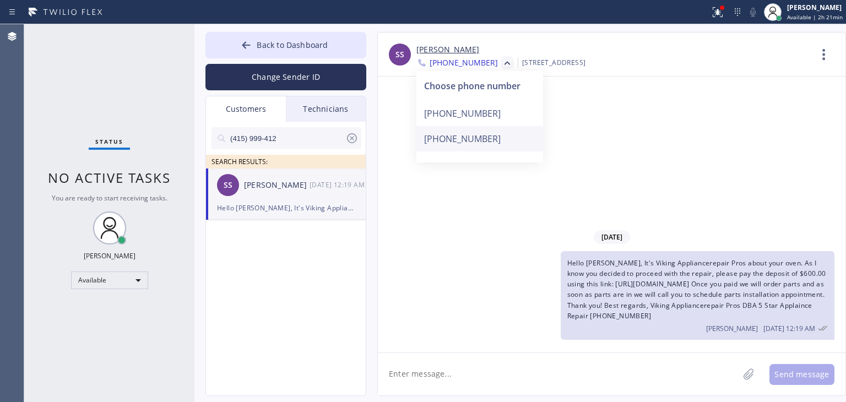
click at [490, 139] on div "+14159991790" at bounding box center [480, 138] width 127 height 25
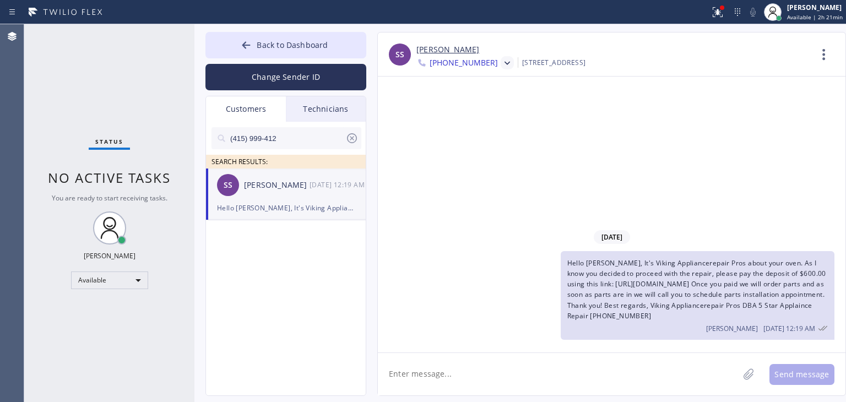
click at [501, 69] on div at bounding box center [507, 62] width 13 height 13
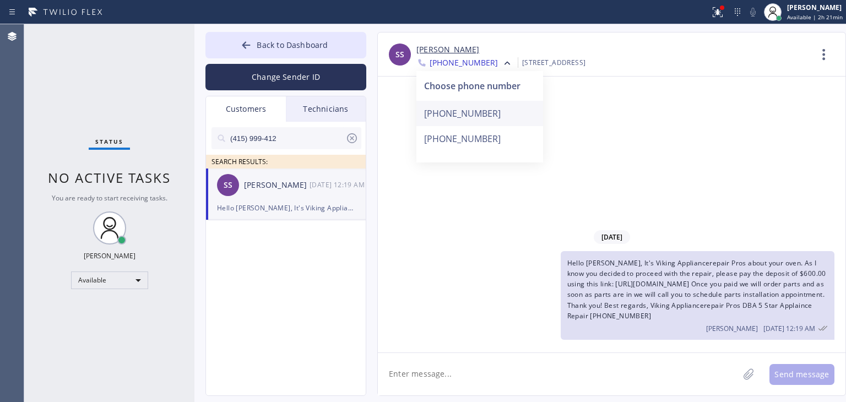
click at [489, 110] on div "+14159994126" at bounding box center [480, 113] width 127 height 25
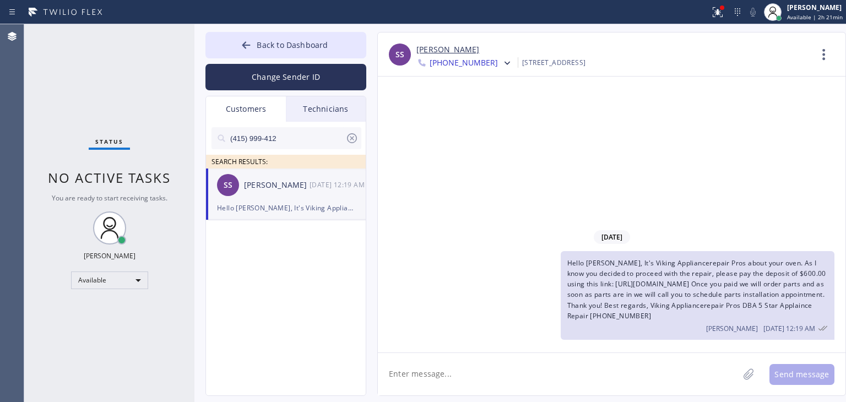
click at [668, 316] on span "Hello Susan, It's Viking Appliancerepair Pros about your oven. As I know you de…" at bounding box center [697, 289] width 259 height 62
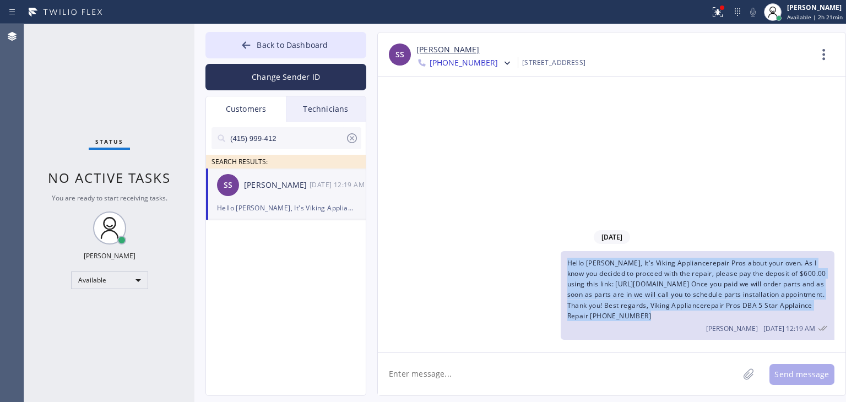
click at [668, 316] on span "Hello Susan, It's Viking Appliancerepair Pros about your oven. As I know you de…" at bounding box center [697, 289] width 259 height 62
copy span "Hello Susan, It's Viking Appliancerepair Pros about your oven. As I know you de…"
click at [339, 40] on button "Back to Dashboard" at bounding box center [286, 45] width 161 height 26
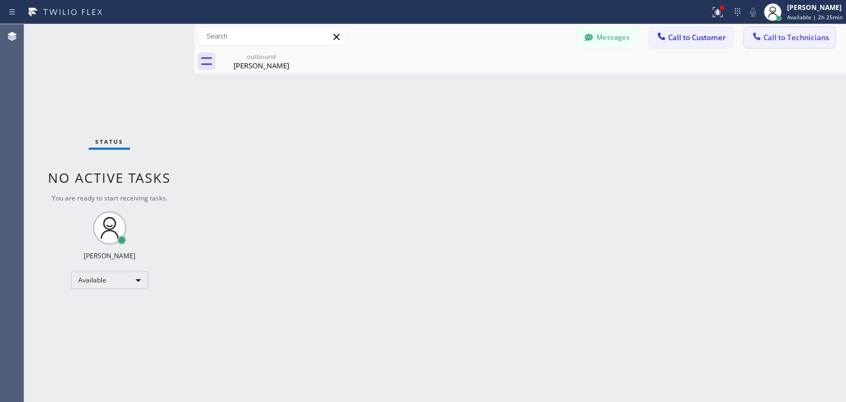
click at [794, 47] on button "Call to Technicians" at bounding box center [789, 37] width 91 height 21
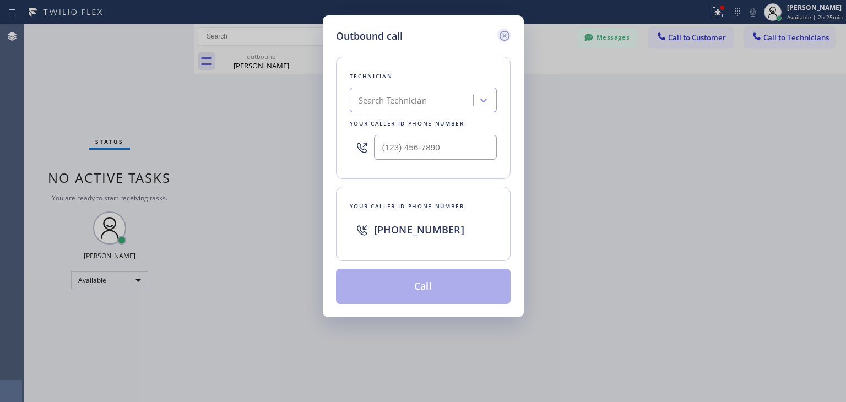
click at [500, 37] on icon at bounding box center [504, 35] width 13 height 13
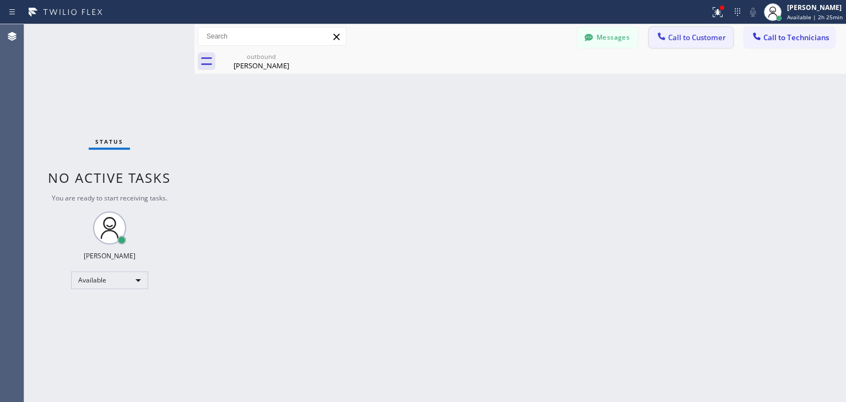
click at [675, 34] on span "Call to Customer" at bounding box center [697, 38] width 58 height 10
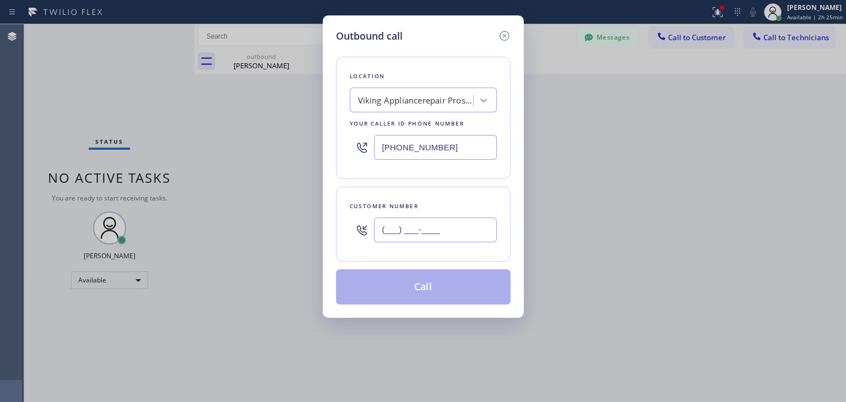
click at [436, 235] on input "(___) ___-____" at bounding box center [435, 230] width 123 height 25
paste input "415) 999-1790"
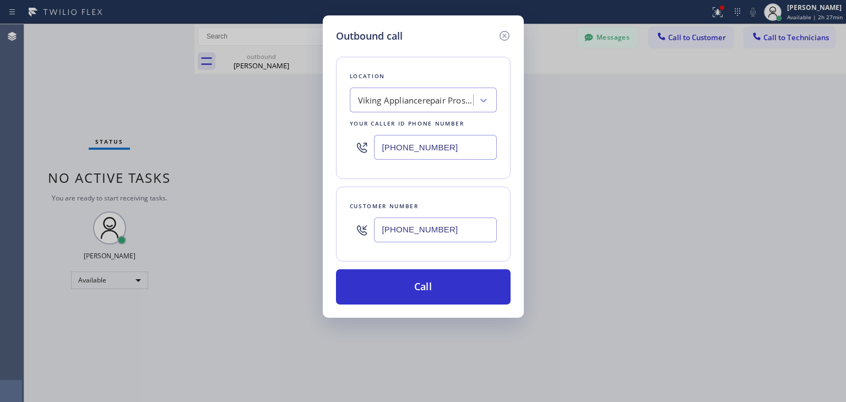
type input "(415) 999-1790"
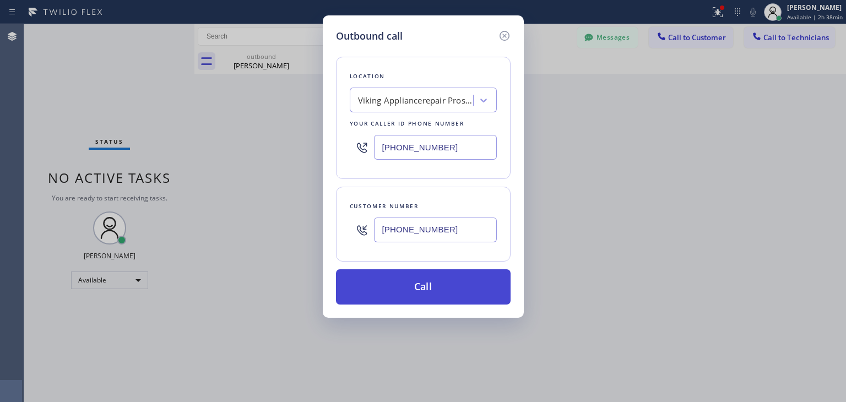
click at [442, 291] on button "Call" at bounding box center [423, 286] width 175 height 35
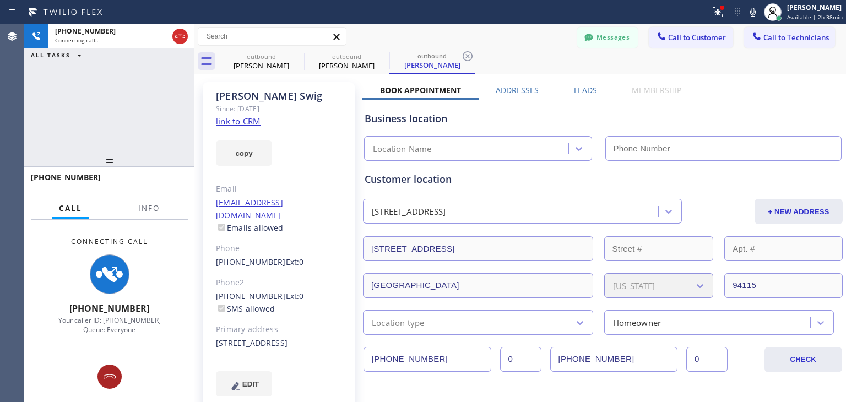
click at [108, 368] on button at bounding box center [110, 377] width 24 height 24
click at [108, 352] on div "Connecting Call +14159991790 Your caller ID: +16507191126 Queue: Everyone" at bounding box center [109, 286] width 170 height 132
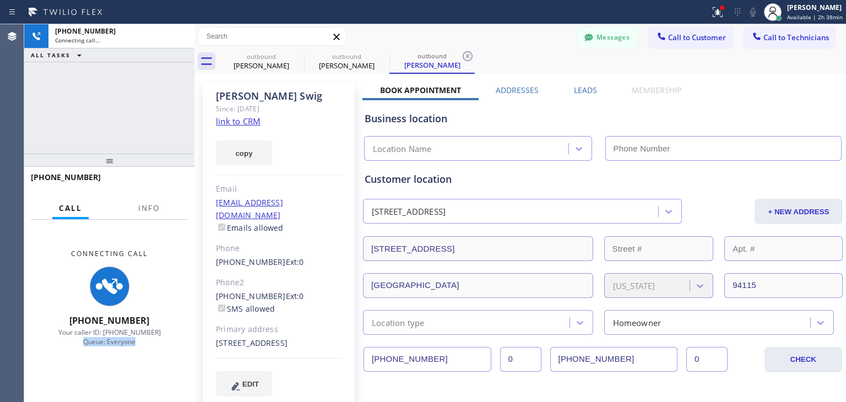
click at [108, 368] on div "Connecting Call +14159991790 Your caller ID: +16507191126 Queue: Everyone" at bounding box center [109, 298] width 170 height 156
type input "(650) 719-1126"
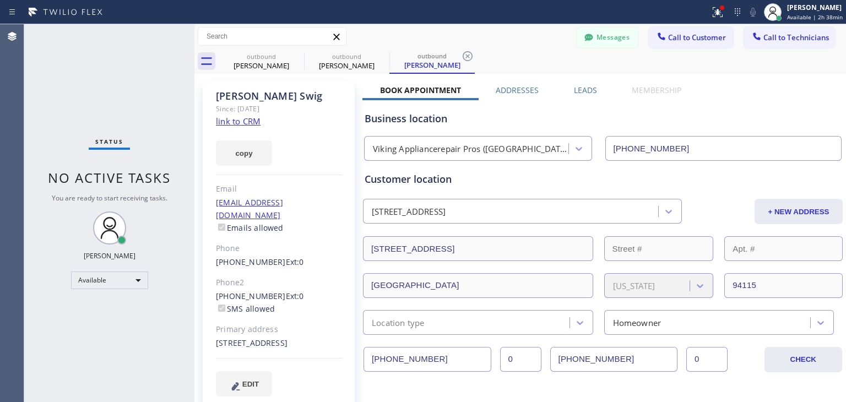
click at [108, 368] on div "Status No active tasks You are ready to start receiving tasks. Amir Asamov Avai…" at bounding box center [109, 213] width 170 height 378
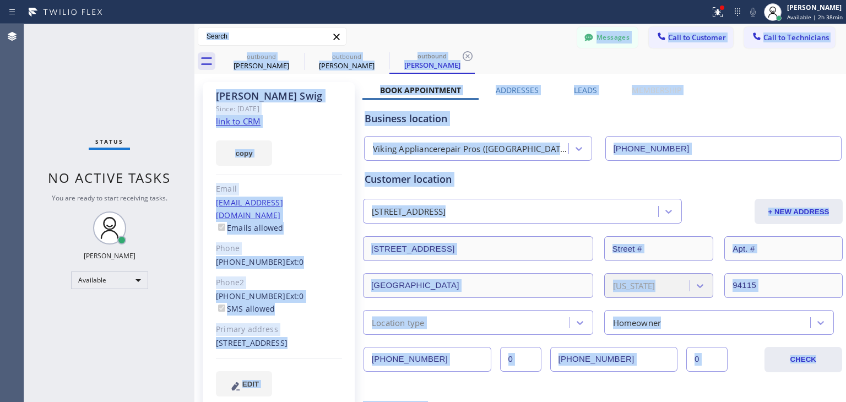
drag, startPoint x: 108, startPoint y: 368, endPoint x: 466, endPoint y: 428, distance: 363.1
click at [466, 402] on html "Status report Issues detected These issues could affect your workflow. Please c…" at bounding box center [423, 201] width 846 height 402
click at [705, 40] on span "Call to Customer" at bounding box center [697, 38] width 58 height 10
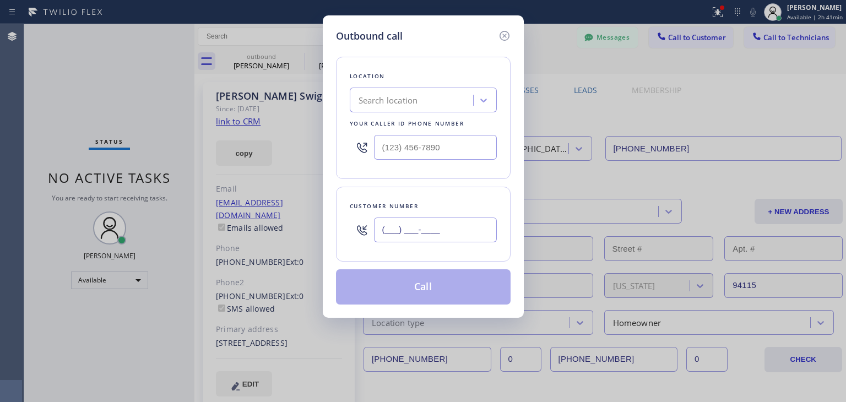
paste input "415) 999-1790"
click at [423, 225] on input "(415) 999-1790" at bounding box center [435, 230] width 123 height 25
type input "(415) 999-1790"
click at [438, 109] on div "Search location" at bounding box center [413, 100] width 120 height 19
paste input "Viking Appliancerepair Pros (San Francisco, Google Ads)"
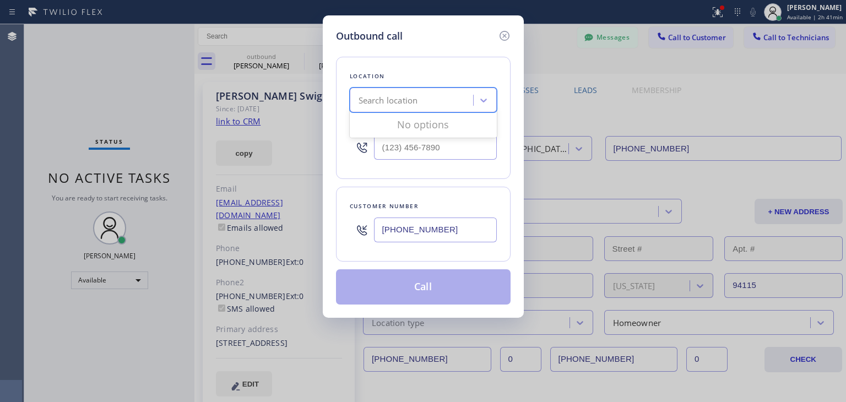
type input "Viking Appliancerepair Pros (San Francisco, Google Ads)"
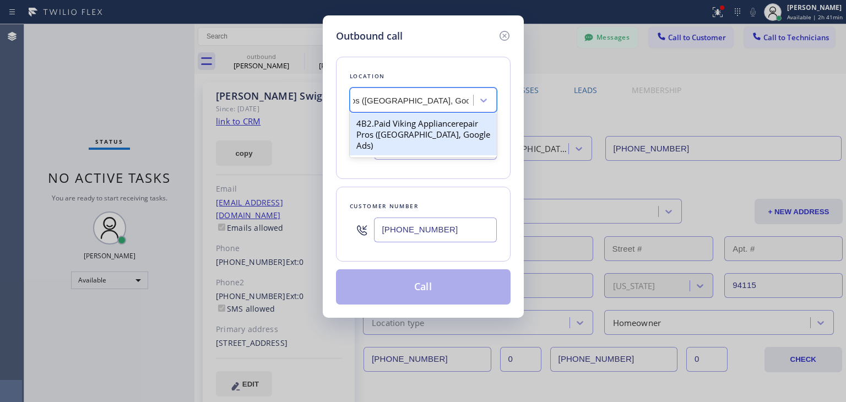
click at [441, 119] on div "4B2.Paid Viking Appliancerepair Pros (San Francisco, Google Ads)" at bounding box center [423, 135] width 147 height 42
type input "(650) 719-1126"
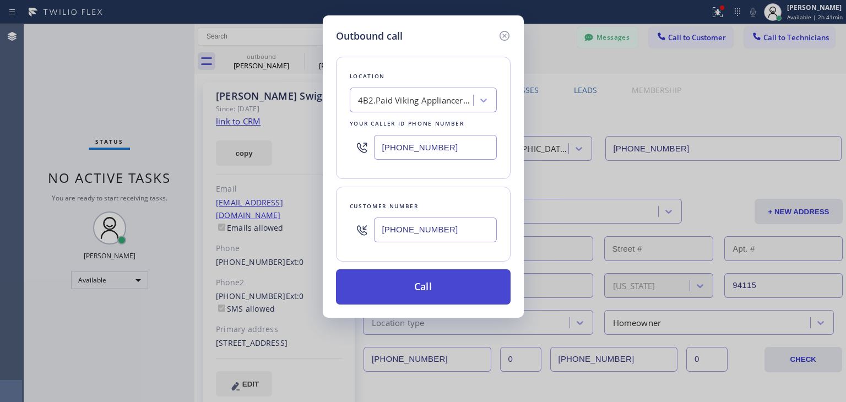
click at [436, 291] on button "Call" at bounding box center [423, 286] width 175 height 35
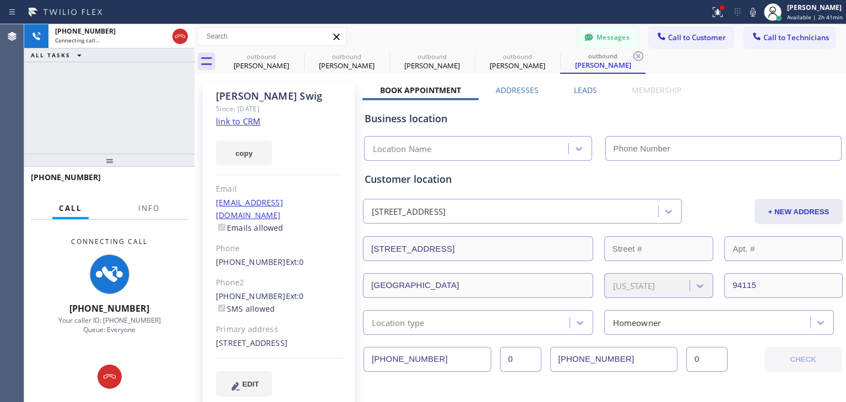
type input "(650) 719-1126"
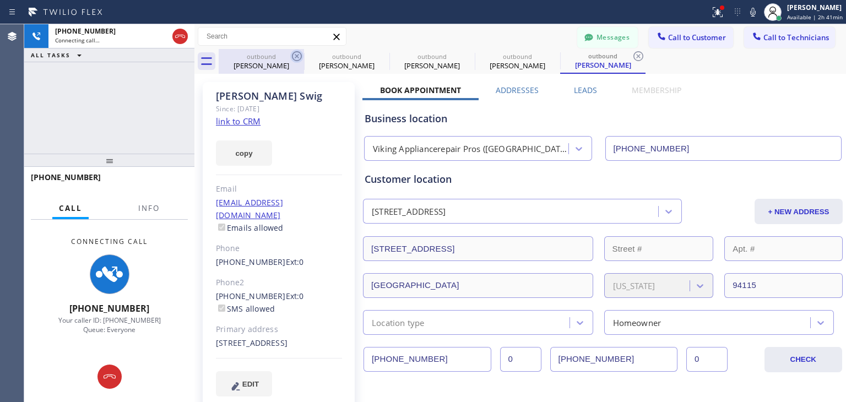
click at [299, 56] on icon at bounding box center [296, 56] width 13 height 13
click at [0, 0] on icon at bounding box center [0, 0] width 0 height 0
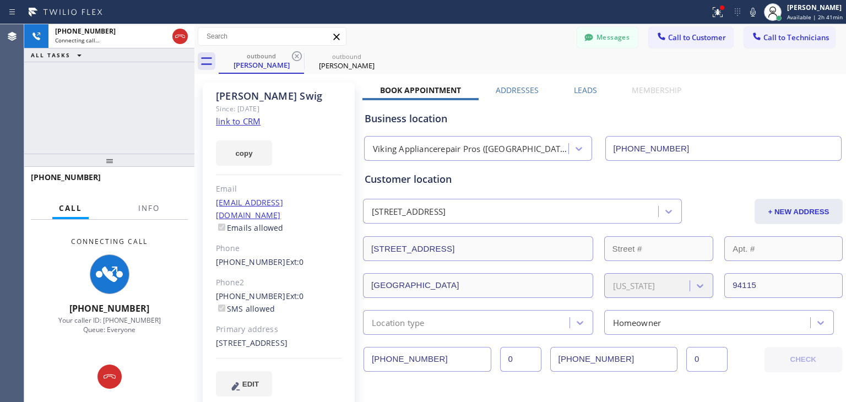
click at [299, 56] on icon at bounding box center [296, 56] width 13 height 13
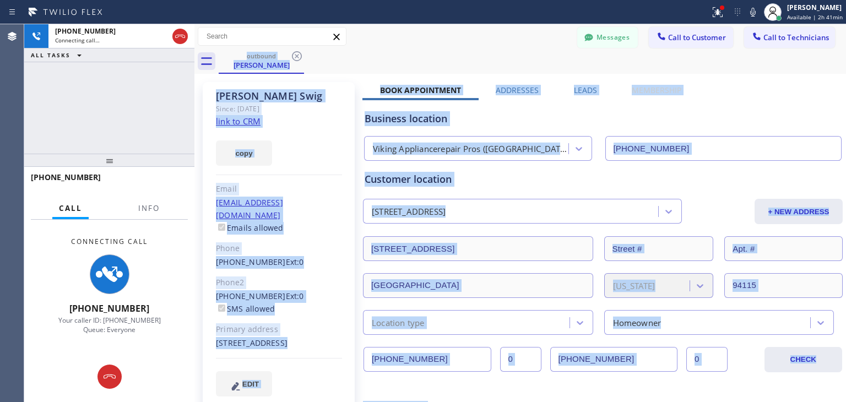
click at [299, 56] on div "outbound Susan Swig" at bounding box center [533, 61] width 628 height 25
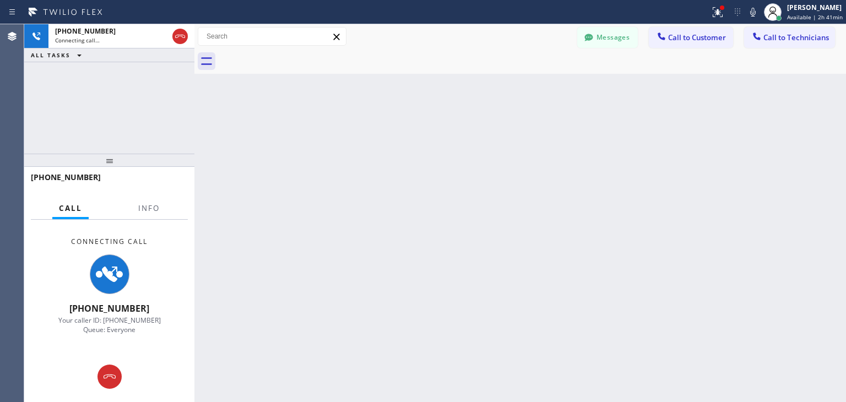
click at [299, 56] on div at bounding box center [533, 61] width 628 height 25
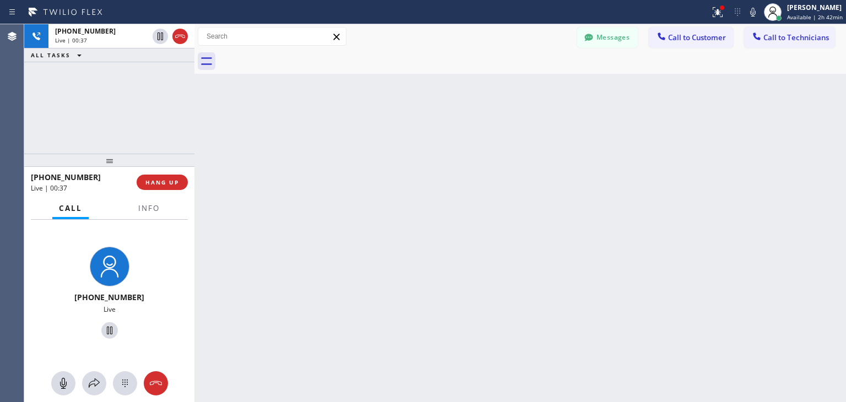
click at [198, 128] on div "Back to Dashboard Change Sender ID Customers Technicians (415) 999-412 SEARCH R…" at bounding box center [521, 213] width 652 height 378
click at [166, 179] on span "HANG UP" at bounding box center [162, 183] width 34 height 8
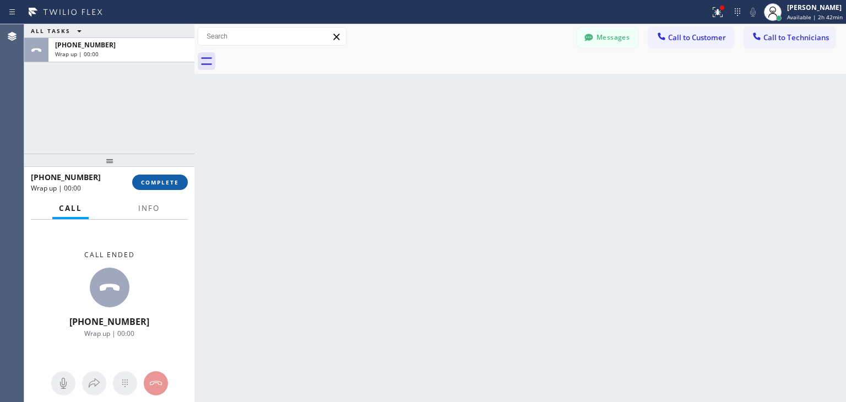
click at [166, 179] on span "COMPLETE" at bounding box center [160, 183] width 38 height 8
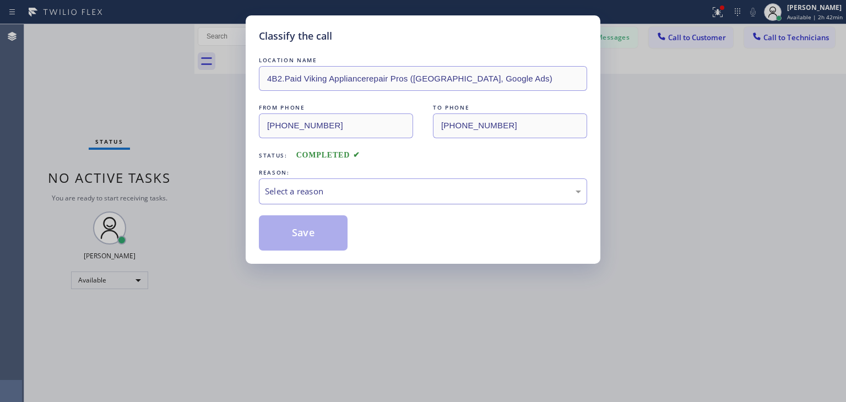
drag, startPoint x: 350, startPoint y: 206, endPoint x: 384, endPoint y: 188, distance: 37.5
click at [384, 188] on div "LOCATION NAME 4B2.Paid Viking Appliancerepair Pros (San Francisco, Google Ads) …" at bounding box center [423, 153] width 328 height 196
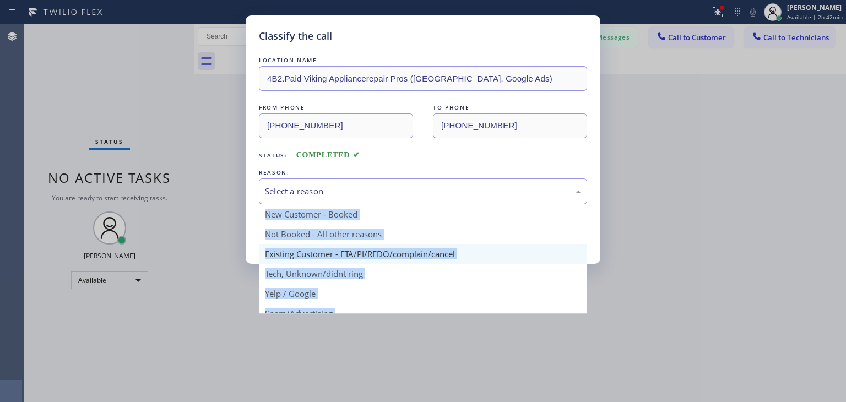
drag, startPoint x: 384, startPoint y: 188, endPoint x: 390, endPoint y: 245, distance: 57.7
click at [390, 204] on div "Select a reason New Customer - Booked Not Booked - All other reasons Existing C…" at bounding box center [423, 192] width 328 height 26
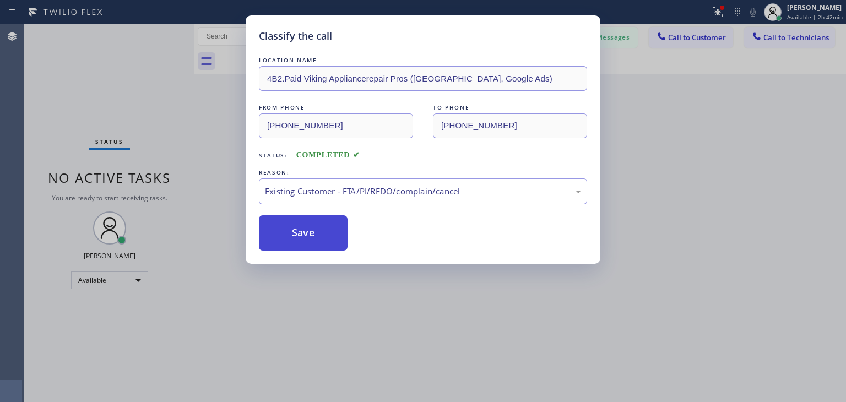
drag, startPoint x: 390, startPoint y: 245, endPoint x: 316, endPoint y: 240, distance: 74.6
click at [316, 240] on button "Save" at bounding box center [303, 232] width 89 height 35
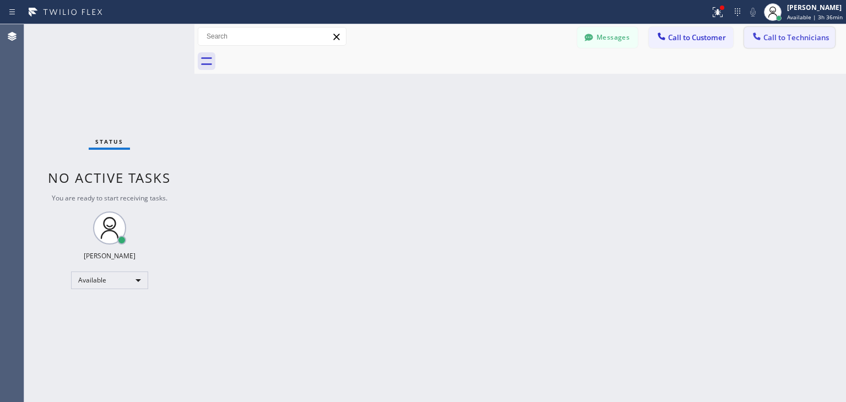
click at [788, 36] on span "Call to Technicians" at bounding box center [797, 38] width 66 height 10
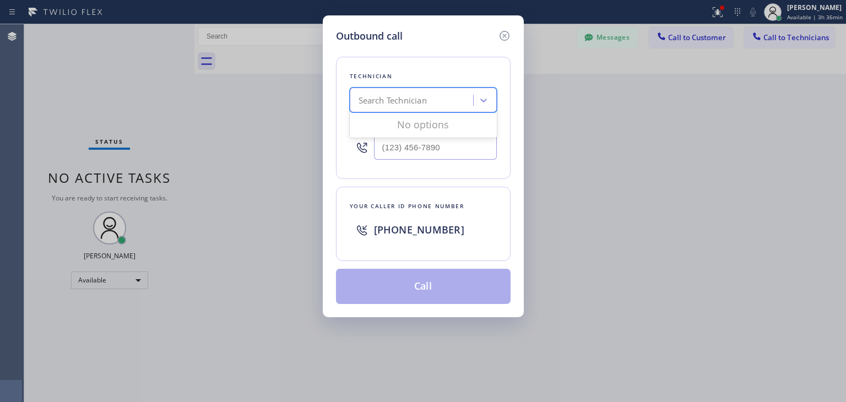
click at [440, 98] on div "Search Technician" at bounding box center [413, 100] width 120 height 19
type input "zod"
click at [423, 119] on div "Hayotzod Muhammmadrofei" at bounding box center [423, 124] width 147 height 20
type input "(215) 252-6606"
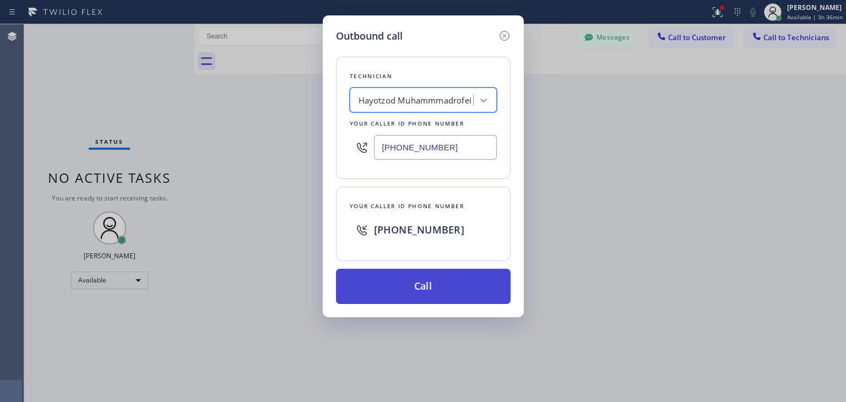
click at [407, 278] on button "Call" at bounding box center [423, 286] width 175 height 35
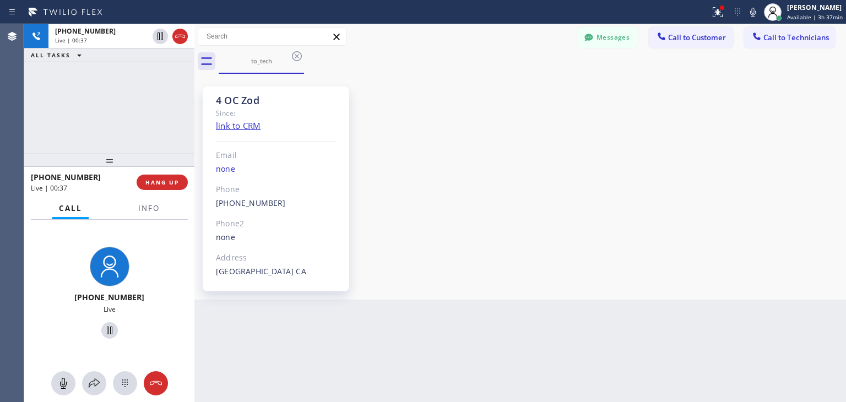
click at [191, 136] on div "+12152526606 Live | 00:37 ALL TASKS ALL TASKS ACTIVE TASKS TASKS IN WRAP UP" at bounding box center [109, 88] width 170 height 129
click at [197, 136] on div at bounding box center [197, 213] width 0 height 378
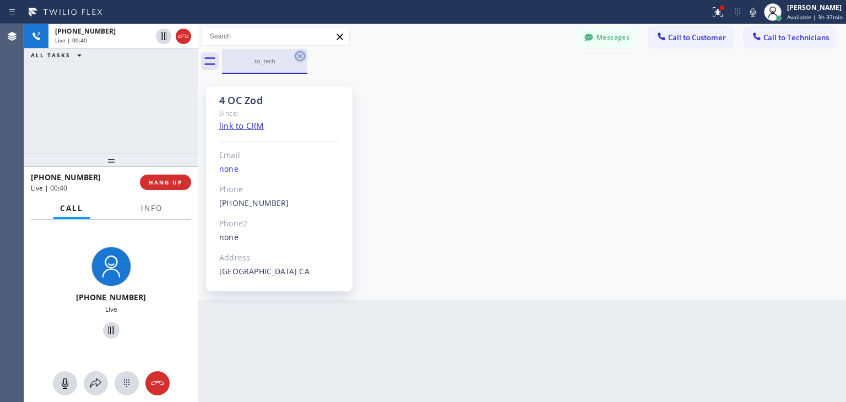
click at [302, 56] on icon at bounding box center [300, 56] width 13 height 13
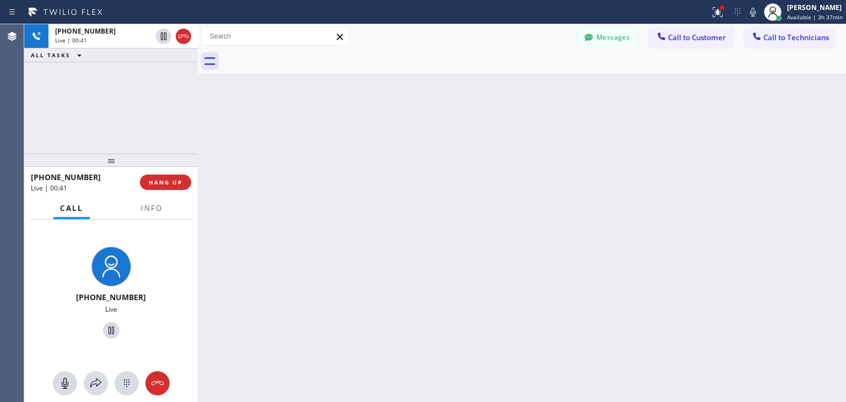
click at [198, 143] on div at bounding box center [198, 213] width 0 height 378
click at [200, 142] on div at bounding box center [200, 213] width 0 height 378
drag, startPoint x: 201, startPoint y: 116, endPoint x: 207, endPoint y: 117, distance: 6.1
click at [201, 117] on div at bounding box center [201, 213] width 0 height 378
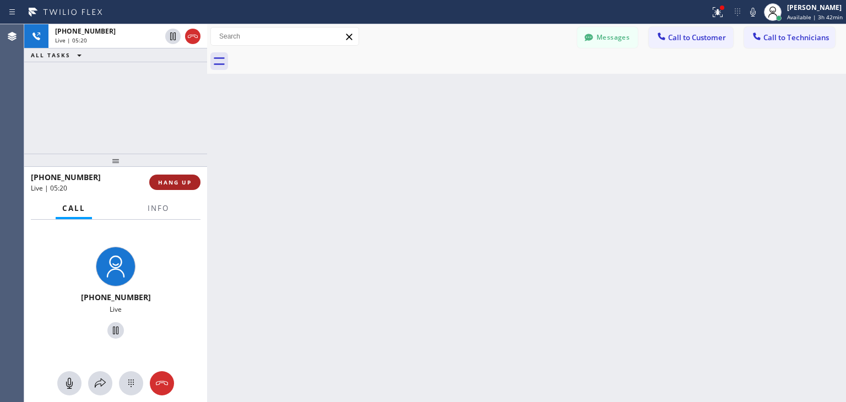
click at [166, 182] on span "HANG UP" at bounding box center [175, 183] width 34 height 8
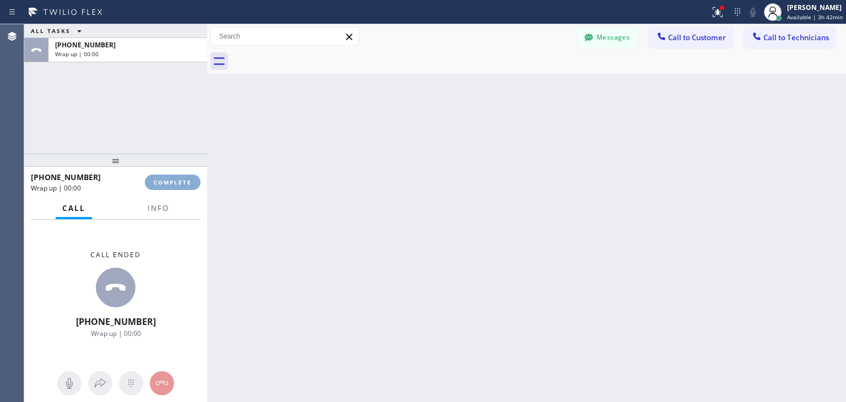
click at [166, 182] on span "COMPLETE" at bounding box center [173, 183] width 38 height 8
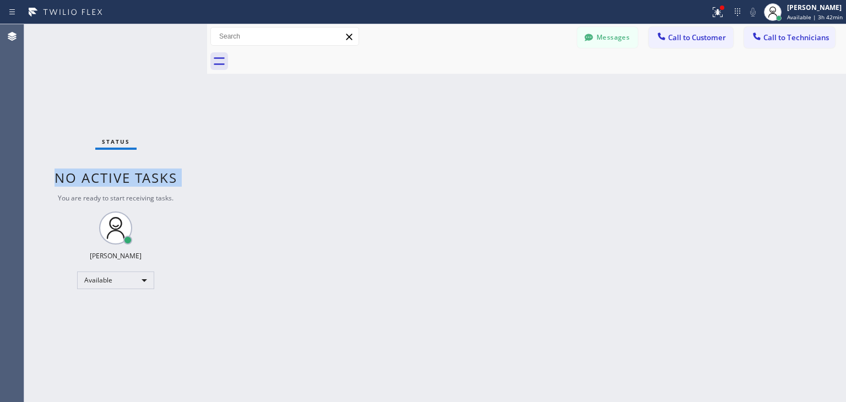
click at [166, 182] on span "No active tasks" at bounding box center [116, 178] width 123 height 18
